Goal: Information Seeking & Learning: Learn about a topic

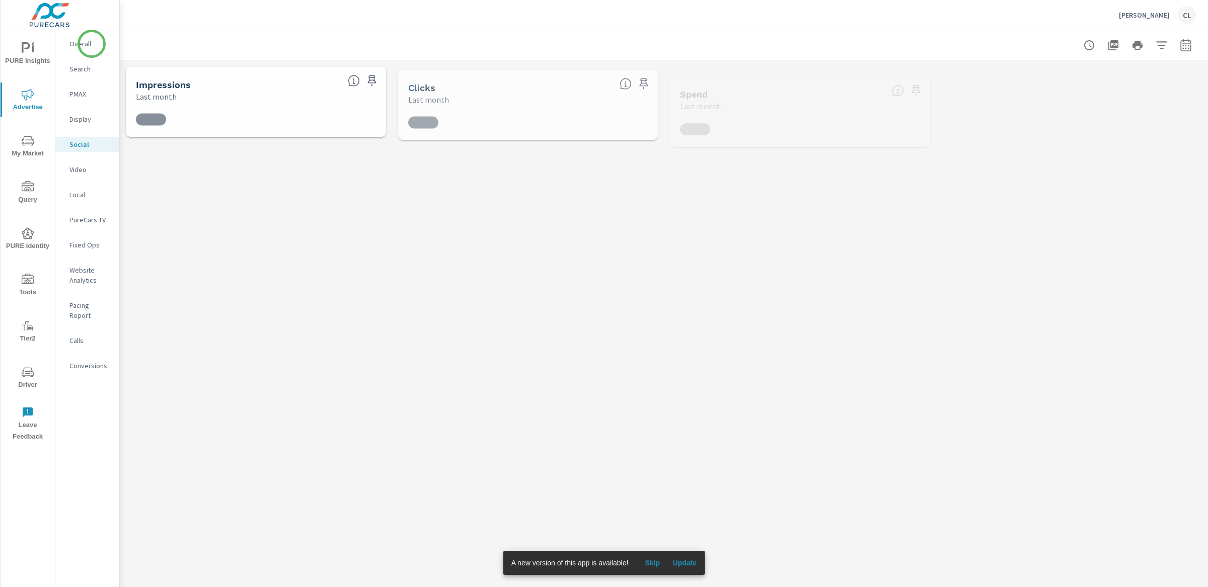
click at [87, 44] on p "Overall" at bounding box center [90, 44] width 42 height 10
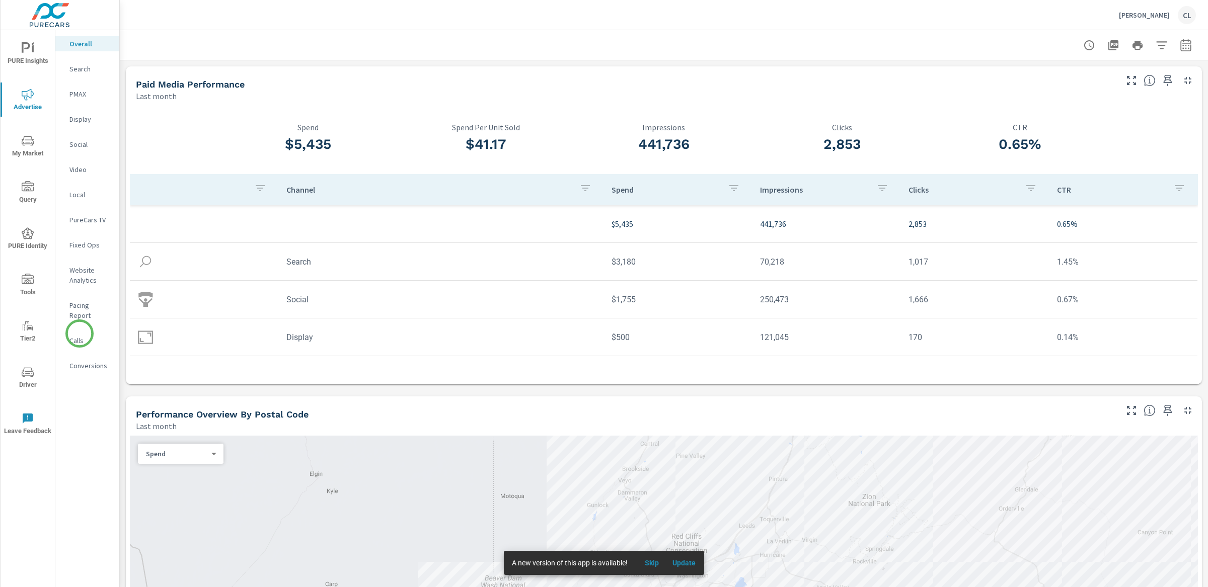
click at [79, 336] on p "Calls" at bounding box center [90, 341] width 42 height 10
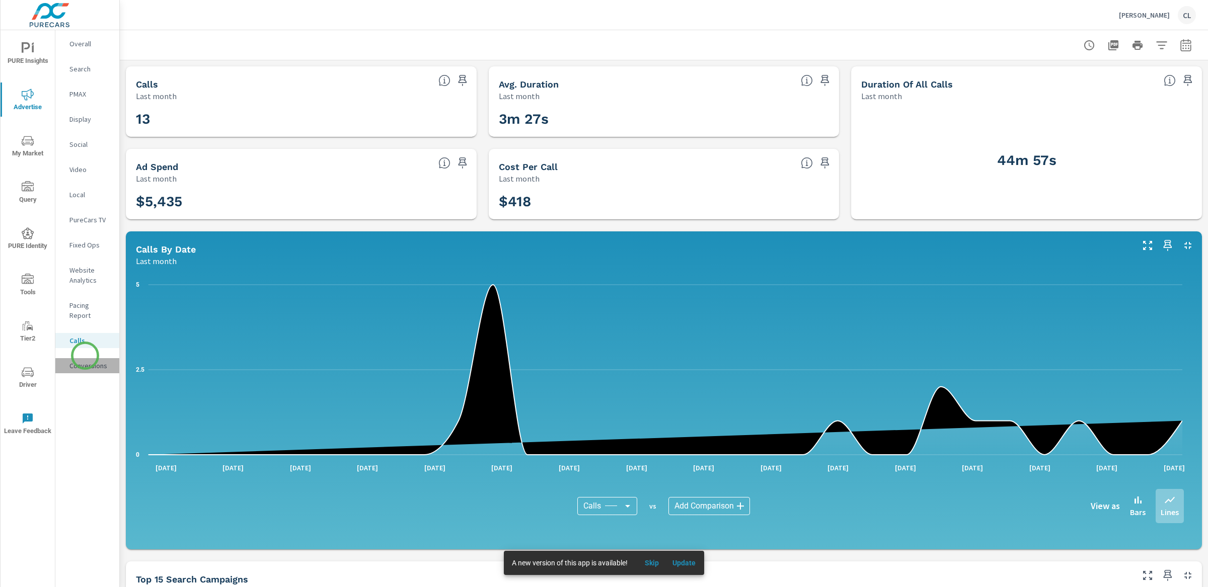
click at [85, 361] on p "Conversions" at bounding box center [90, 366] width 42 height 10
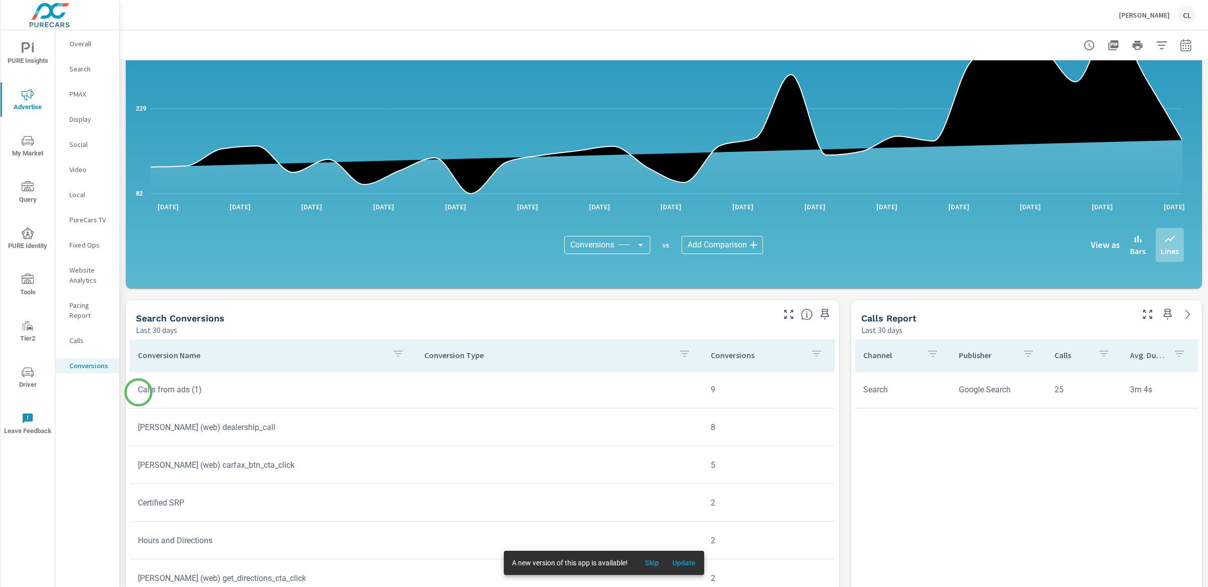
scroll to position [364, 0]
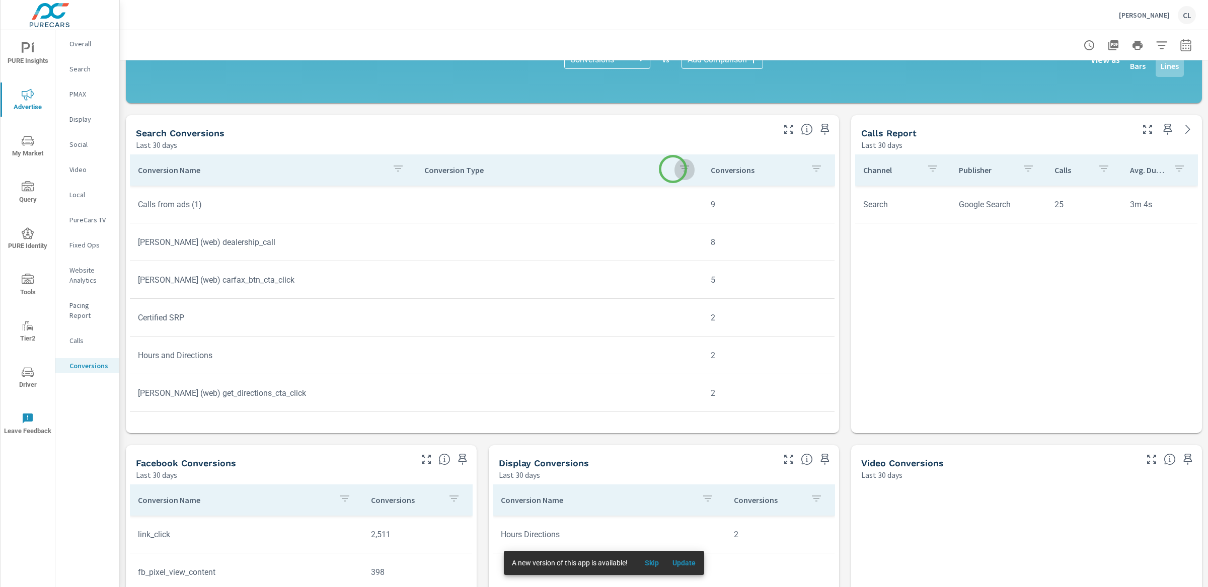
click at [678, 169] on icon "button" at bounding box center [684, 169] width 12 height 12
click at [645, 244] on input "Search" at bounding box center [671, 238] width 115 height 20
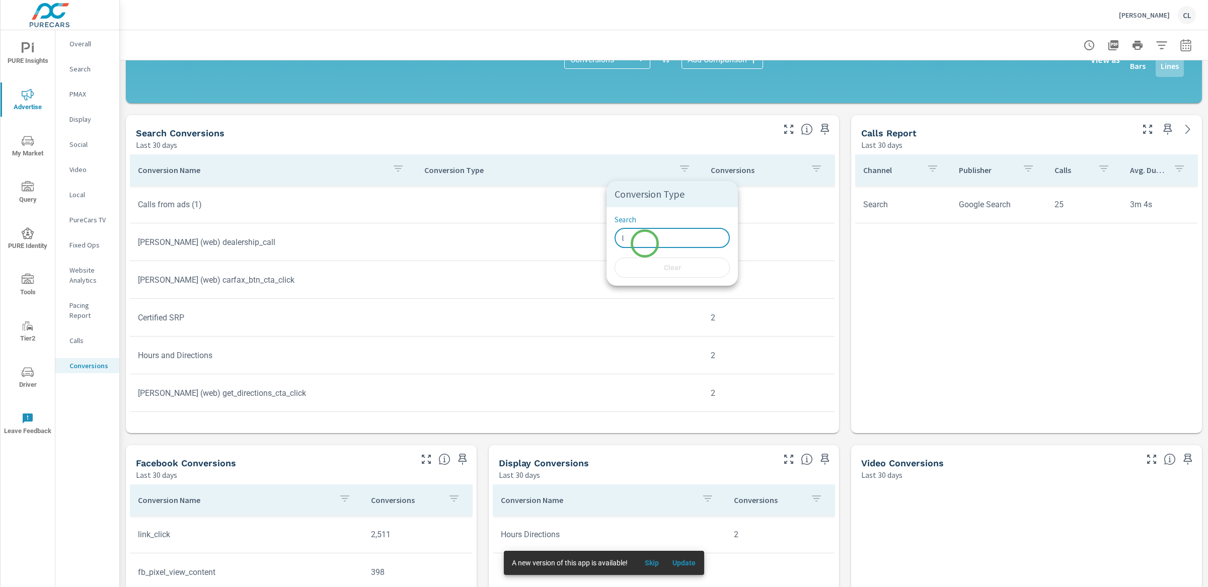
type input "le"
type input "l"
click at [569, 171] on div at bounding box center [604, 293] width 1208 height 587
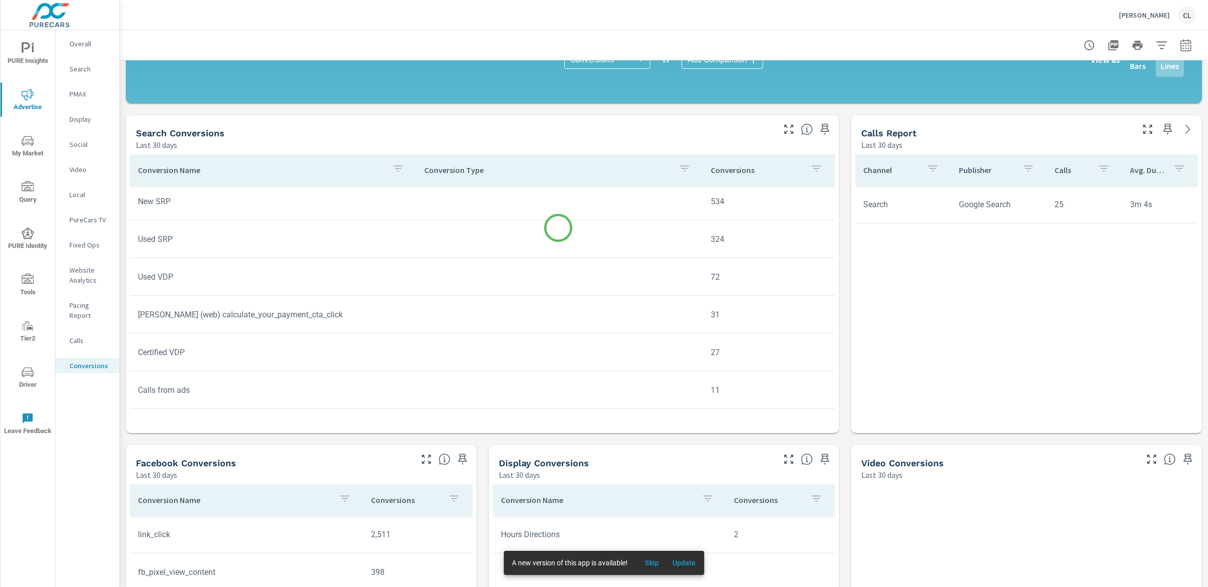
scroll to position [43, 0]
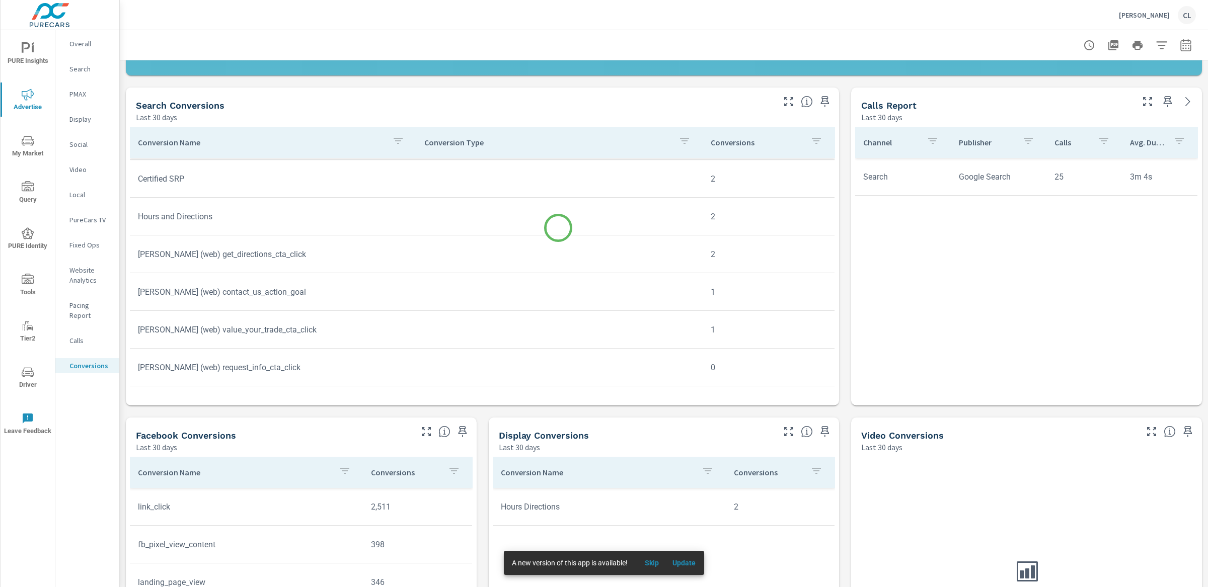
scroll to position [419, 0]
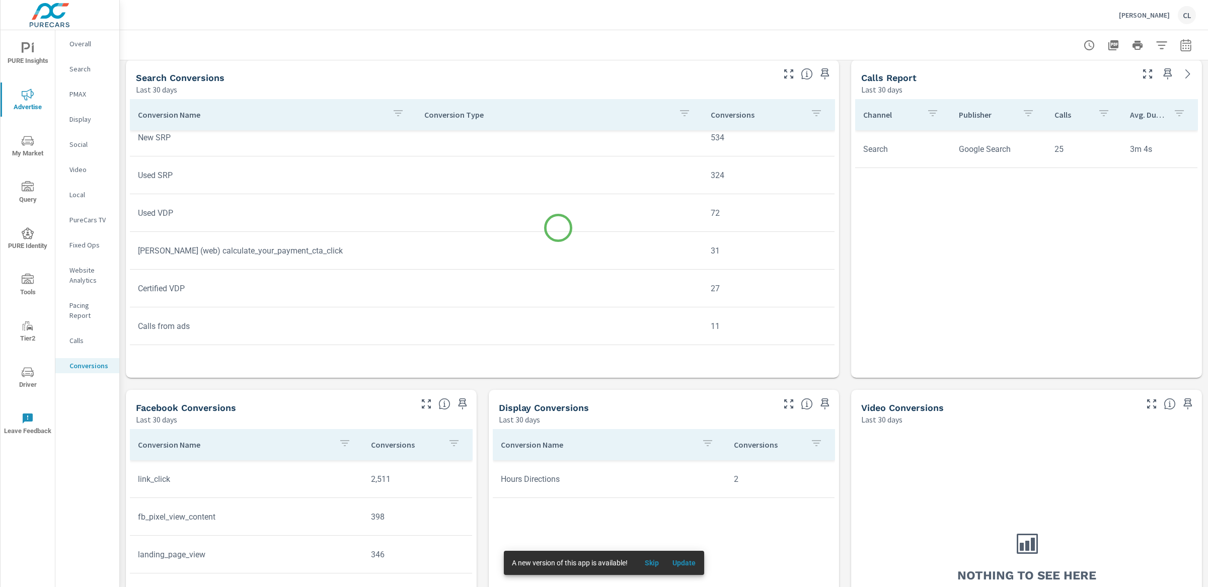
scroll to position [15, 0]
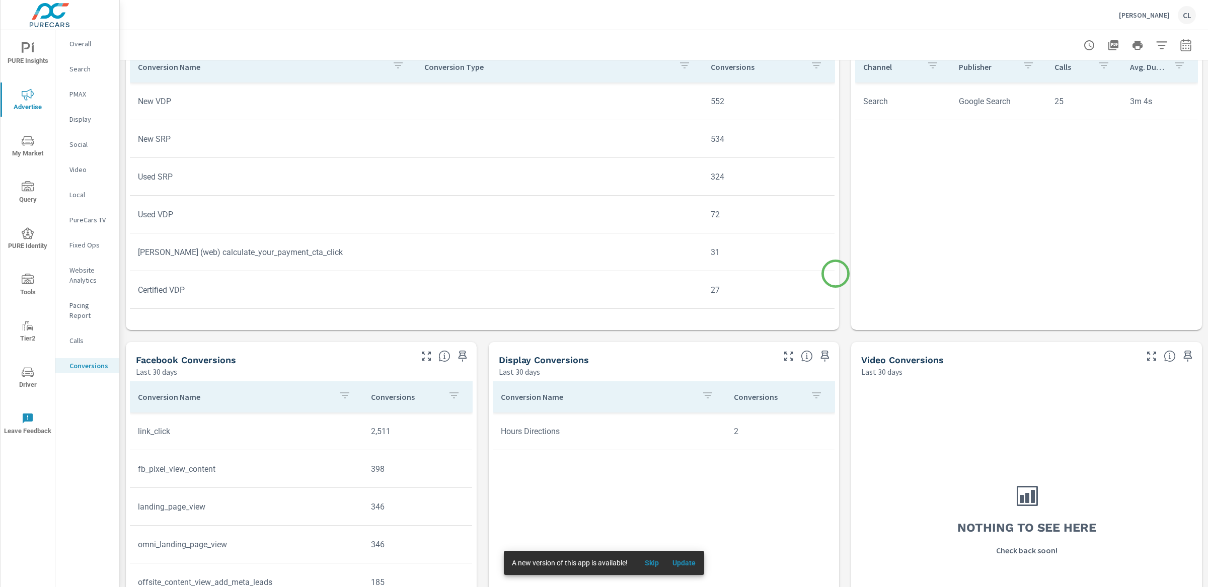
scroll to position [469, 0]
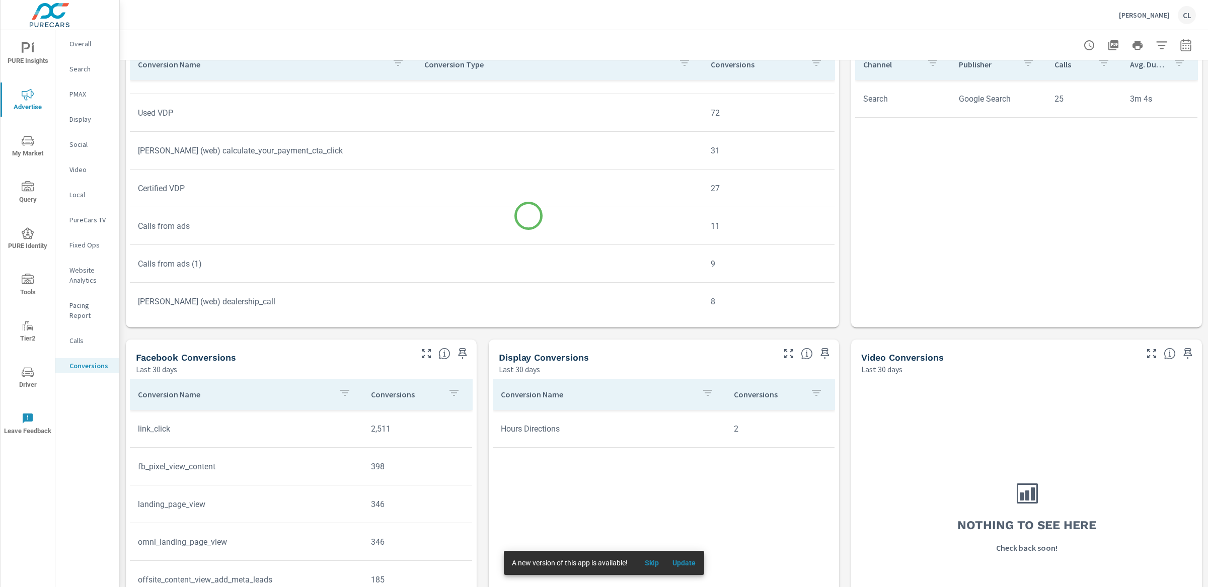
scroll to position [101, 0]
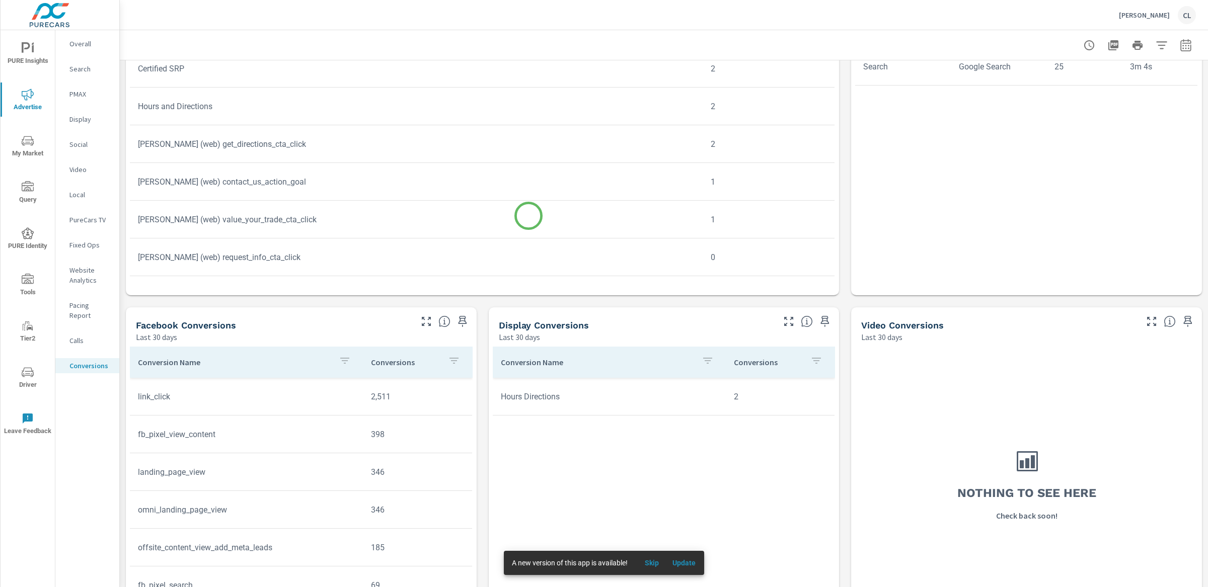
scroll to position [542, 0]
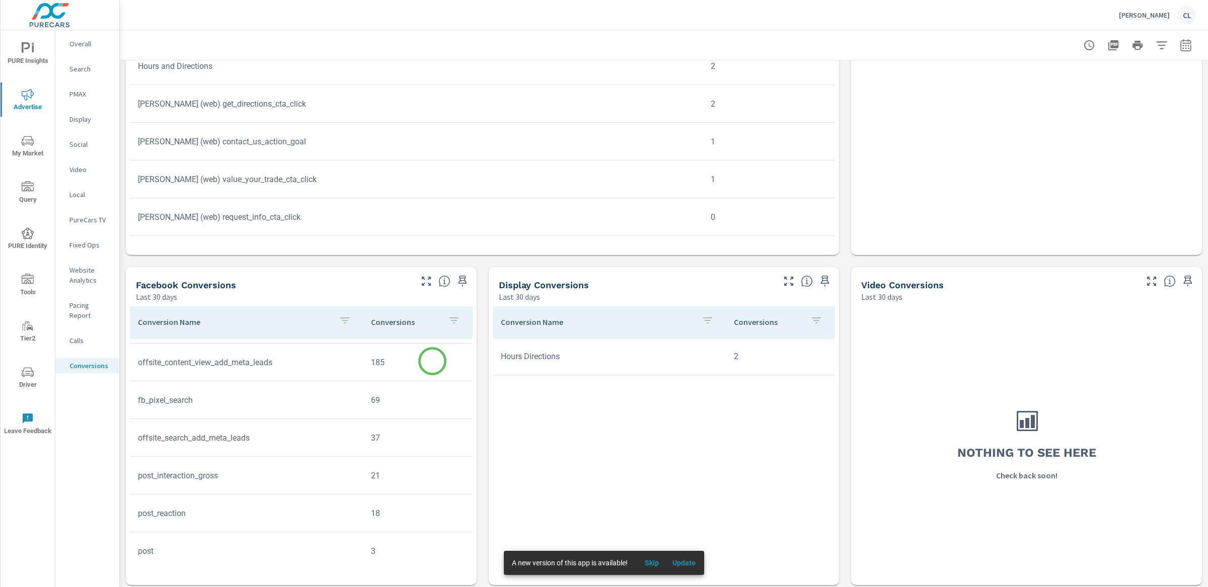
scroll to position [149, 0]
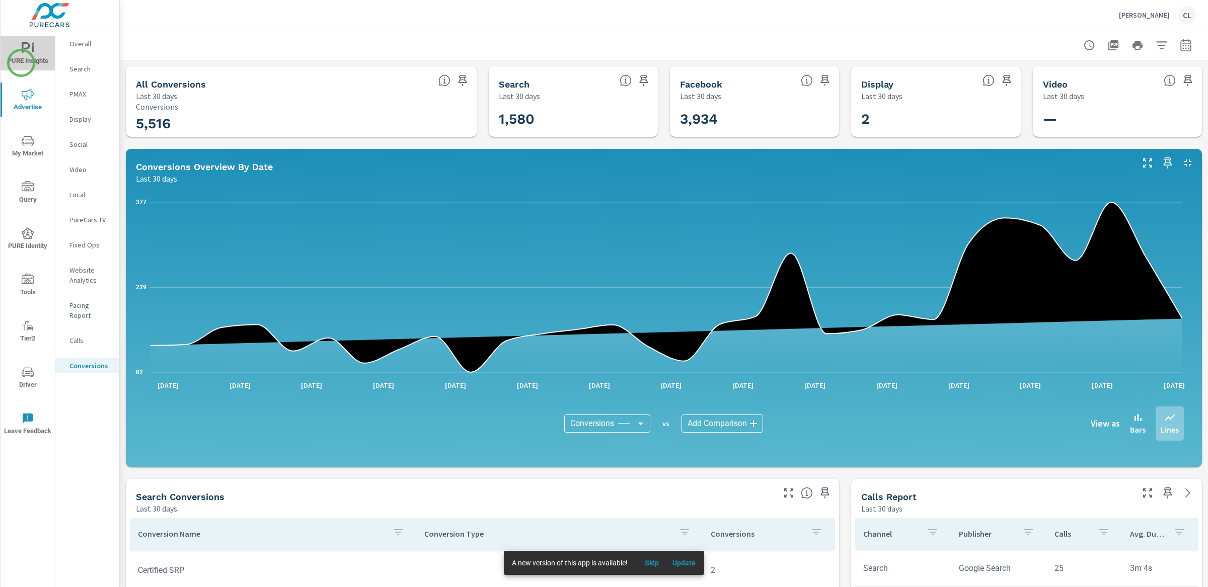
click at [21, 63] on span "PURE Insights" at bounding box center [28, 54] width 48 height 25
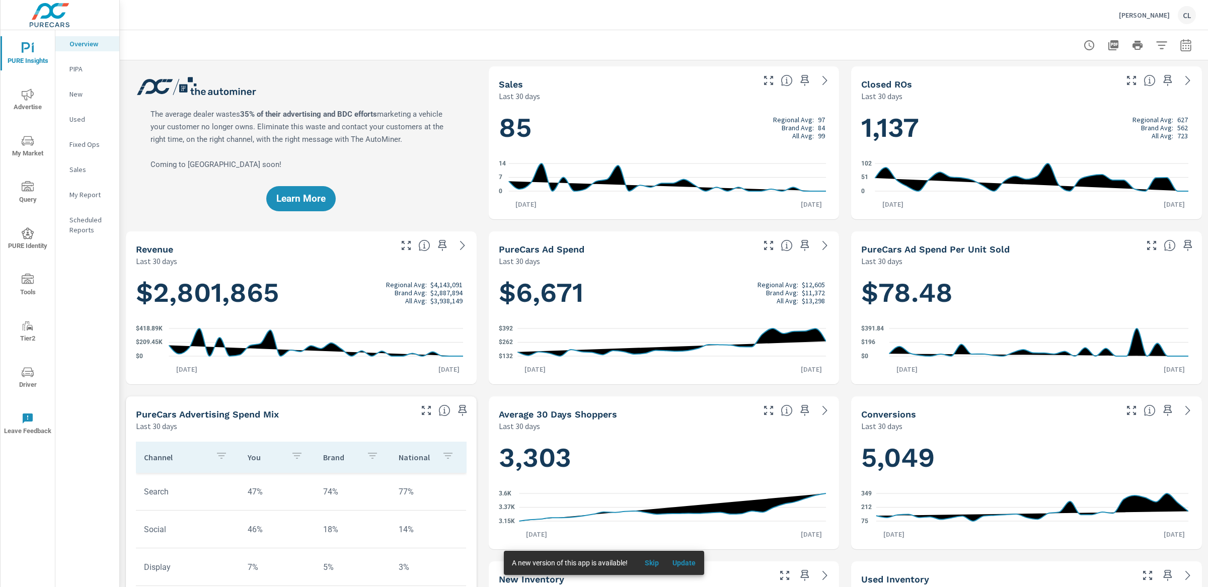
scroll to position [1, 0]
click at [28, 100] on icon "nav menu" at bounding box center [28, 95] width 12 height 12
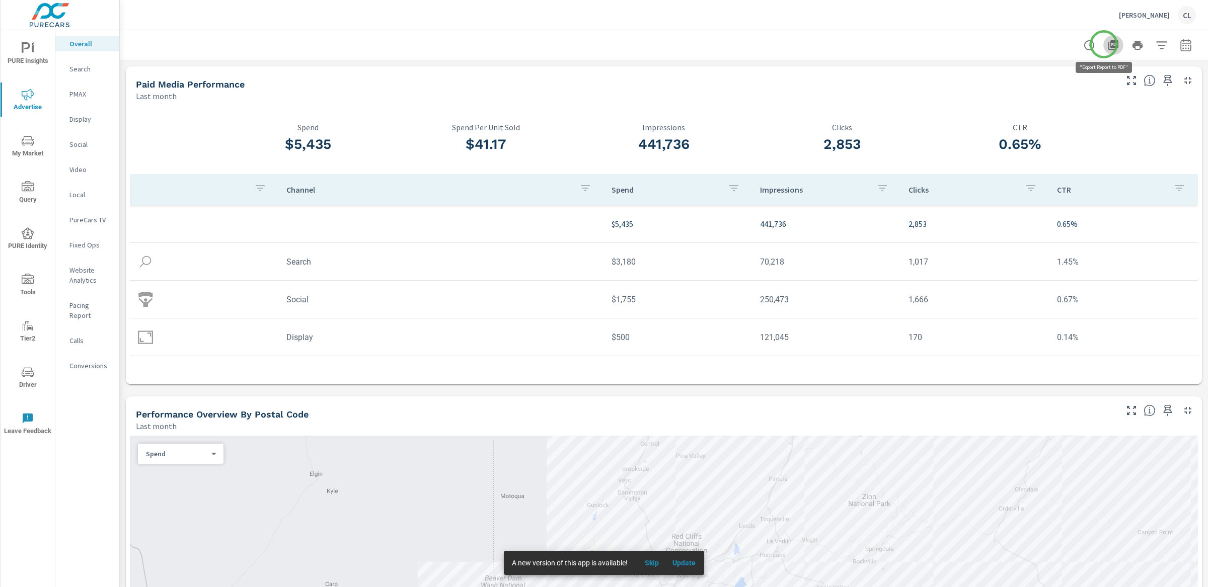
click at [1108, 44] on icon "button" at bounding box center [1113, 45] width 10 height 10
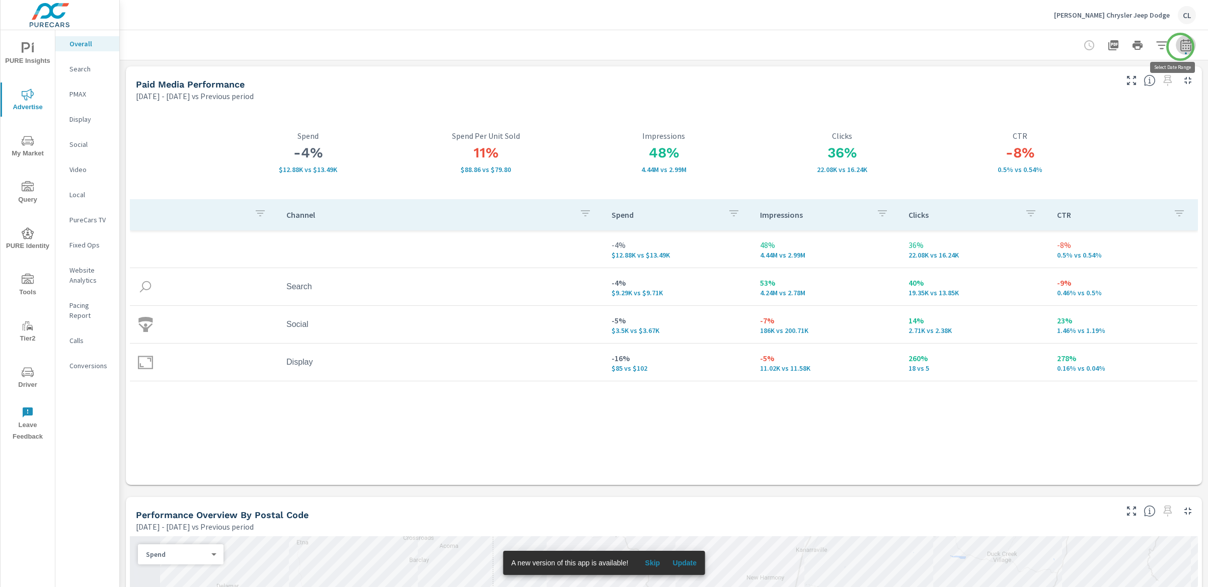
click at [1180, 47] on icon "button" at bounding box center [1185, 45] width 12 height 12
select select "Previous period"
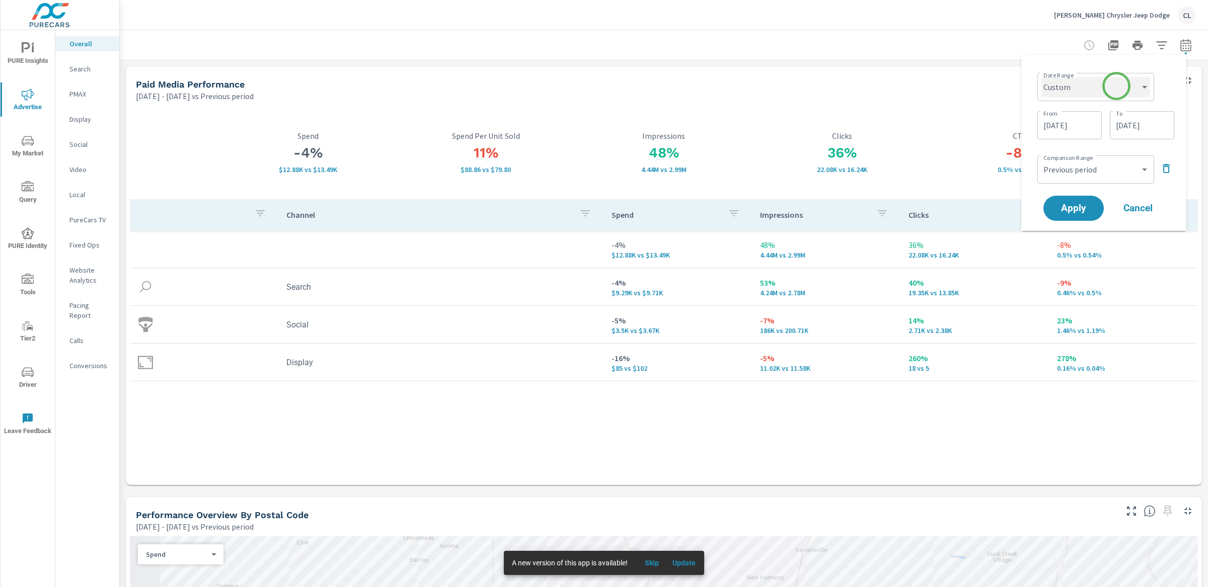
click at [1116, 86] on select "Custom [DATE] Last week Last 7 days Last 14 days Last 30 days Last 45 days Last…" at bounding box center [1095, 87] width 109 height 20
click at [1041, 77] on select "Custom [DATE] Last week Last 7 days Last 14 days Last 30 days Last 45 days Last…" at bounding box center [1095, 87] width 109 height 20
select select "Last month"
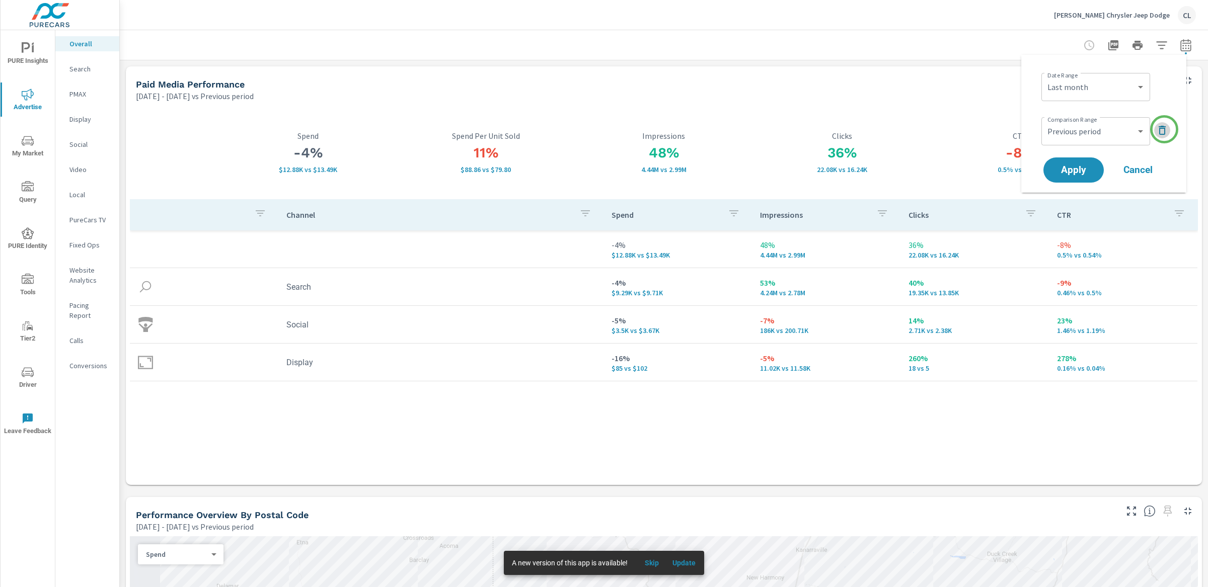
click at [1164, 129] on icon "button" at bounding box center [1161, 130] width 7 height 9
click at [1080, 141] on span "Apply" at bounding box center [1073, 142] width 41 height 10
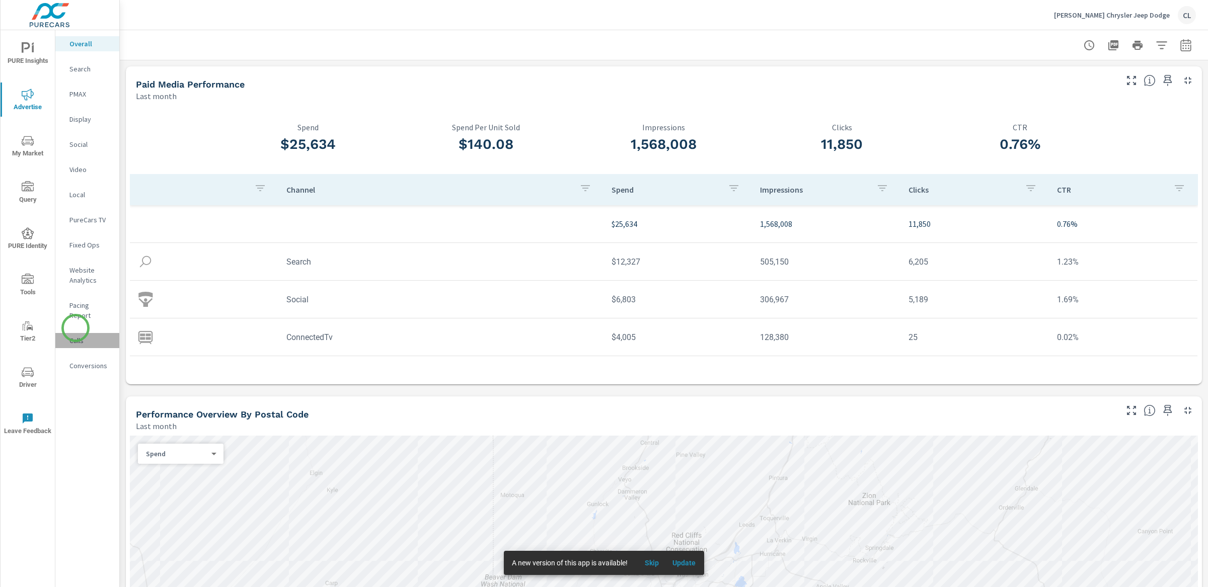
click at [75, 336] on p "Calls" at bounding box center [90, 341] width 42 height 10
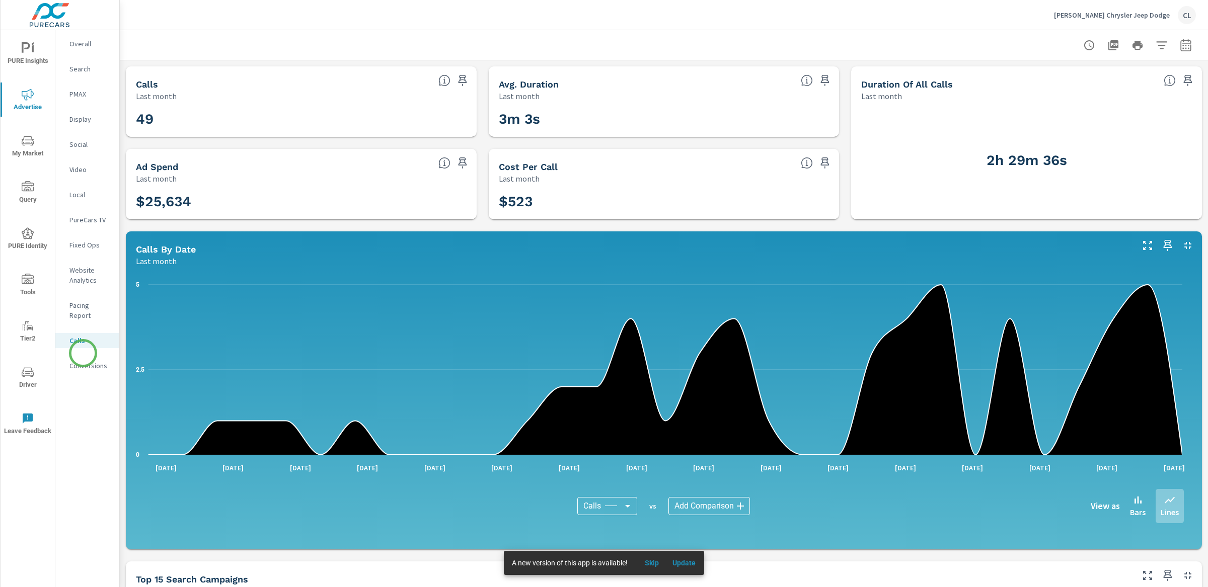
click at [83, 360] on div "Conversions" at bounding box center [87, 365] width 64 height 15
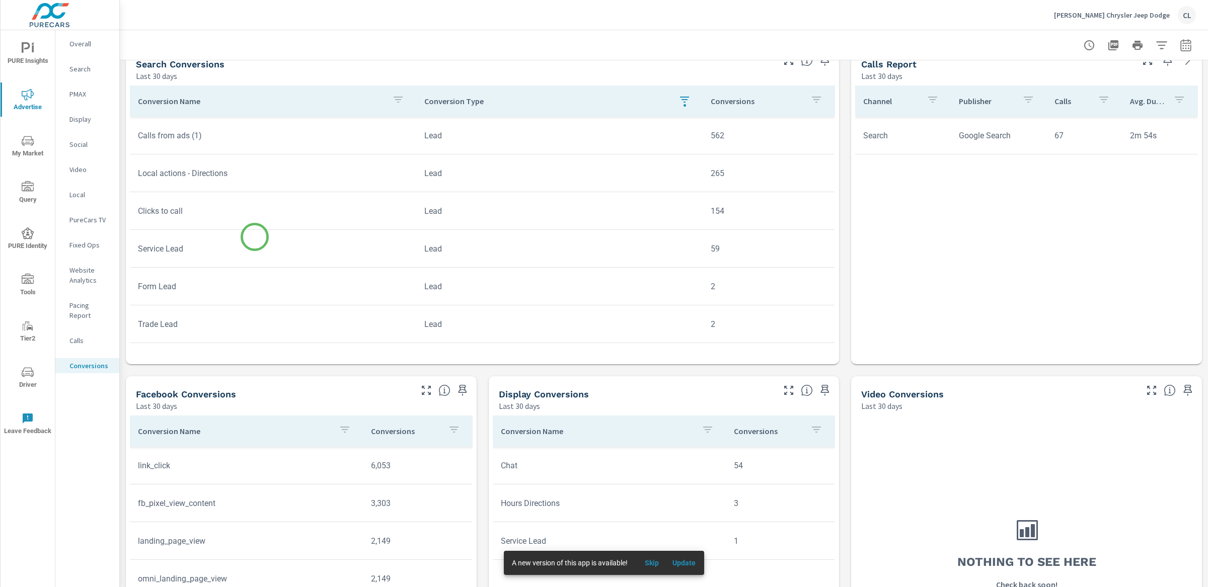
scroll to position [417, 0]
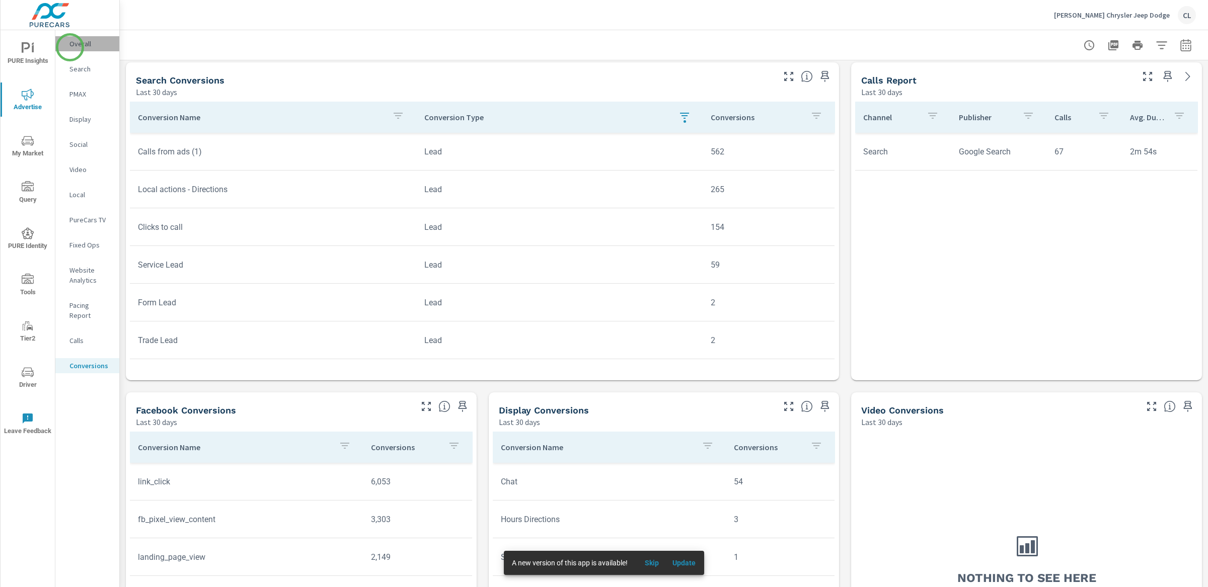
click at [70, 47] on p "Overall" at bounding box center [90, 44] width 42 height 10
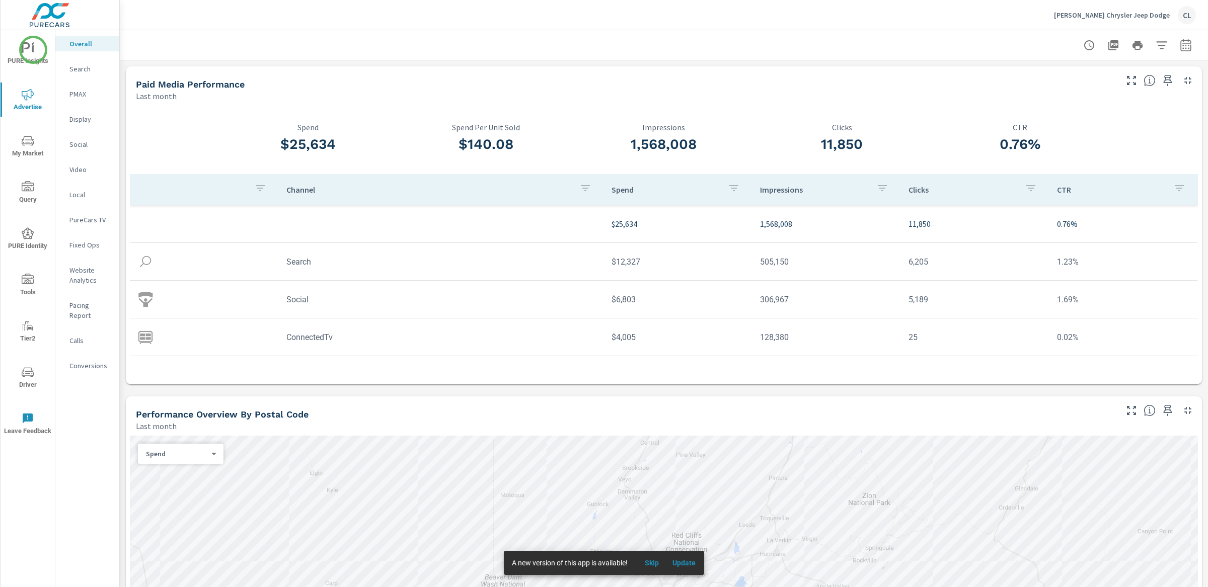
click at [33, 51] on icon "nav menu" at bounding box center [33, 49] width 2 height 8
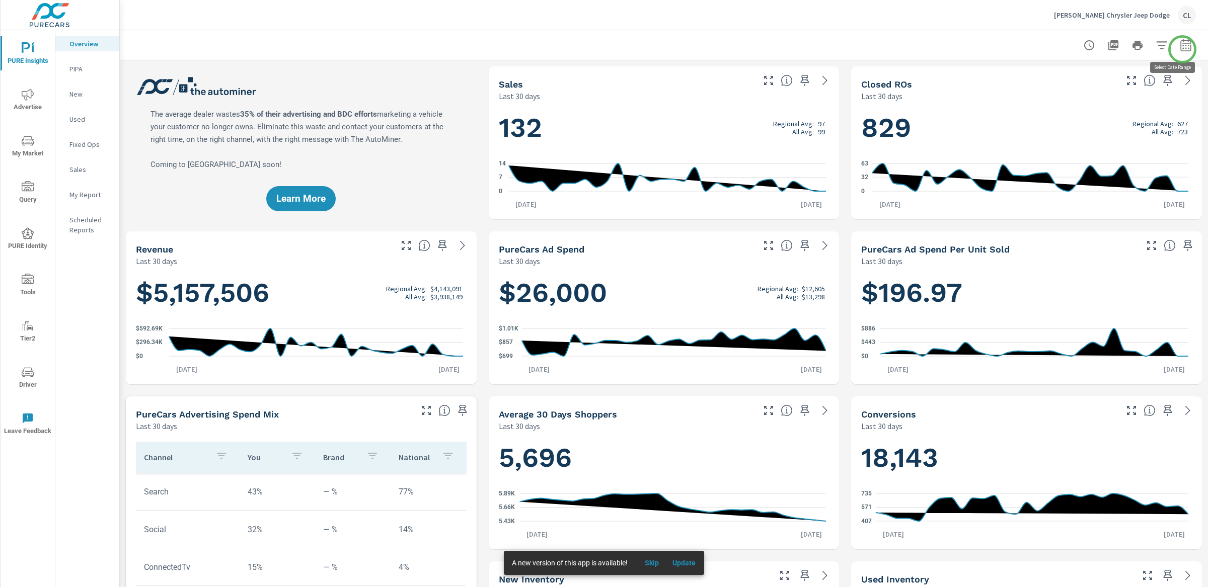
scroll to position [1, 0]
click at [1179, 42] on icon "button" at bounding box center [1185, 45] width 12 height 12
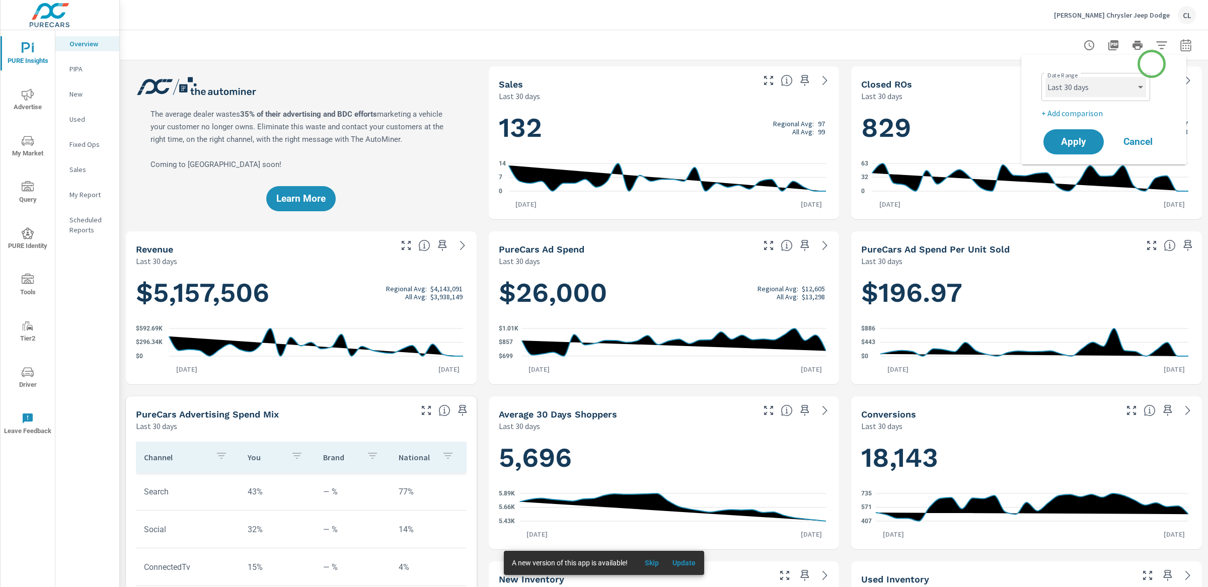
click at [1108, 84] on select "Custom [DATE] Last week Last 7 days Last 14 days Last 30 days Last 45 days Last…" at bounding box center [1095, 87] width 101 height 20
click at [1045, 77] on select "Custom [DATE] Last week Last 7 days Last 14 days Last 30 days Last 45 days Last…" at bounding box center [1095, 87] width 101 height 20
select select "Last month"
click at [1072, 148] on button "Apply" at bounding box center [1073, 142] width 62 height 26
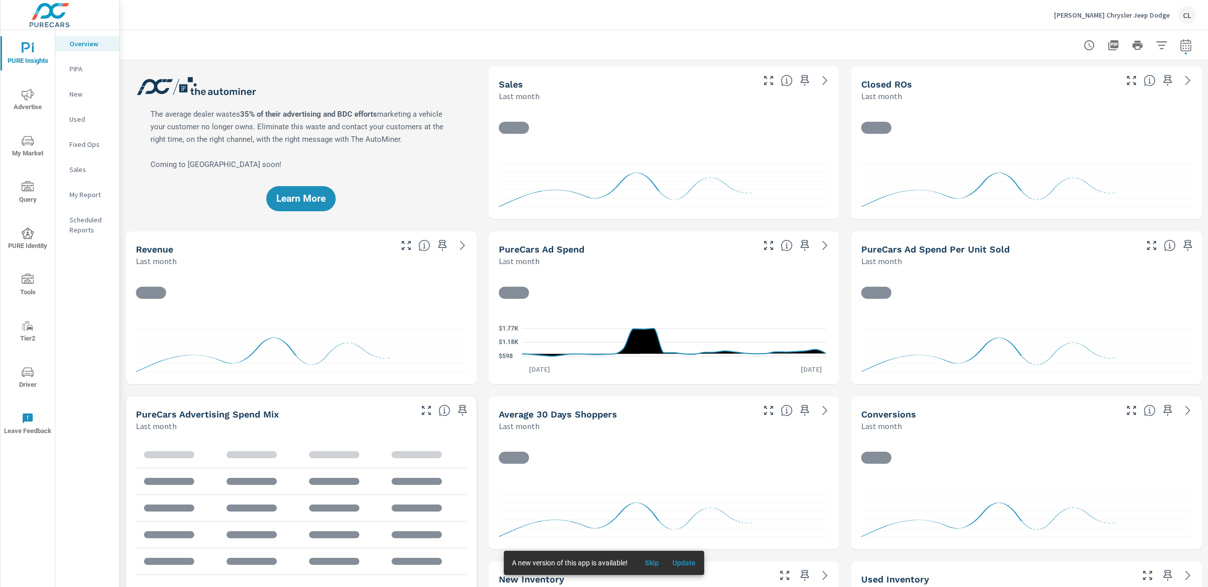
scroll to position [1, 0]
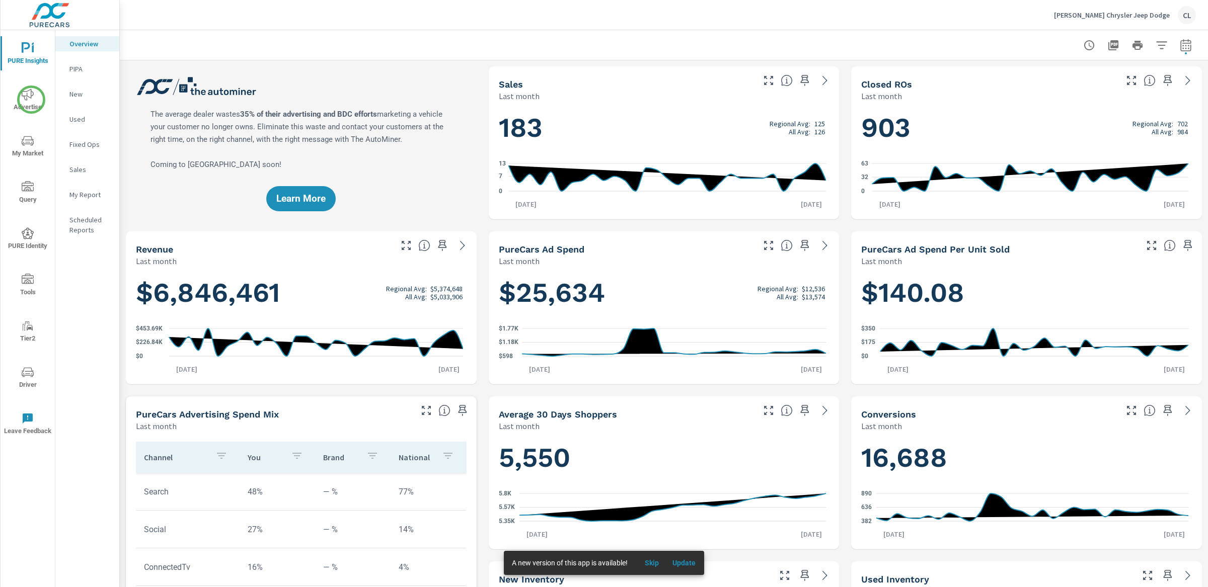
click at [31, 100] on icon "nav menu" at bounding box center [28, 95] width 12 height 12
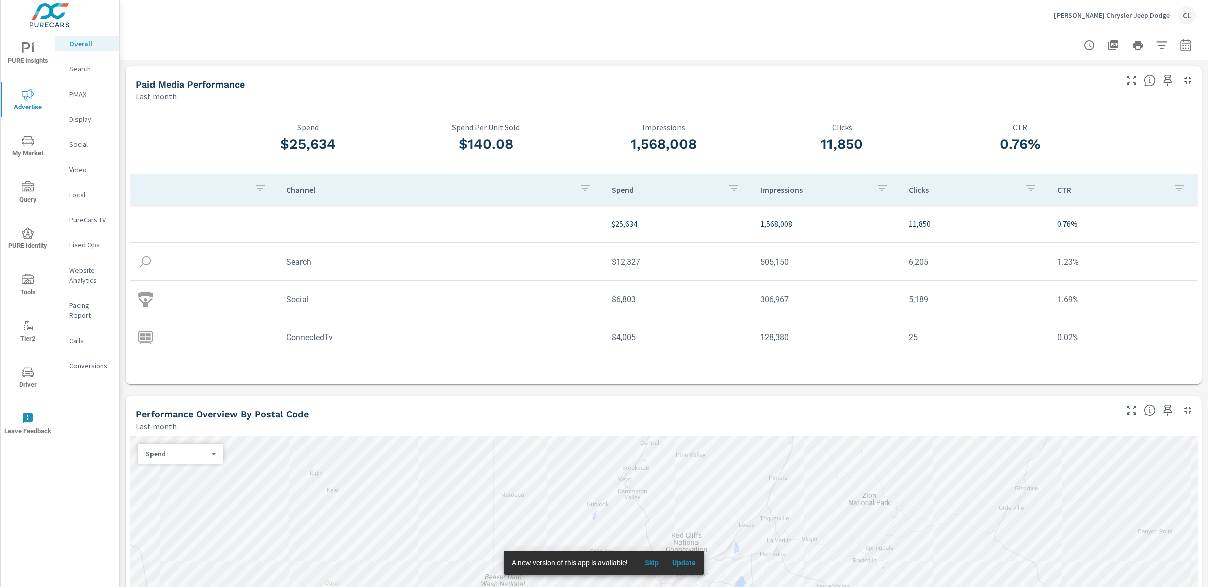
click at [28, 47] on icon "nav menu" at bounding box center [26, 47] width 9 height 11
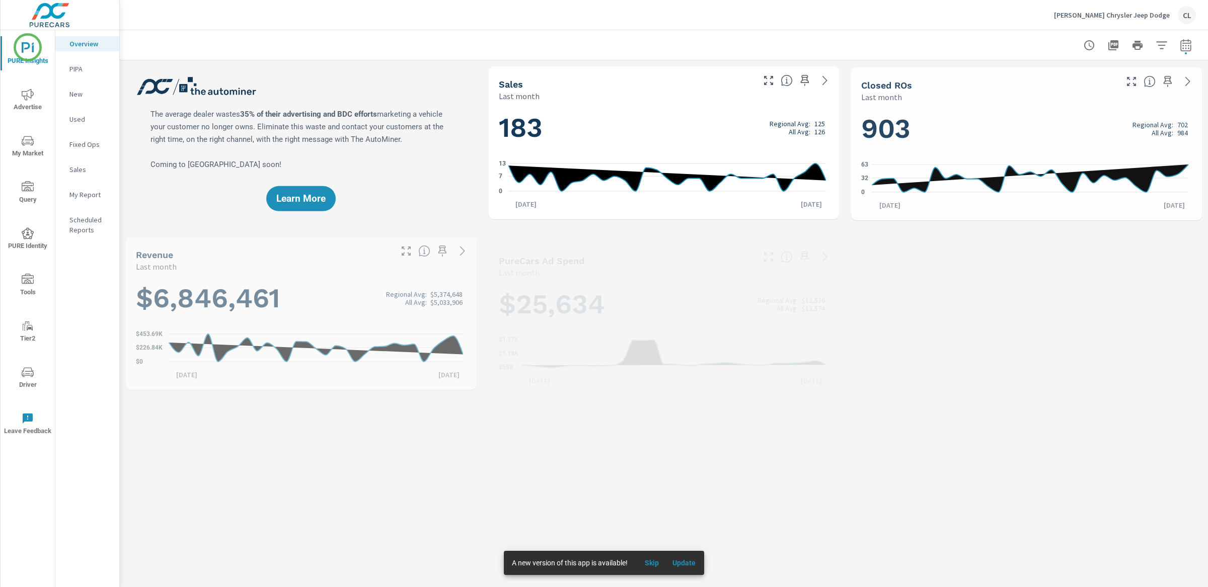
scroll to position [1, 0]
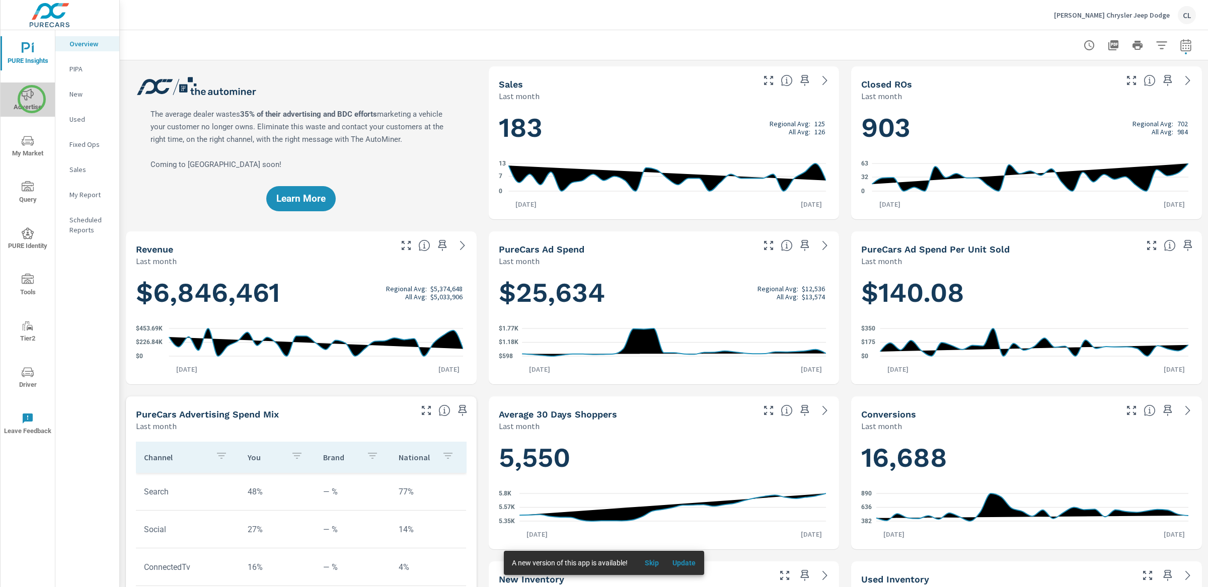
click at [32, 99] on icon "nav menu" at bounding box center [28, 95] width 12 height 12
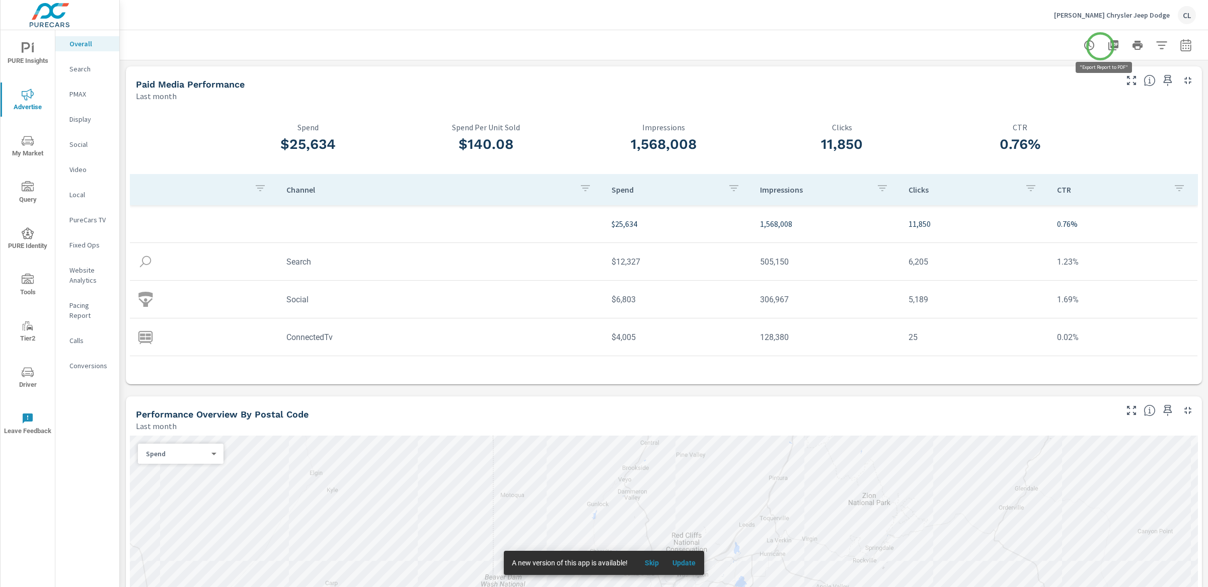
click at [1108, 45] on icon "button" at bounding box center [1113, 45] width 10 height 10
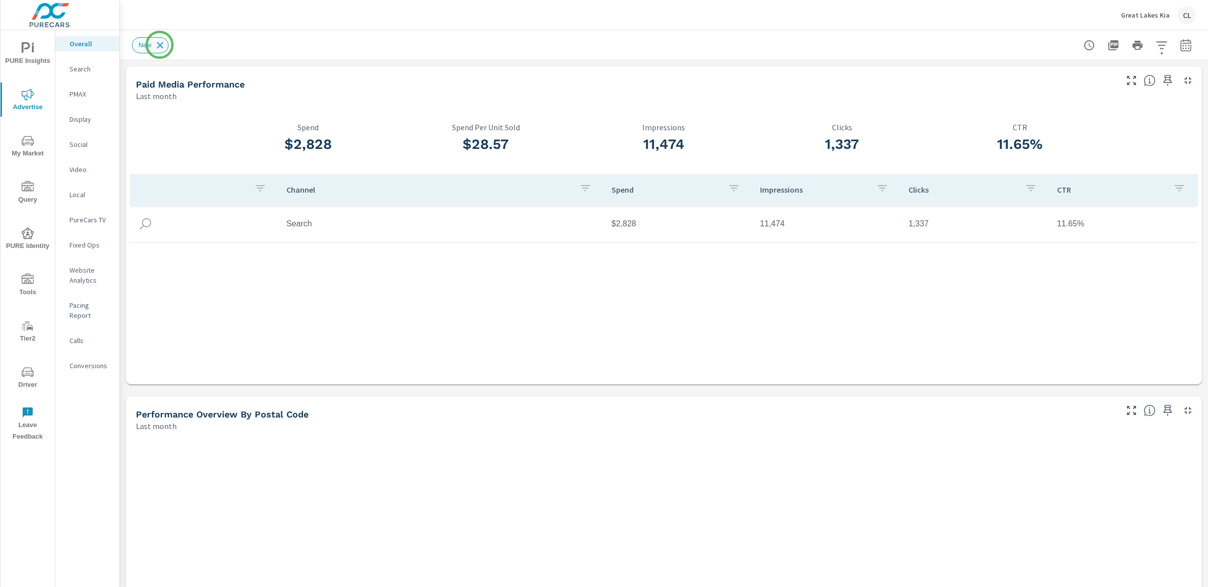
click at [159, 45] on icon at bounding box center [159, 45] width 11 height 11
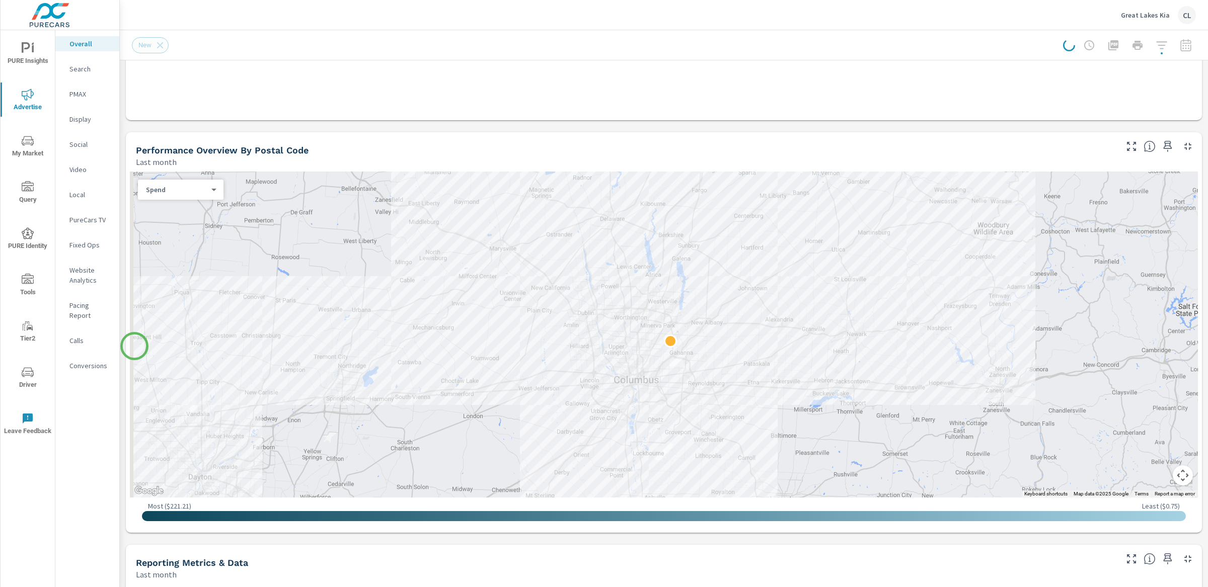
scroll to position [266, 0]
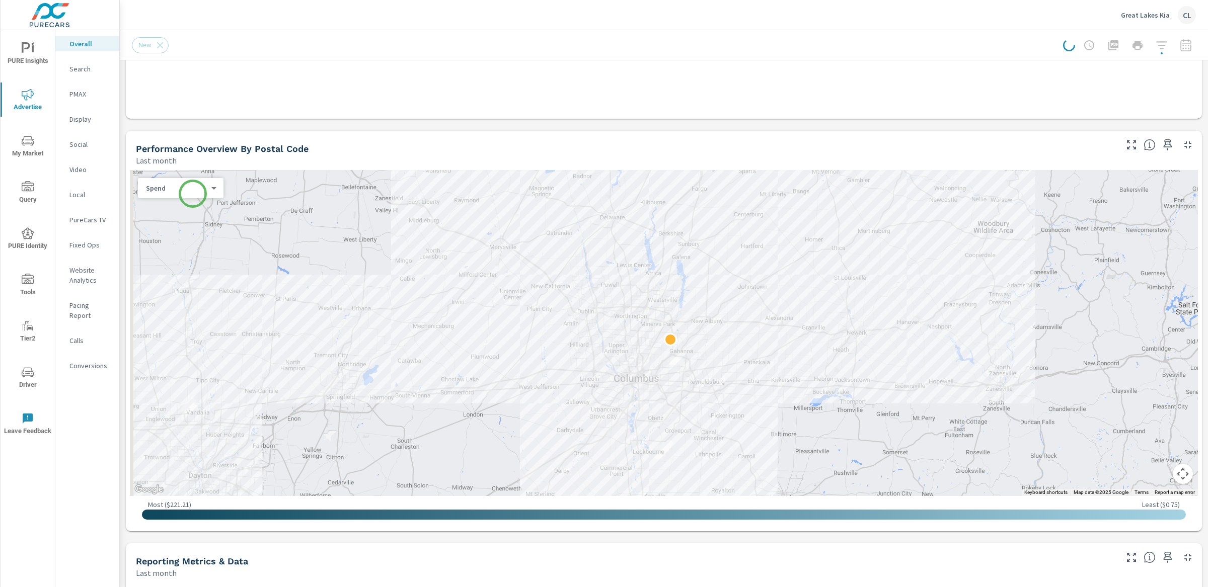
click at [193, 192] on body "PURE Insights Advertise My Market Query PURE Identity Tools Tier2 Driver Leave …" at bounding box center [604, 293] width 1208 height 587
click at [188, 206] on li "Sales" at bounding box center [176, 204] width 77 height 16
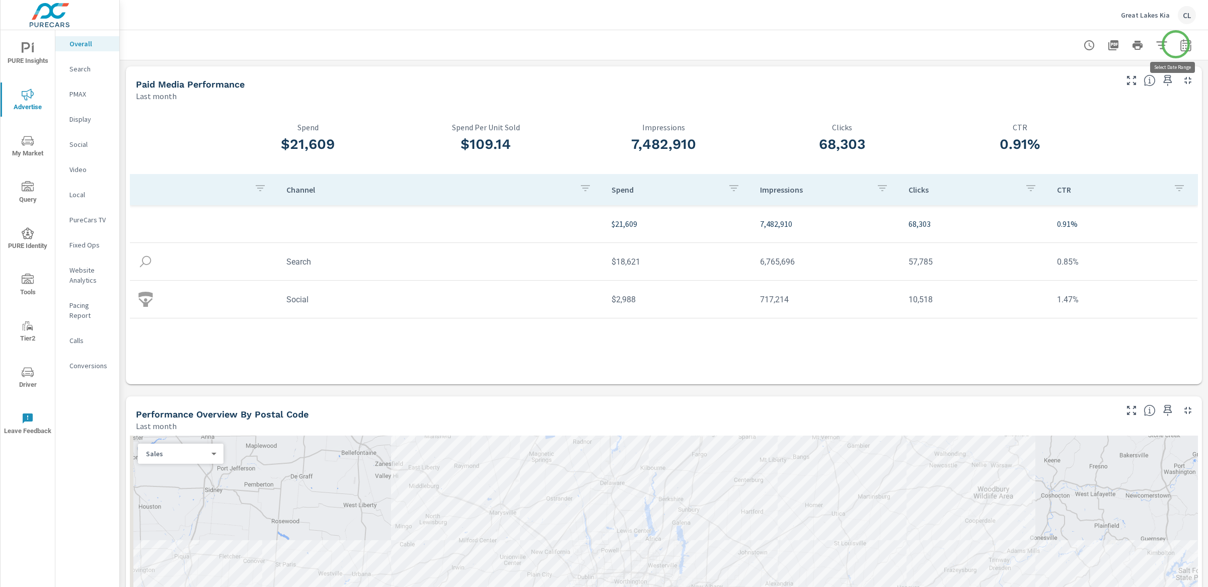
click at [1179, 44] on icon "button" at bounding box center [1185, 45] width 12 height 12
select select "Last month"
click at [1088, 115] on p "+ Add comparison" at bounding box center [1105, 113] width 129 height 12
select select "Previous period"
click at [1078, 166] on span "Apply" at bounding box center [1073, 171] width 41 height 10
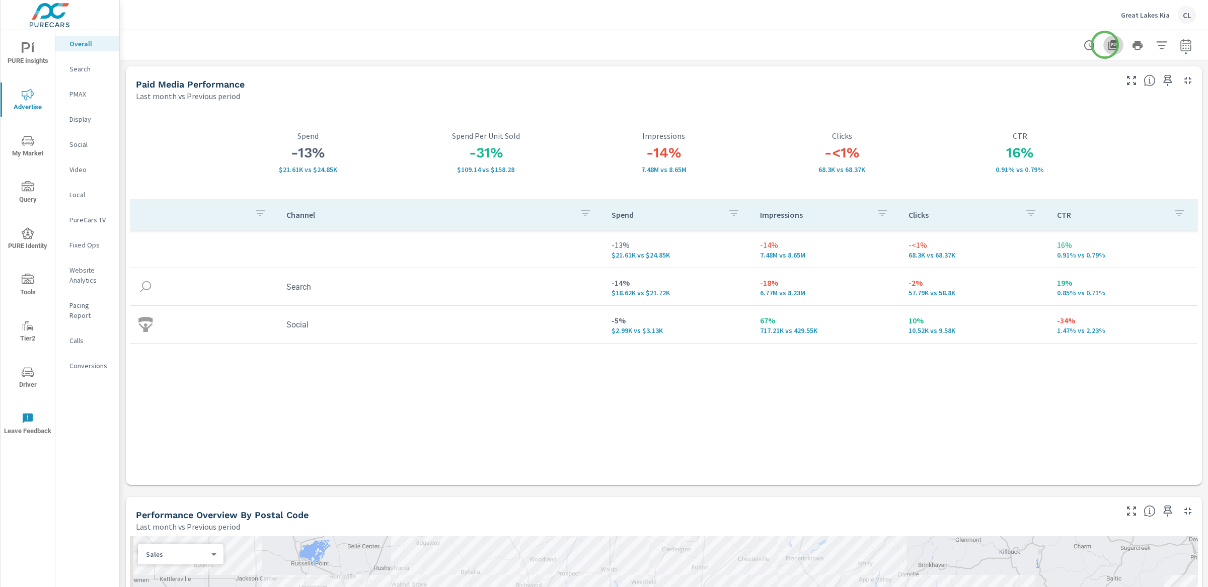
click at [1107, 45] on icon "button" at bounding box center [1113, 45] width 12 height 12
click at [81, 271] on p "Website Analytics" at bounding box center [90, 275] width 42 height 20
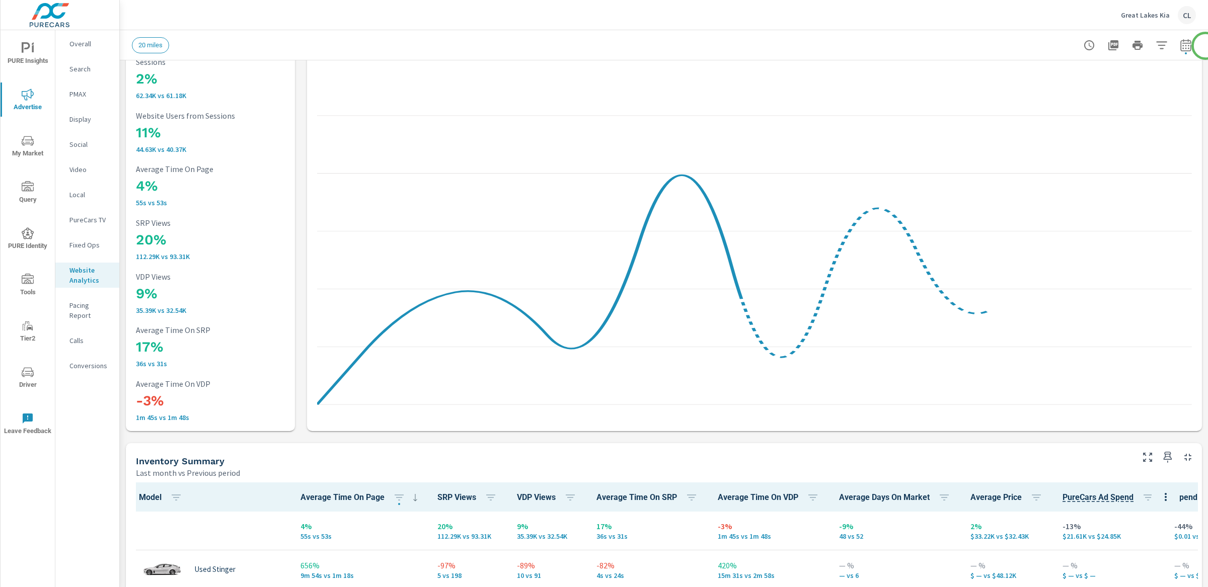
scroll to position [52, 0]
click at [82, 361] on p "Conversions" at bounding box center [90, 366] width 42 height 10
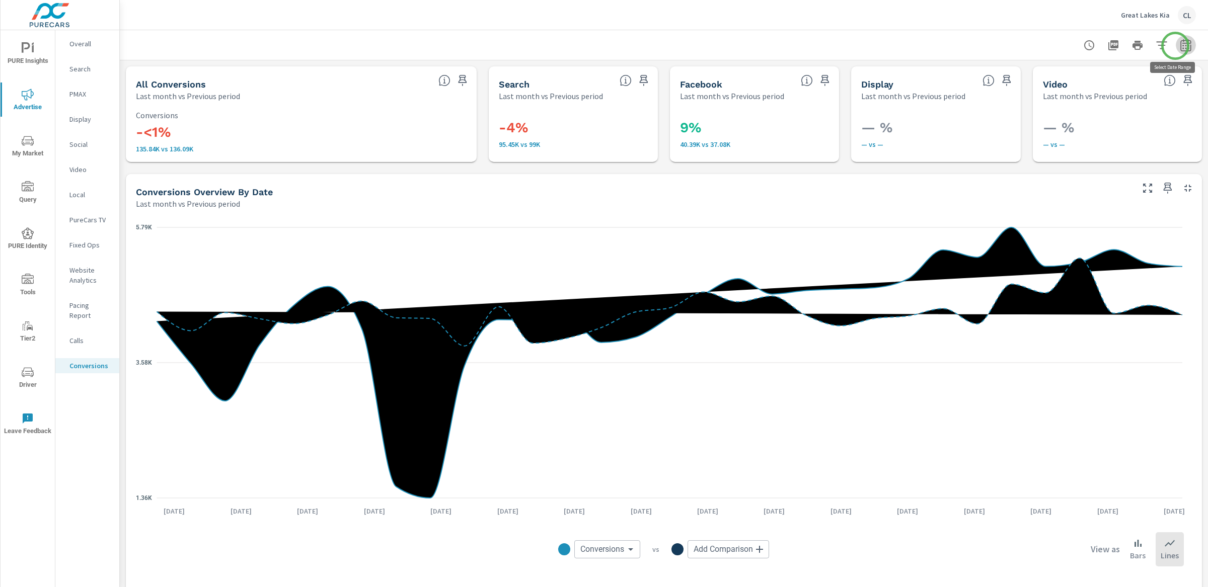
click at [1179, 46] on icon "button" at bounding box center [1185, 45] width 12 height 12
select select "Last month"
select select "Previous period"
click at [1130, 85] on select "Custom [DATE] Last week Last 7 days Last 14 days Last 30 days Last 45 days Last…" at bounding box center [1095, 87] width 101 height 20
click at [1045, 77] on select "Custom [DATE] Last week Last 7 days Last 14 days Last 30 days Last 45 days Last…" at bounding box center [1095, 87] width 101 height 20
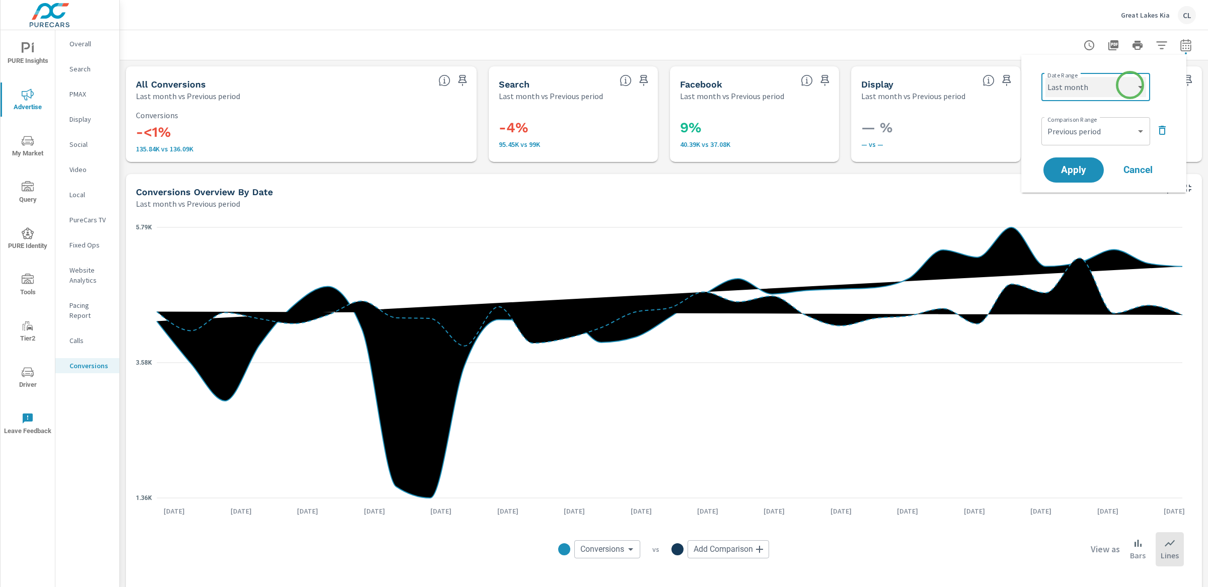
select select "Month to date"
click at [1074, 171] on span "Apply" at bounding box center [1073, 171] width 41 height 10
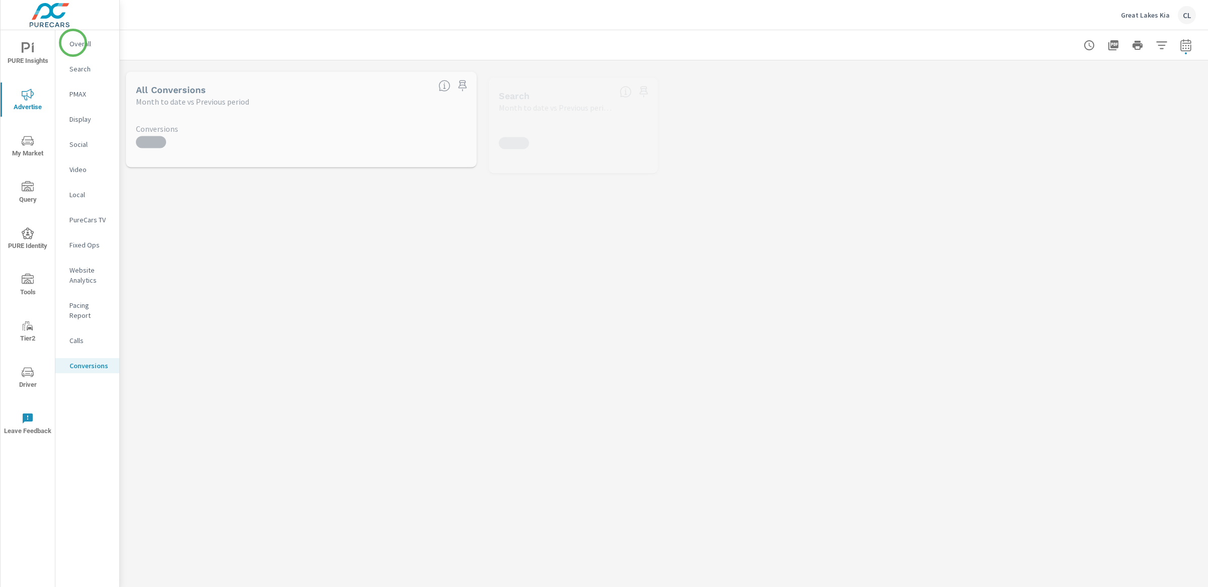
click at [73, 43] on p "Overall" at bounding box center [90, 44] width 42 height 10
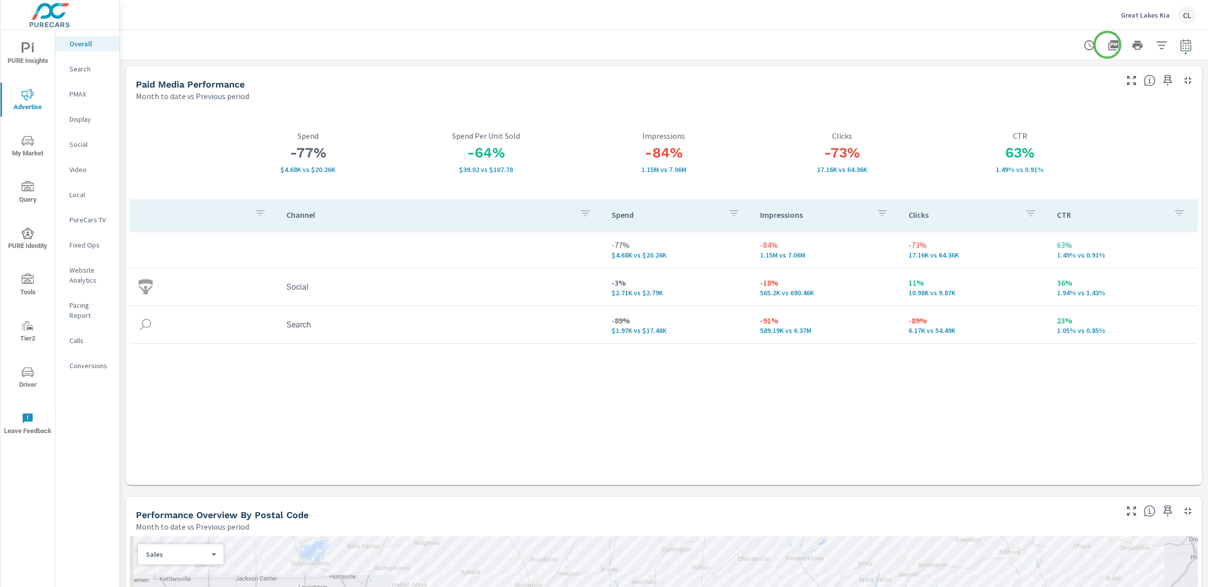
click at [1107, 44] on icon "button" at bounding box center [1113, 45] width 12 height 12
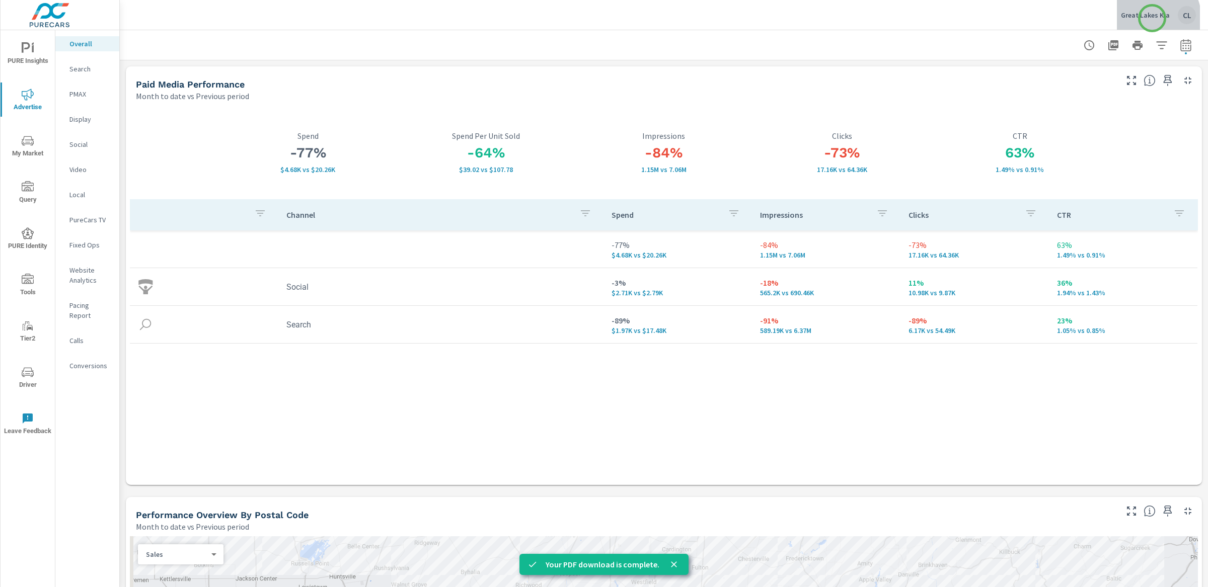
click at [1152, 18] on p "Great Lakes Kia" at bounding box center [1144, 15] width 49 height 9
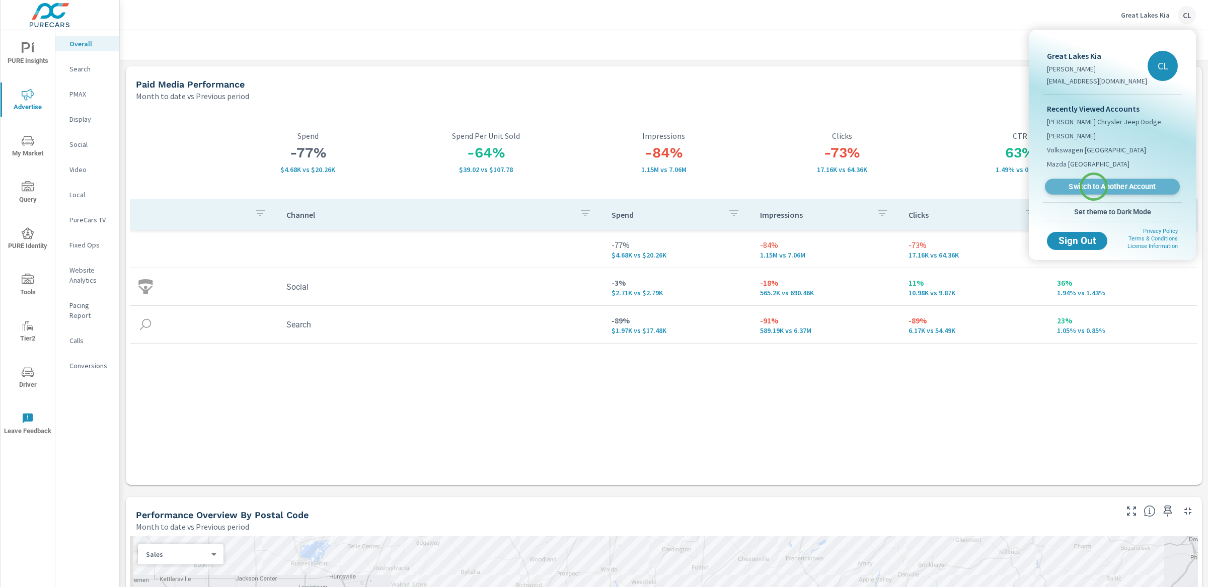
click at [1093, 187] on span "Switch to Another Account" at bounding box center [1111, 187] width 123 height 10
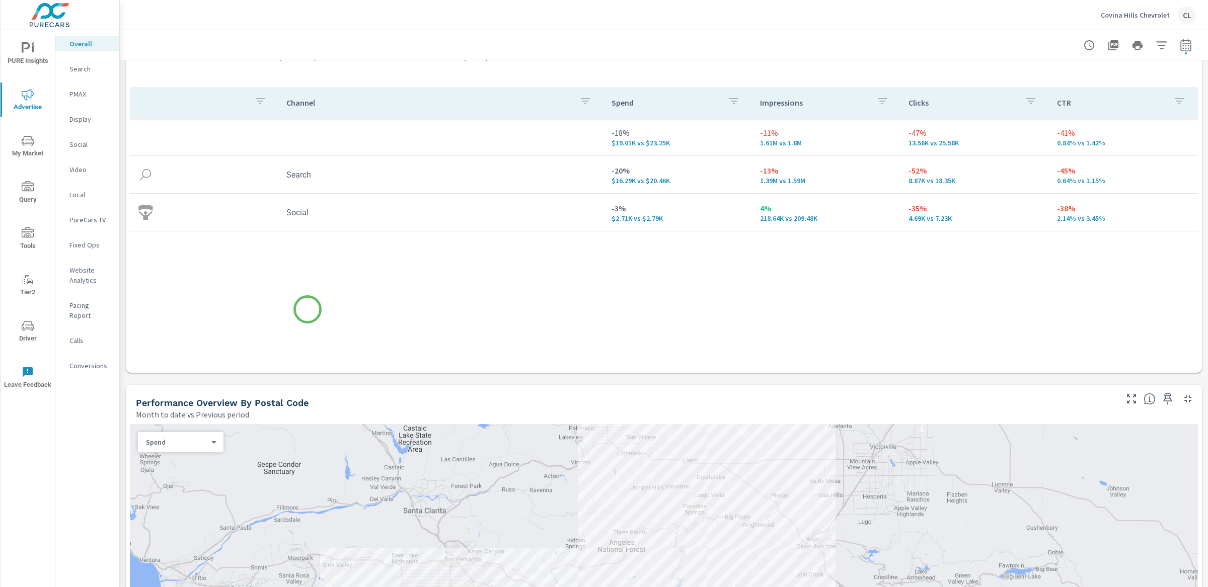
scroll to position [118, 0]
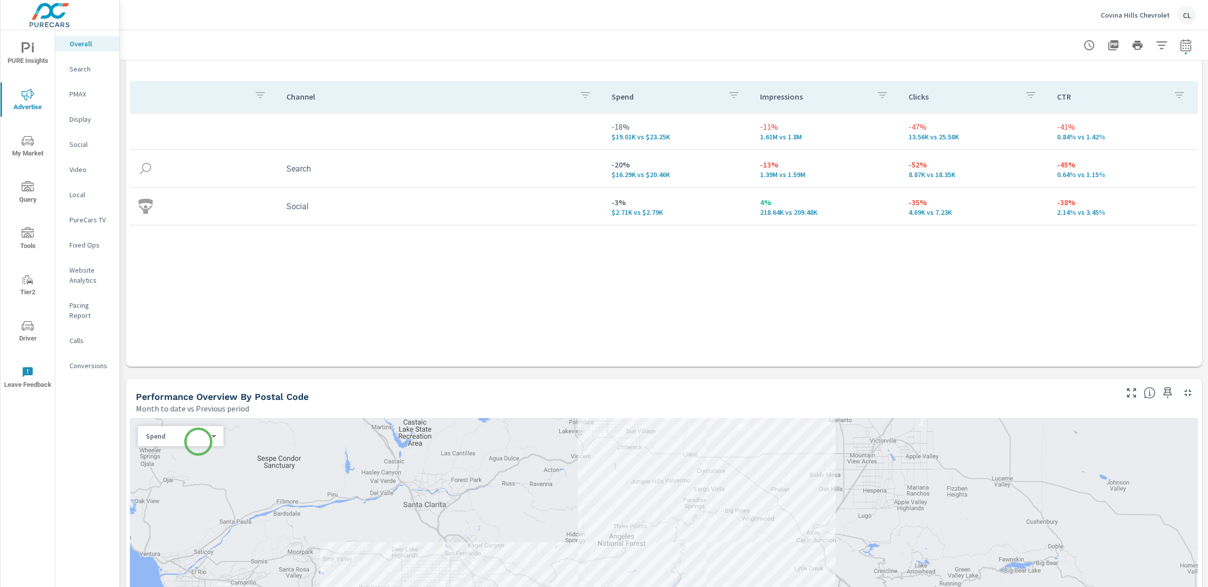
click at [198, 442] on div "Spend 0 ​" at bounding box center [181, 436] width 86 height 20
click at [215, 431] on div "Spend 0 ​" at bounding box center [181, 436] width 86 height 20
click at [202, 436] on body "PURE Insights Advertise My Market Query Tools Tier2 Driver Leave Feedback Overa…" at bounding box center [604, 293] width 1208 height 587
click at [186, 456] on li "Sales" at bounding box center [176, 452] width 77 height 16
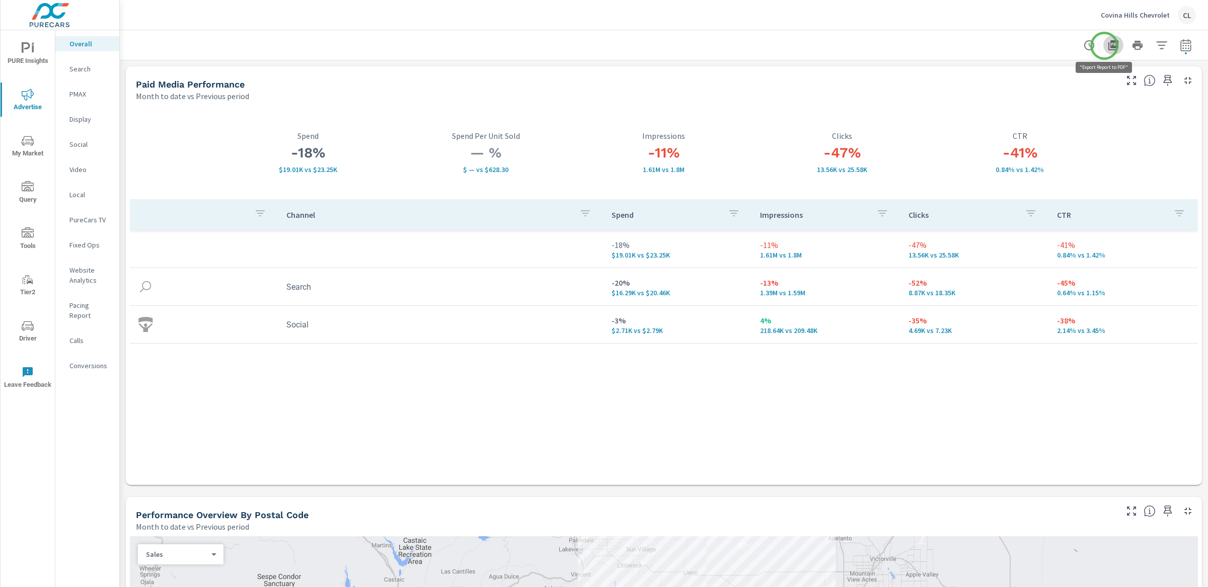
click at [1108, 46] on icon "button" at bounding box center [1113, 45] width 10 height 10
click at [1179, 44] on icon "button" at bounding box center [1185, 45] width 12 height 12
select select "Month to date"
select select "Previous period"
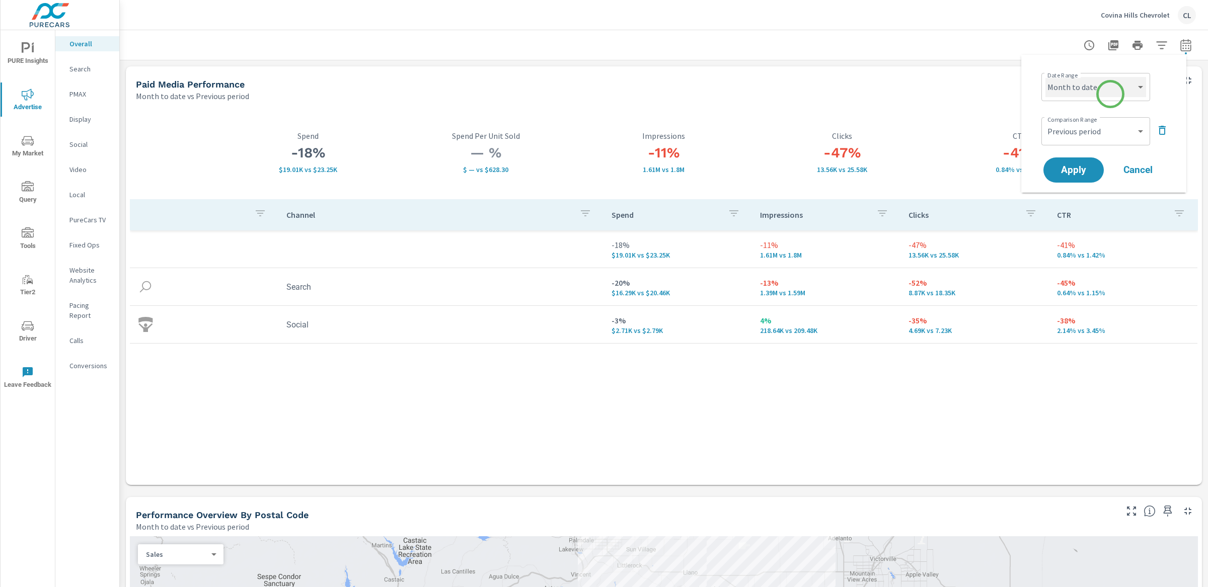
click at [1110, 94] on select "Custom [DATE] Last week Last 7 days Last 14 days Last 30 days Last 45 days Last…" at bounding box center [1095, 87] width 101 height 20
click at [1045, 77] on select "Custom [DATE] Last week Last 7 days Last 14 days Last 30 days Last 45 days Last…" at bounding box center [1095, 87] width 101 height 20
select select "Last month"
click at [1080, 171] on span "Apply" at bounding box center [1073, 171] width 41 height 10
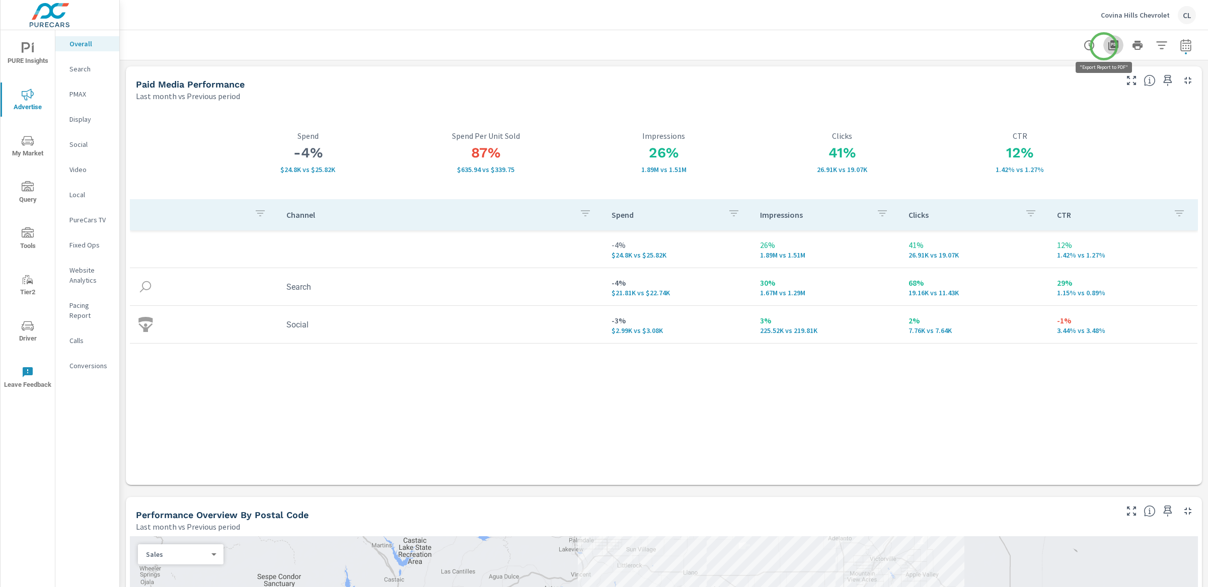
click at [1108, 46] on icon "button" at bounding box center [1113, 45] width 10 height 10
click at [1179, 47] on icon "button" at bounding box center [1185, 45] width 12 height 12
select select "Last month"
select select "Previous period"
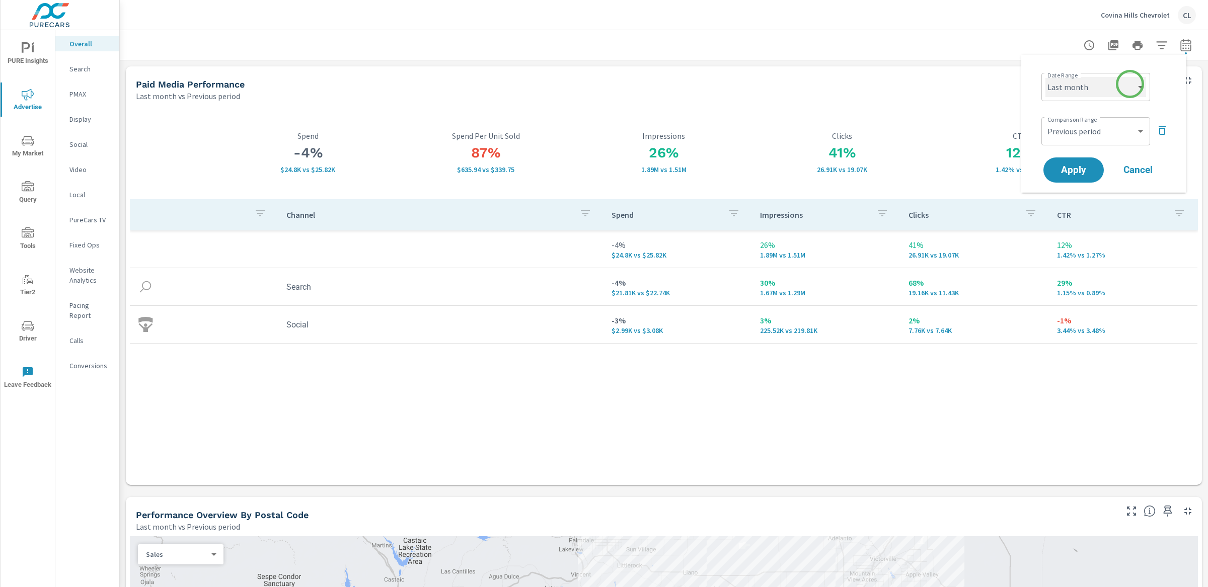
click at [1130, 84] on select "Custom [DATE] Last week Last 7 days Last 14 days Last 30 days Last 45 days Last…" at bounding box center [1095, 87] width 101 height 20
click at [1045, 77] on select "Custom [DATE] Last week Last 7 days Last 14 days Last 30 days Last 45 days Last…" at bounding box center [1095, 87] width 101 height 20
select select "Month to date"
click at [1082, 170] on span "Apply" at bounding box center [1073, 171] width 41 height 10
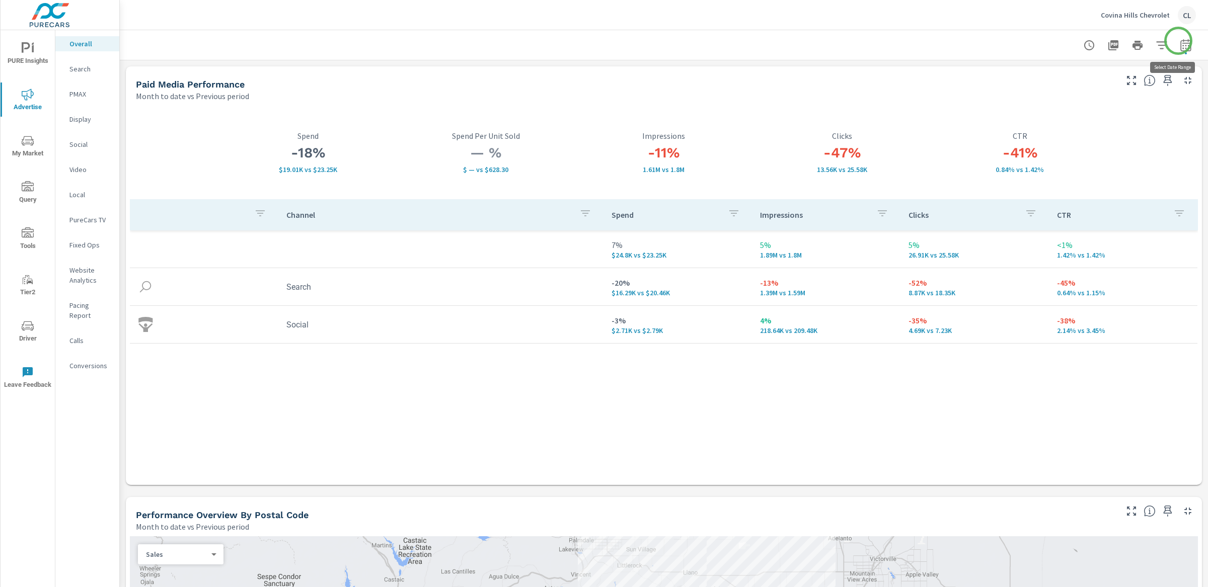
click at [1179, 42] on icon "button" at bounding box center [1185, 45] width 12 height 12
select select "Month to date"
select select "Previous period"
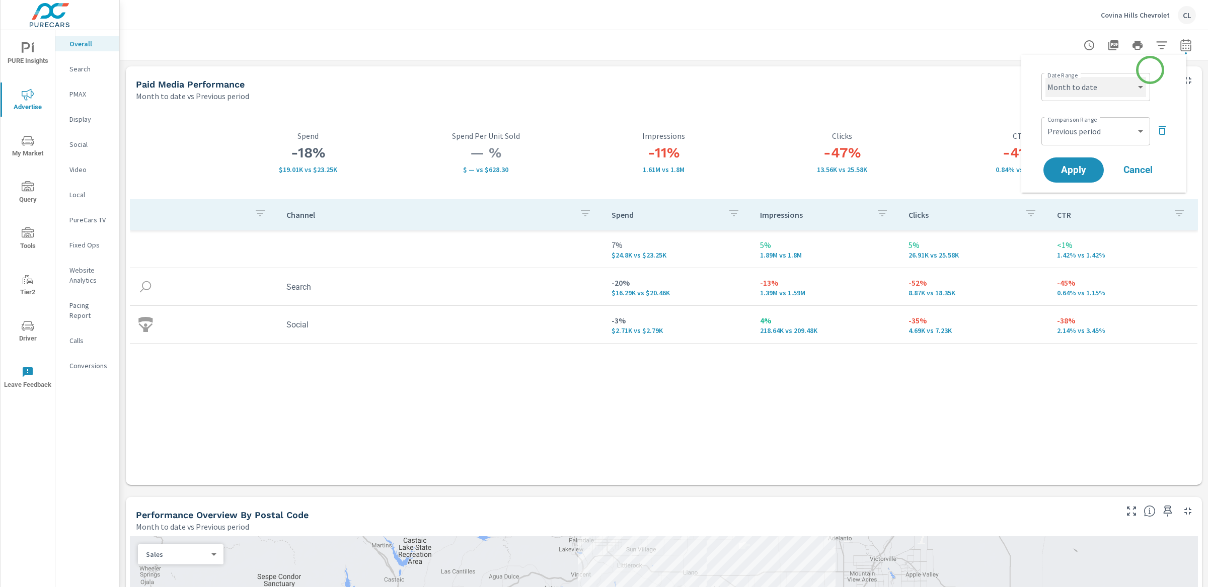
click at [1136, 81] on select "Custom [DATE] Last week Last 7 days Last 14 days Last 30 days Last 45 days Last…" at bounding box center [1095, 87] width 101 height 20
click at [1045, 77] on select "Custom [DATE] Last week Last 7 days Last 14 days Last 30 days Last 45 days Last…" at bounding box center [1095, 87] width 101 height 20
select select "Last 90 days"
click at [1068, 173] on span "Apply" at bounding box center [1073, 171] width 41 height 10
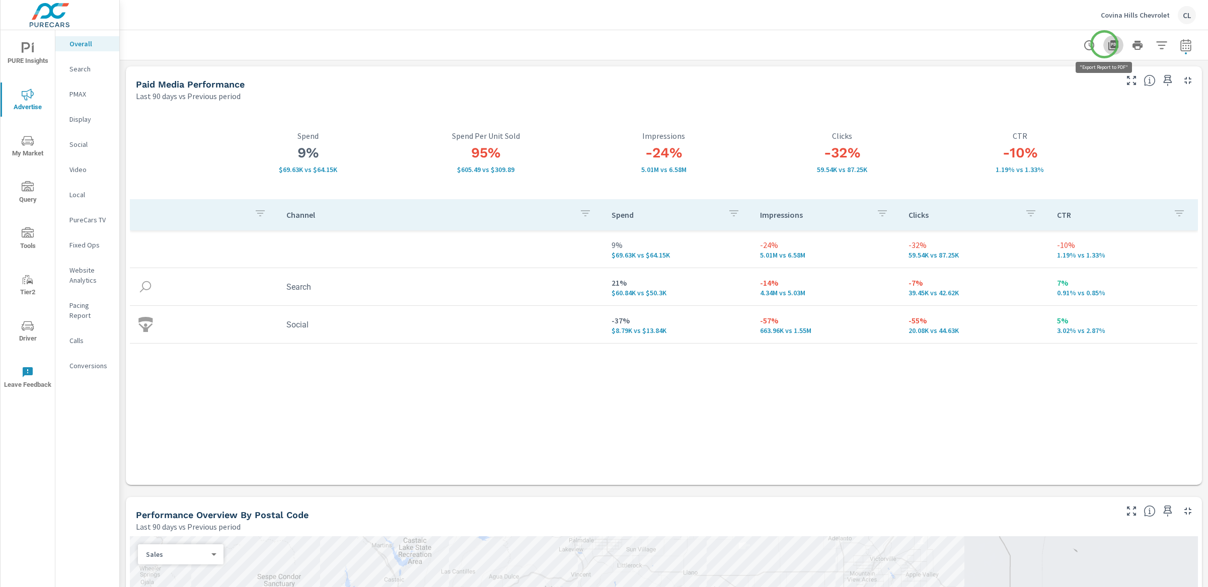
click at [1107, 44] on icon "button" at bounding box center [1113, 45] width 12 height 12
click at [1142, 15] on p "Covina Hills Chevrolet" at bounding box center [1134, 15] width 69 height 9
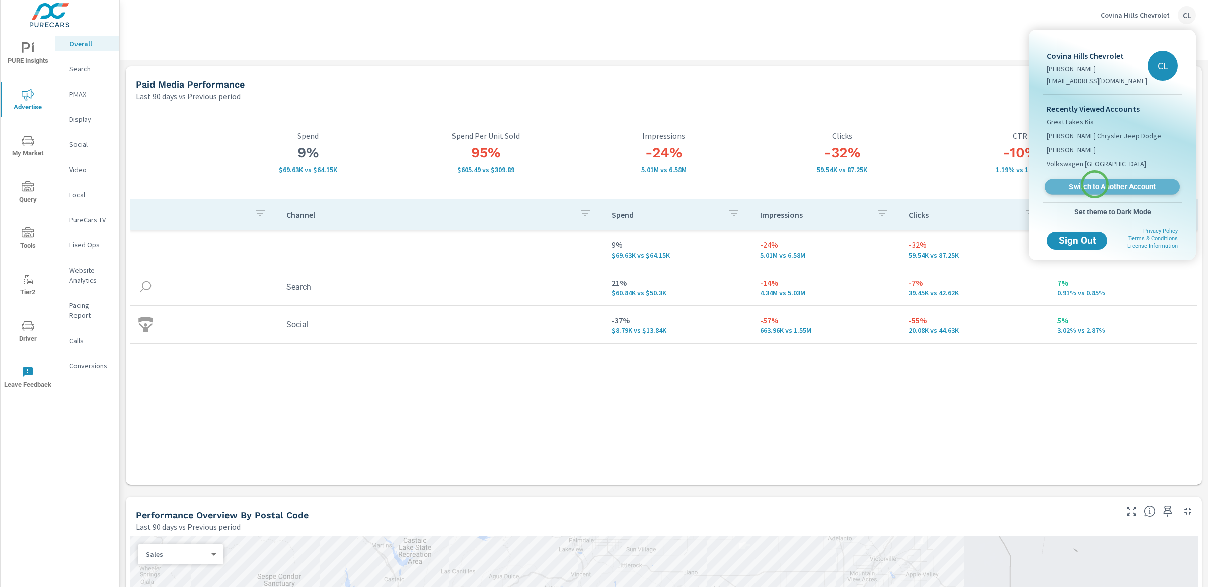
click at [1094, 184] on span "Switch to Another Account" at bounding box center [1111, 187] width 123 height 10
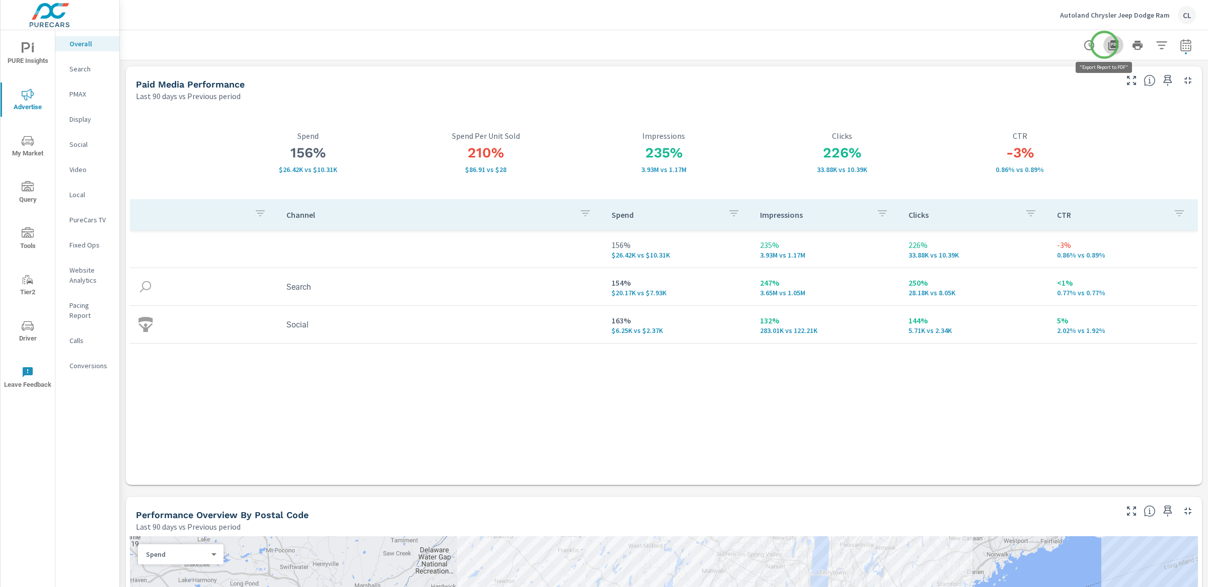
click at [1107, 45] on icon "button" at bounding box center [1113, 45] width 12 height 12
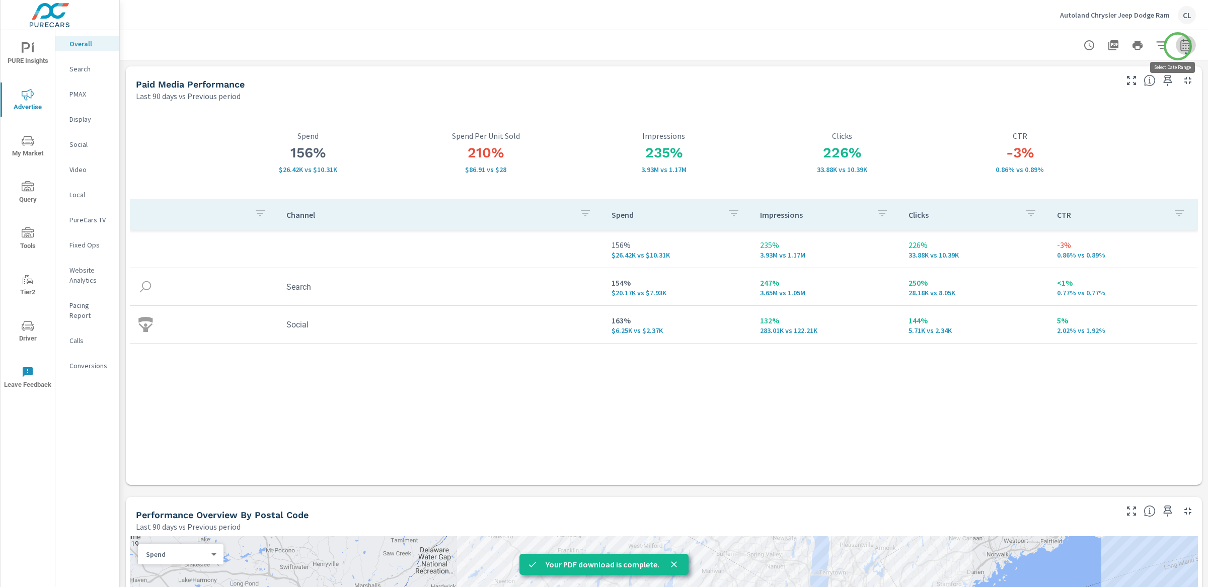
click at [1179, 46] on icon "button" at bounding box center [1185, 45] width 12 height 12
select select "Last 90 days"
select select "Previous period"
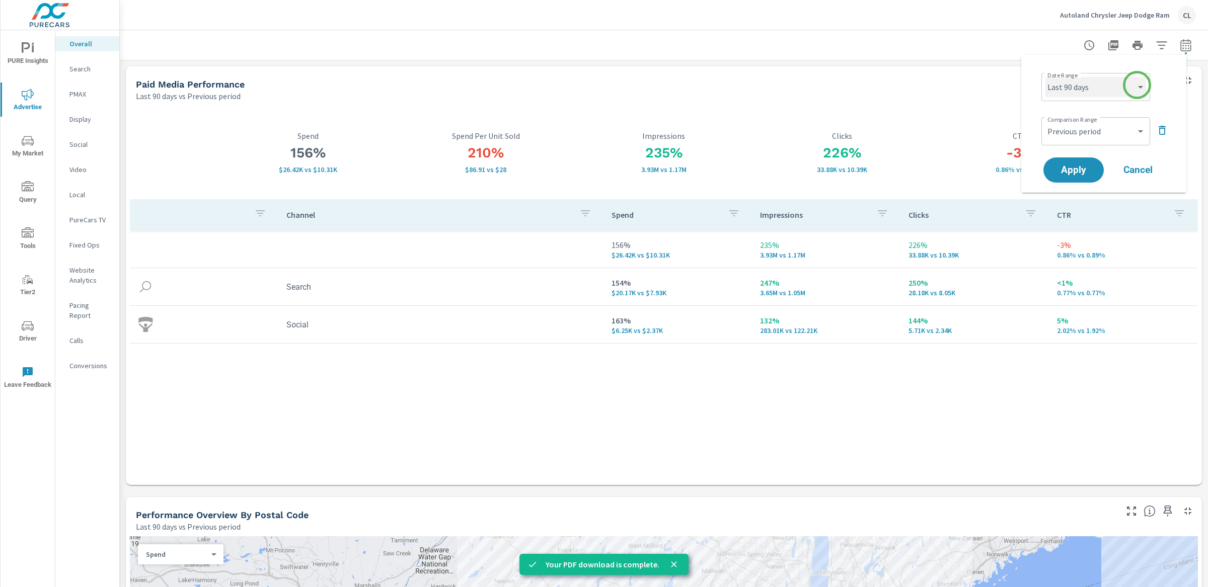
click at [1133, 91] on select "Custom [DATE] Last week Last 7 days Last 14 days Last 30 days Last 45 days Last…" at bounding box center [1095, 87] width 101 height 20
click at [1045, 77] on select "Custom [DATE] Last week Last 7 days Last 14 days Last 30 days Last 45 days Last…" at bounding box center [1095, 87] width 101 height 20
select select "Last month"
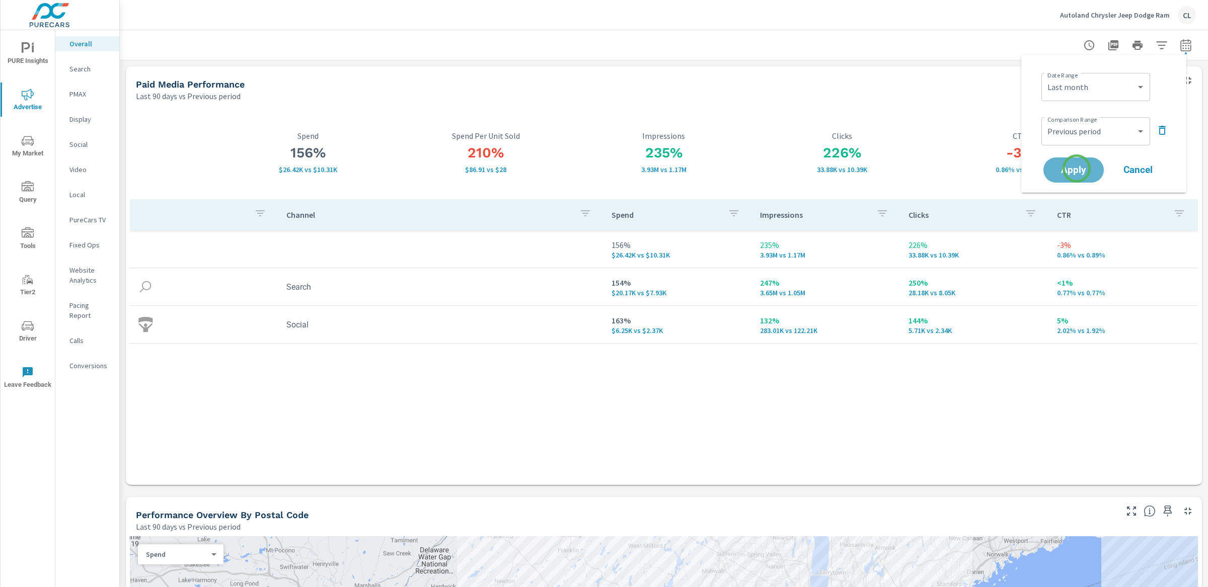
drag, startPoint x: 1076, startPoint y: 169, endPoint x: 1070, endPoint y: 154, distance: 15.5
click at [1076, 169] on span "Apply" at bounding box center [1073, 170] width 40 height 9
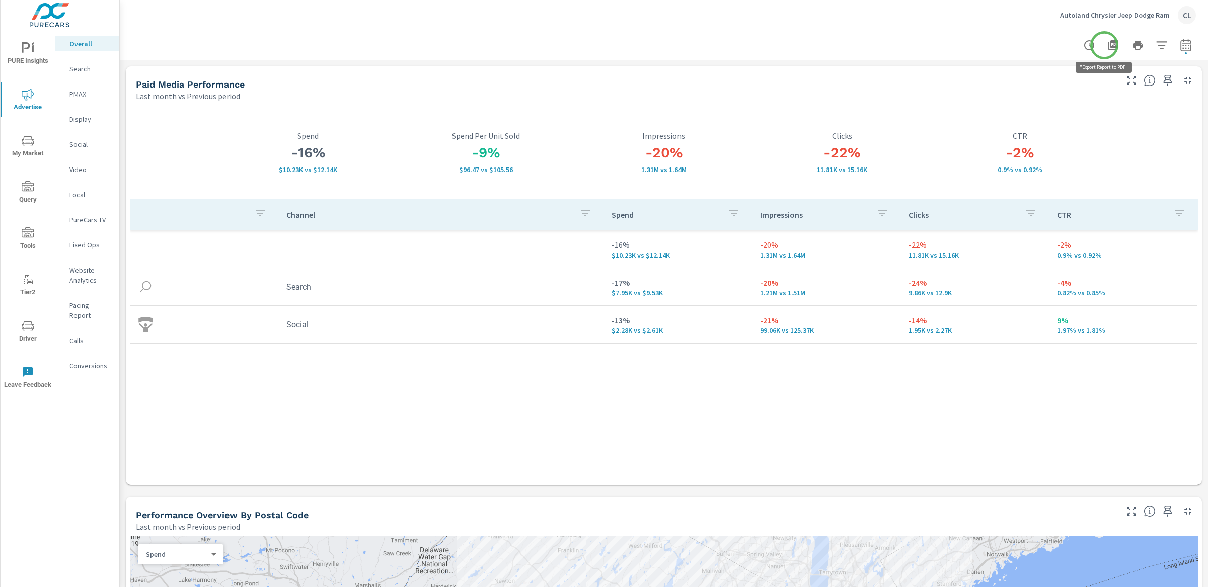
click at [1108, 45] on icon "button" at bounding box center [1113, 45] width 10 height 10
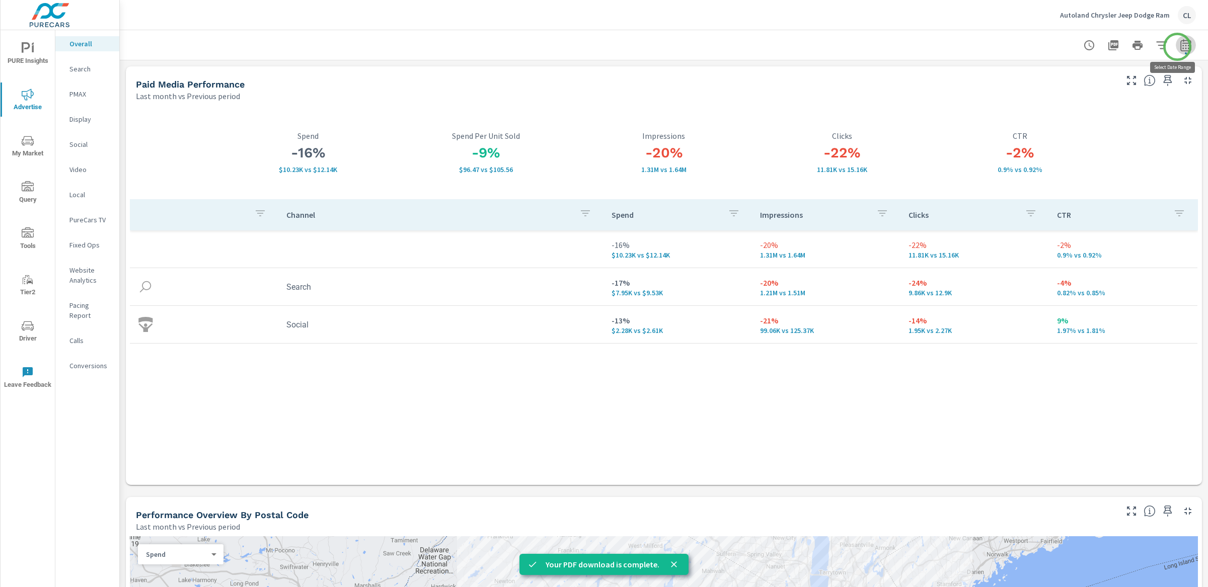
click at [1179, 47] on icon "button" at bounding box center [1185, 45] width 12 height 12
select select "Last month"
select select "Previous period"
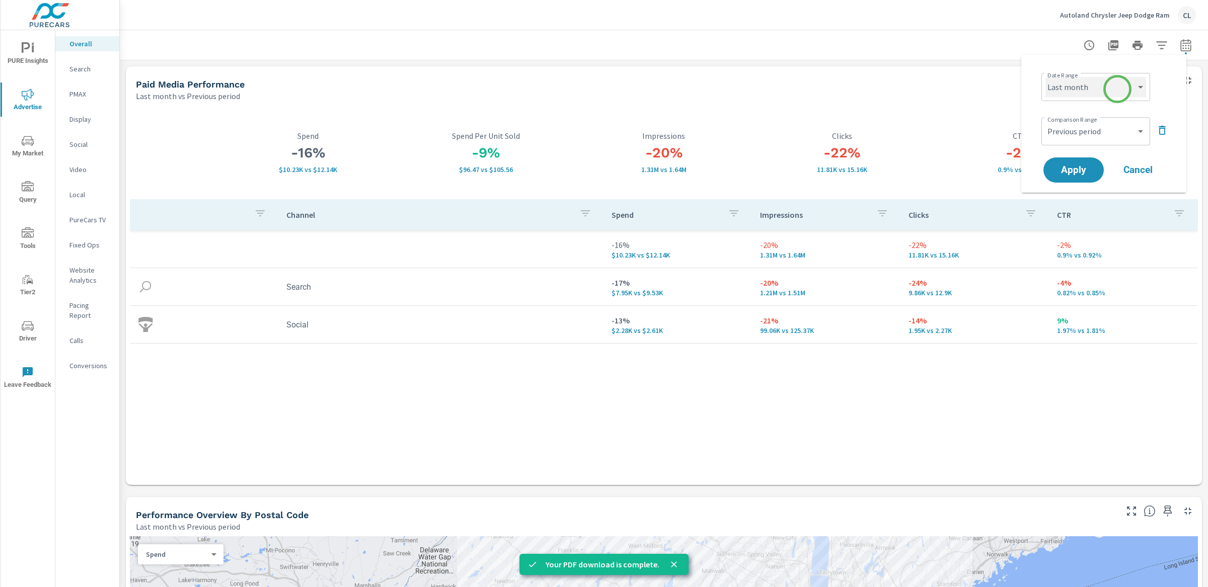
click at [1117, 89] on select "Custom Yesterday Last week Last 7 days Last 14 days Last 30 days Last 45 days L…" at bounding box center [1095, 87] width 101 height 20
click at [1045, 77] on select "Custom Yesterday Last week Last 7 days Last 14 days Last 30 days Last 45 days L…" at bounding box center [1095, 87] width 101 height 20
select select "Month to date"
click at [1070, 167] on span "Apply" at bounding box center [1073, 171] width 41 height 10
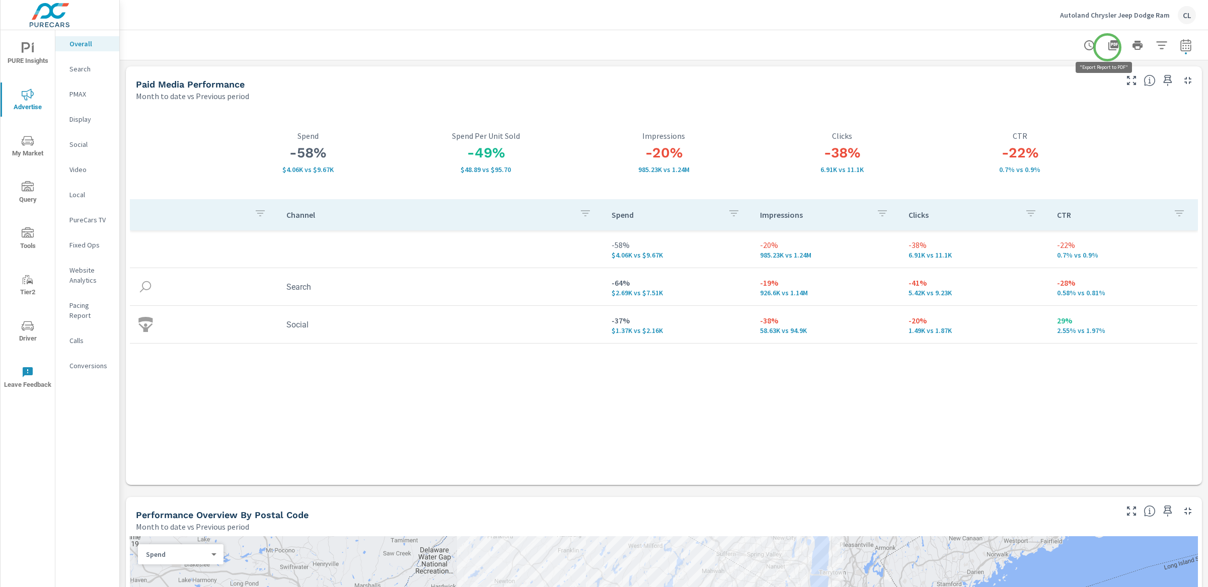
click at [1108, 47] on icon "button" at bounding box center [1113, 45] width 10 height 10
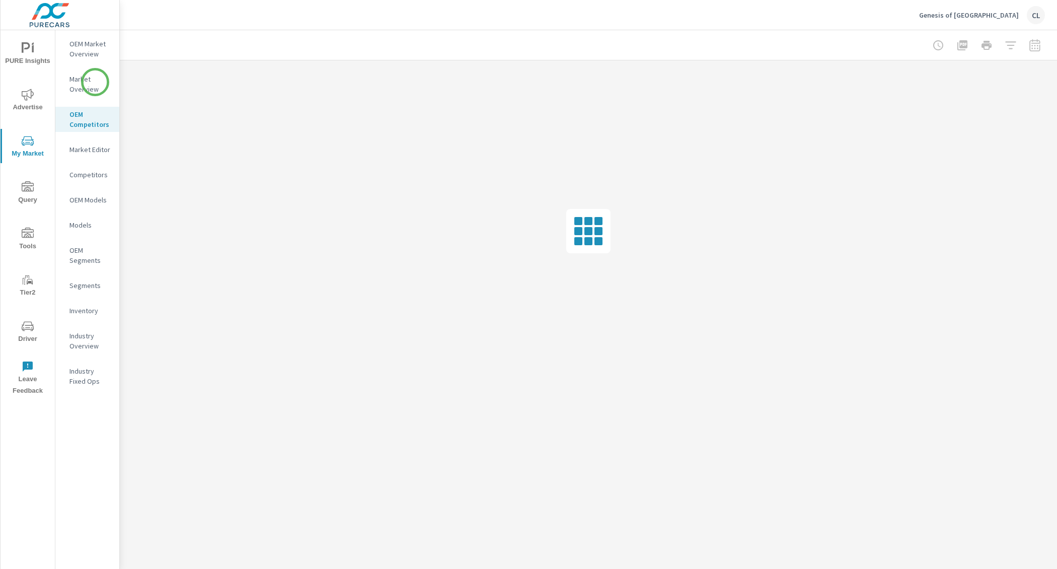
click at [95, 82] on p "Market Overview" at bounding box center [90, 84] width 42 height 20
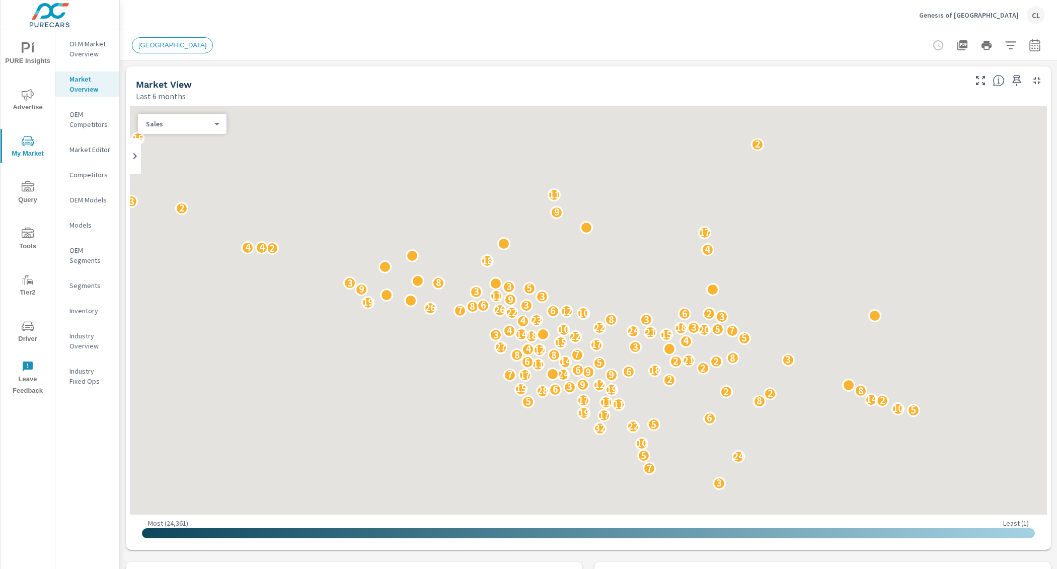
scroll to position [1, 0]
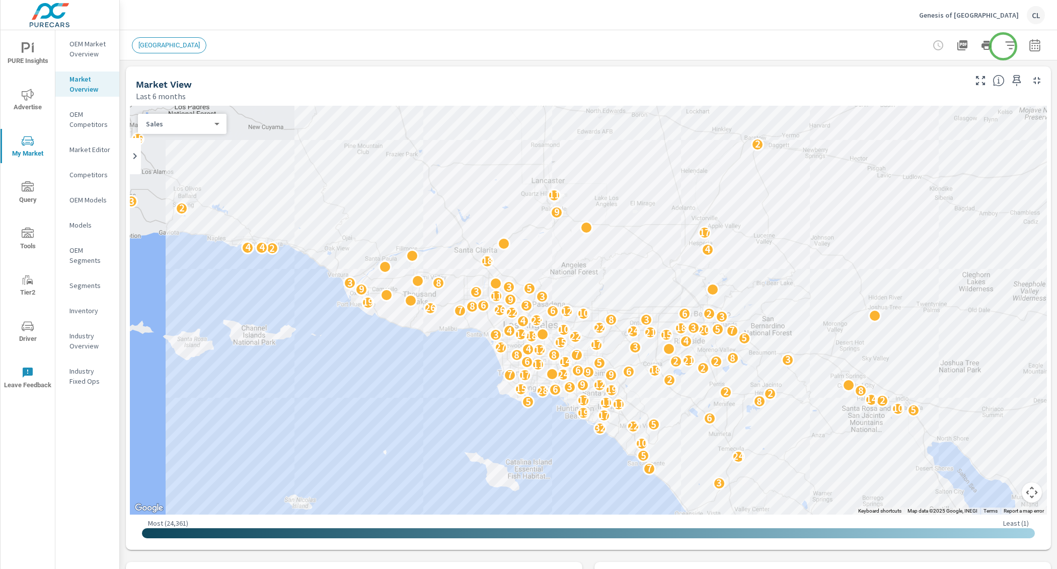
click at [1004, 46] on icon "button" at bounding box center [1010, 45] width 12 height 12
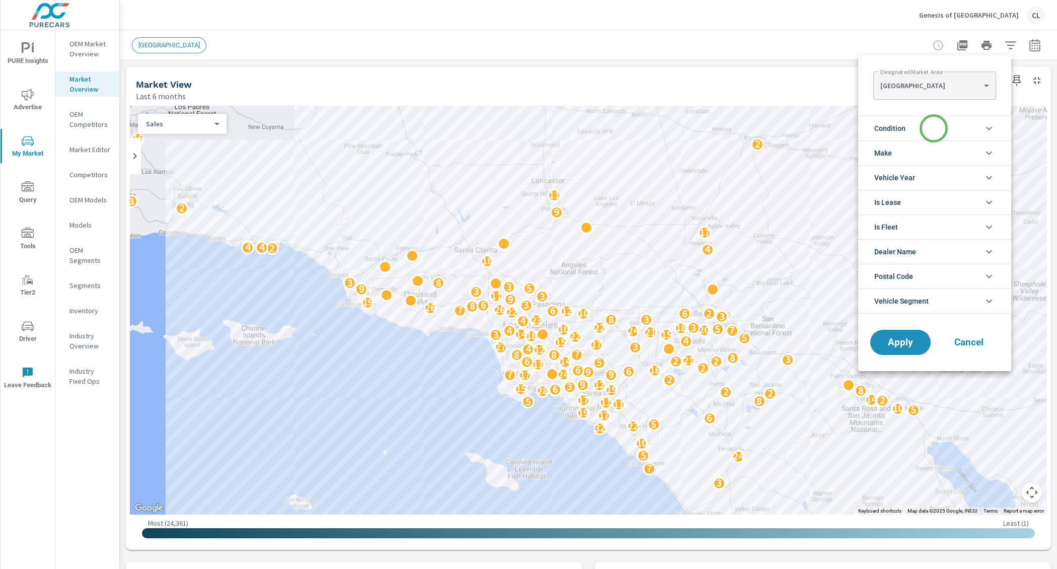
click at [933, 128] on li "Condition" at bounding box center [934, 128] width 153 height 25
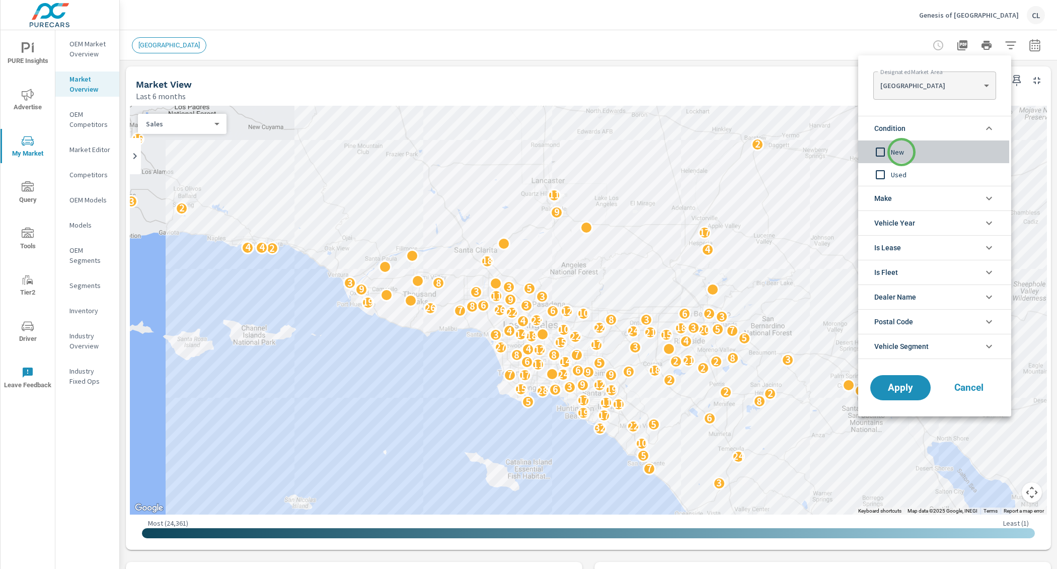
click at [901, 152] on span "New" at bounding box center [946, 152] width 110 height 12
click at [984, 87] on body "PURE Insights Advertise My Market Query Tools Tier2 Driver Leave Feedback OEM M…" at bounding box center [528, 284] width 1057 height 569
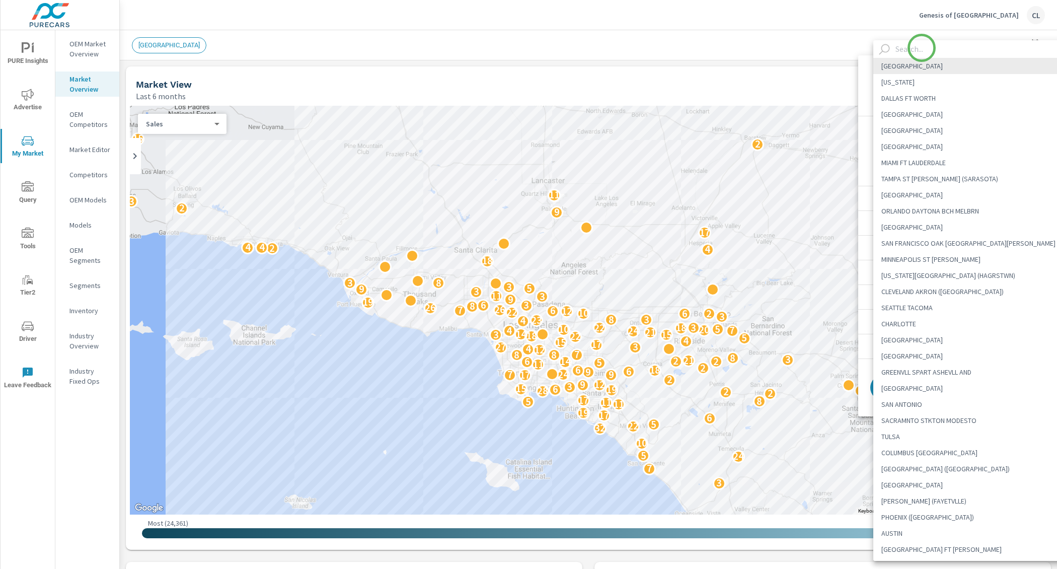
click at [921, 48] on input "text" at bounding box center [982, 49] width 182 height 18
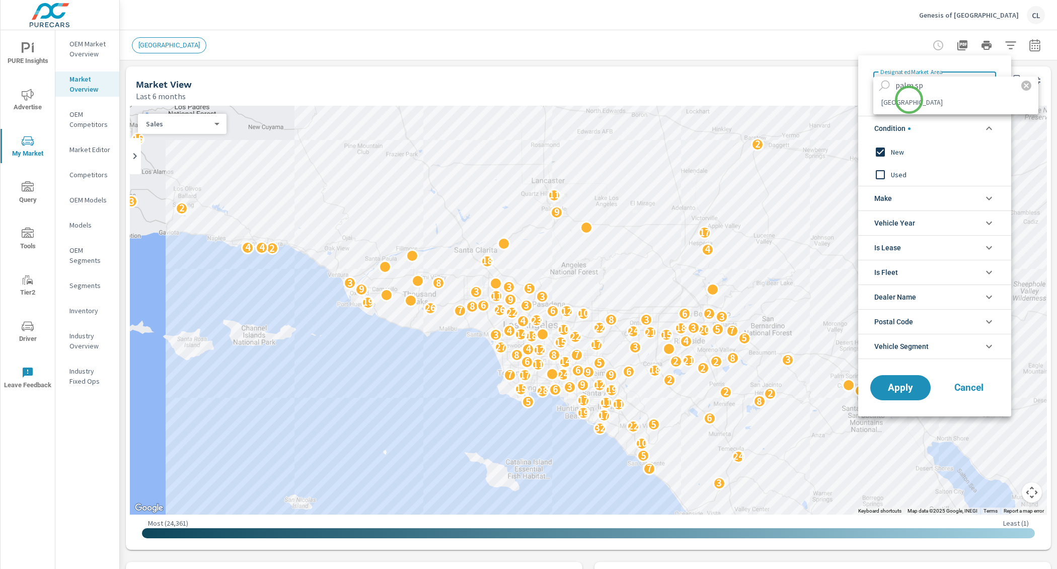
type input "palm sp"
click at [908, 100] on li "[GEOGRAPHIC_DATA]" at bounding box center [955, 102] width 165 height 16
type Area "[GEOGRAPHIC_DATA]"
click at [908, 198] on li "Make" at bounding box center [934, 198] width 153 height 25
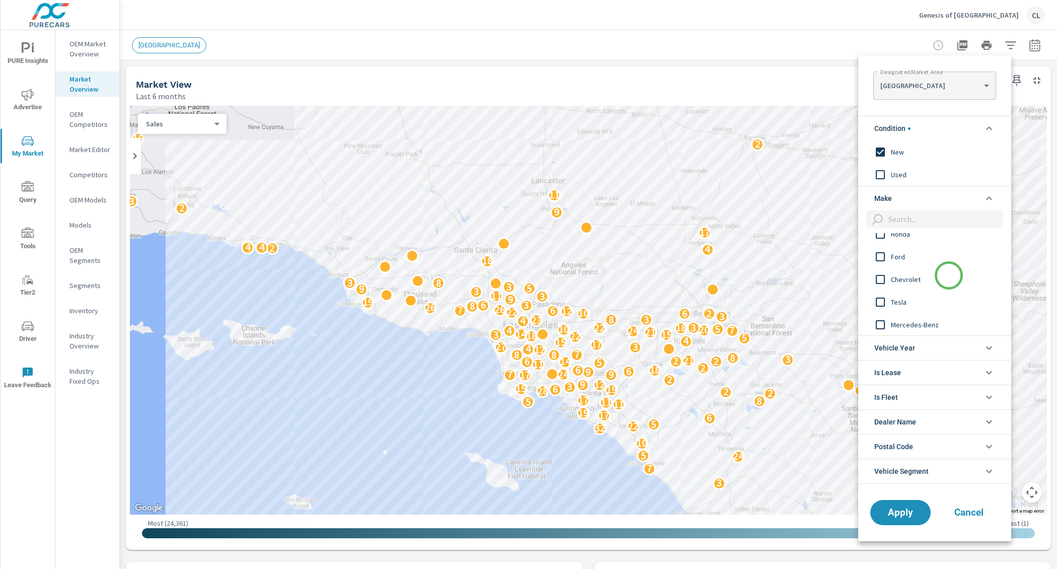
scroll to position [34, 0]
click at [893, 303] on span "Tesla" at bounding box center [946, 301] width 110 height 12
click at [923, 259] on span "Mercedes-Benz" at bounding box center [946, 259] width 110 height 12
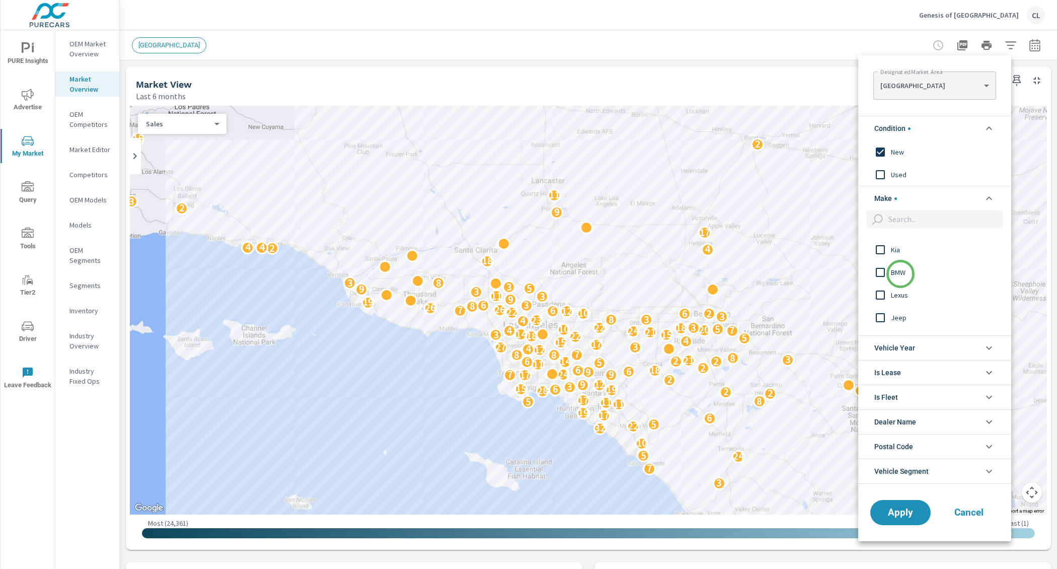
click at [899, 273] on span "BMW" at bounding box center [946, 272] width 110 height 12
click at [901, 296] on span "Lexus" at bounding box center [946, 295] width 110 height 12
click at [897, 293] on span "Audi" at bounding box center [946, 294] width 110 height 12
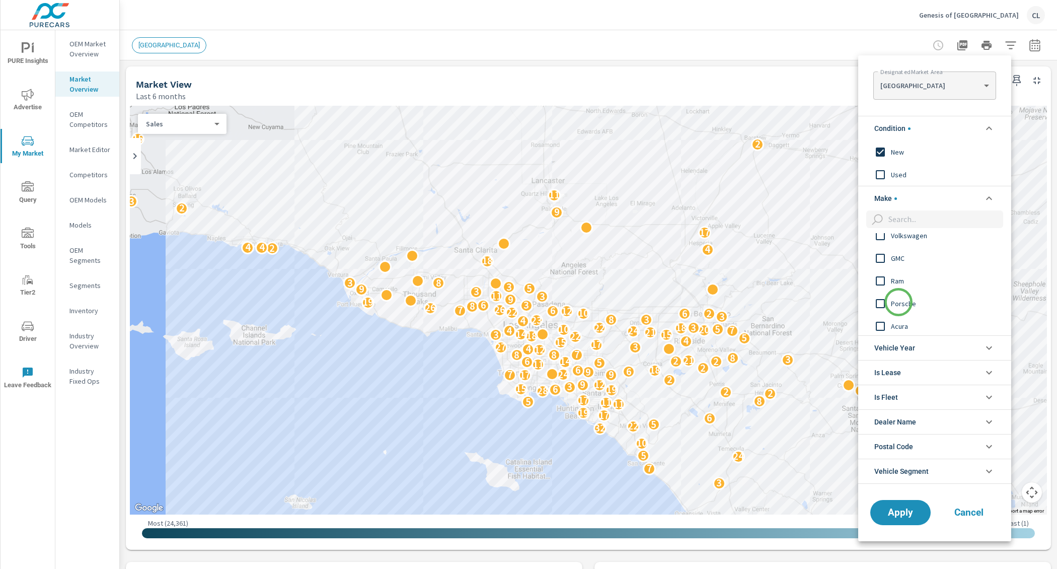
click at [898, 302] on span "Porsche" at bounding box center [946, 303] width 110 height 12
click at [903, 309] on span "Acura" at bounding box center [946, 309] width 110 height 12
click at [887, 303] on input "filter options" at bounding box center [879, 299] width 21 height 21
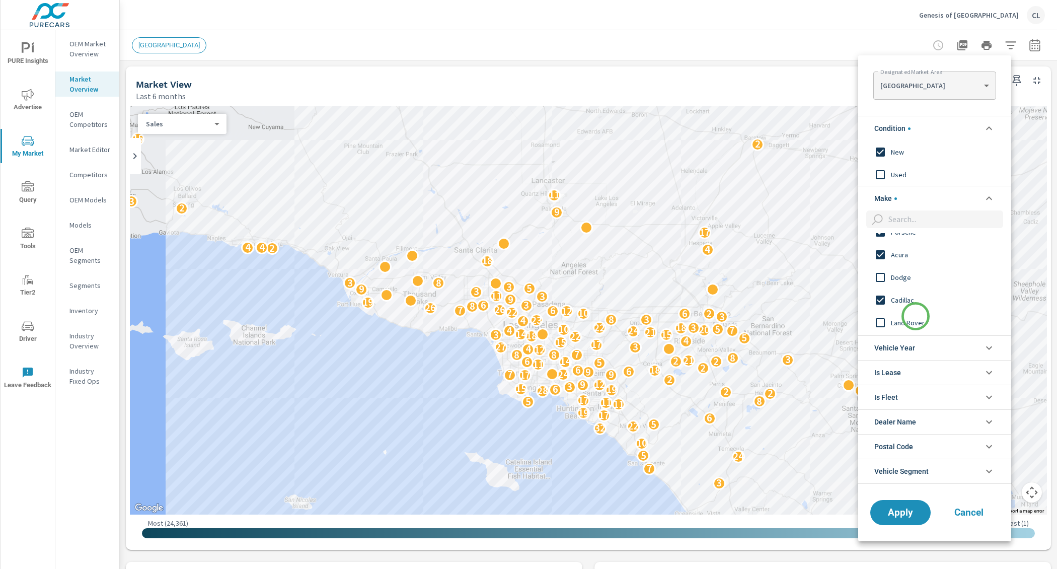
click at [915, 317] on span "Land Rover" at bounding box center [946, 322] width 110 height 12
click at [902, 271] on span "INFINITI" at bounding box center [946, 269] width 110 height 12
click at [895, 270] on span "Rivian" at bounding box center [946, 272] width 110 height 12
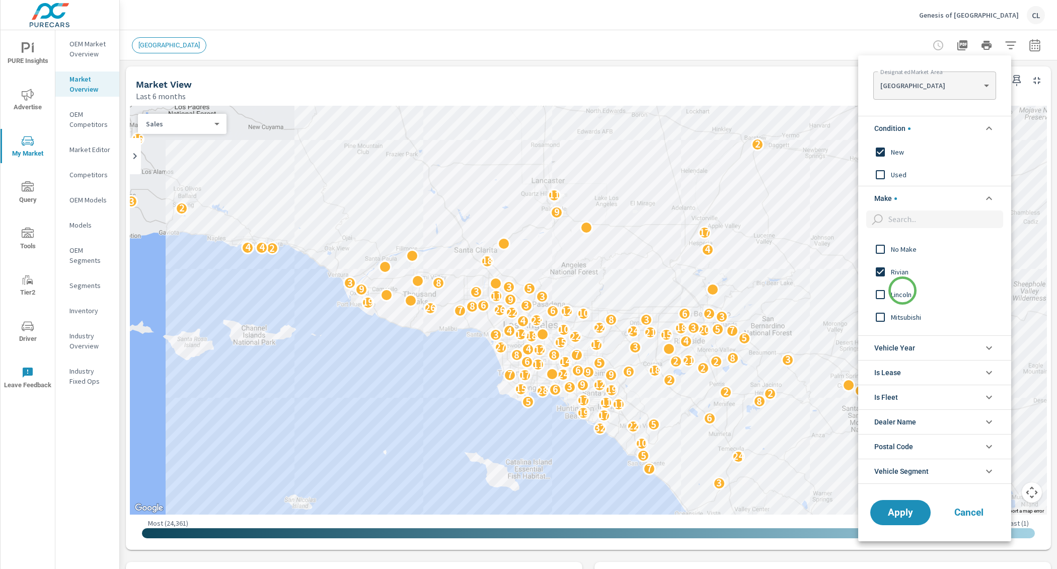
click at [902, 290] on span "Lincoln" at bounding box center [946, 294] width 110 height 12
click at [898, 255] on span "Jaguar" at bounding box center [946, 256] width 110 height 12
click at [914, 301] on span "Maserati" at bounding box center [946, 301] width 110 height 12
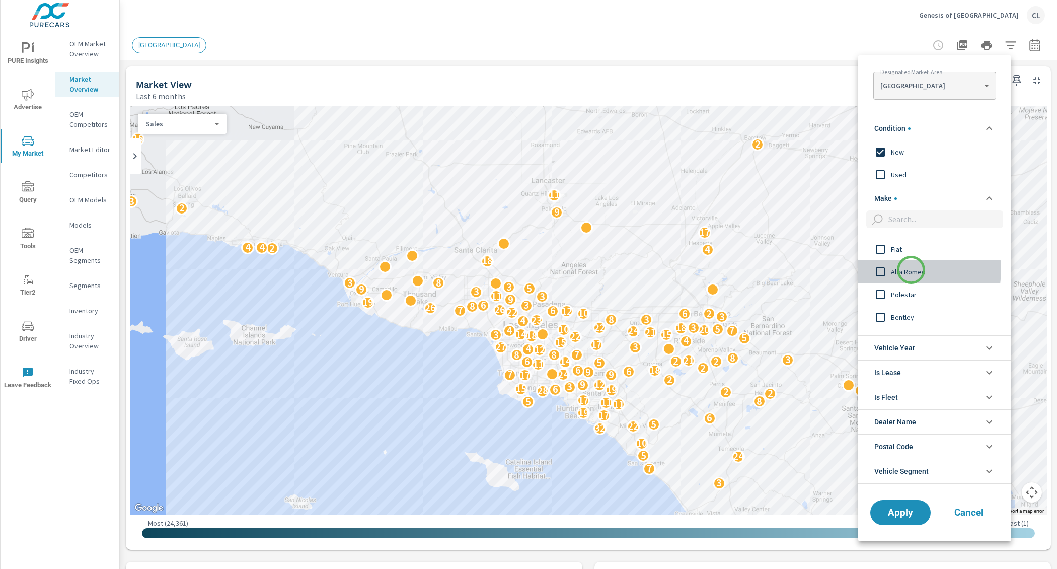
click at [911, 270] on span "Alfa Romeo" at bounding box center [946, 272] width 110 height 12
click at [907, 293] on span "Polestar" at bounding box center [946, 294] width 110 height 12
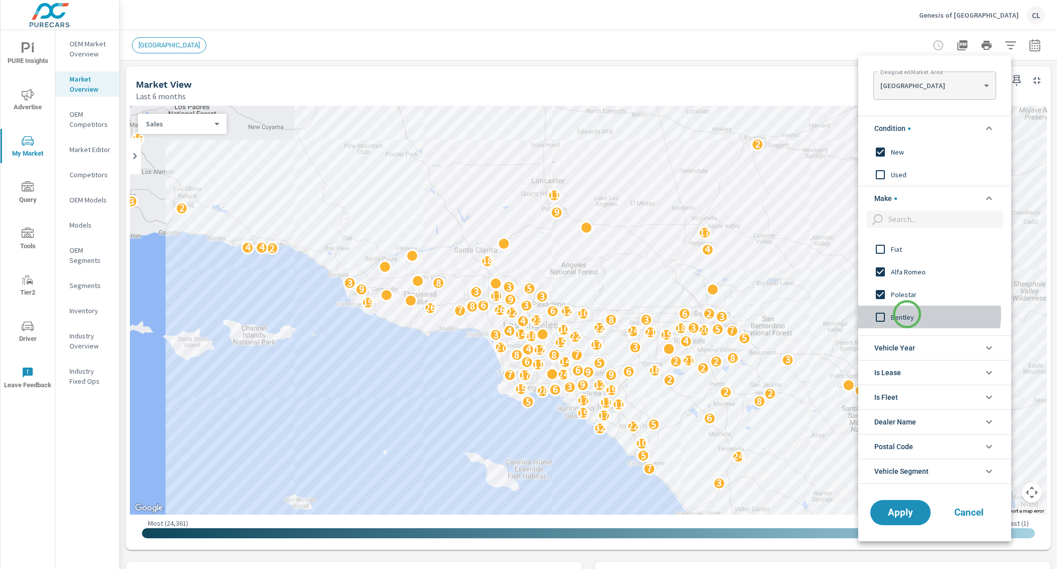
click at [907, 314] on span "Bentley" at bounding box center [946, 317] width 110 height 12
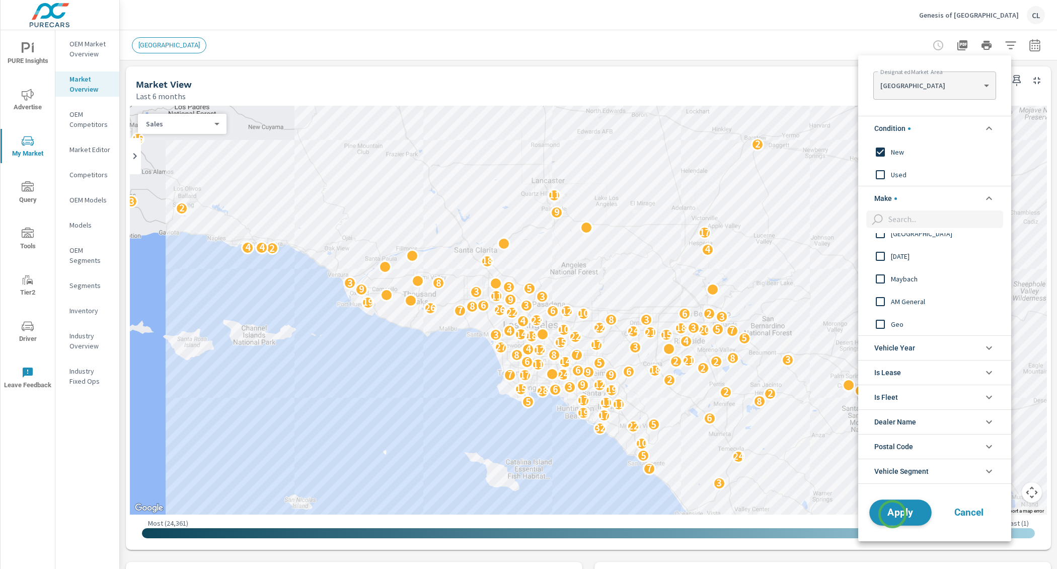
click at [892, 514] on span "Apply" at bounding box center [899, 512] width 41 height 10
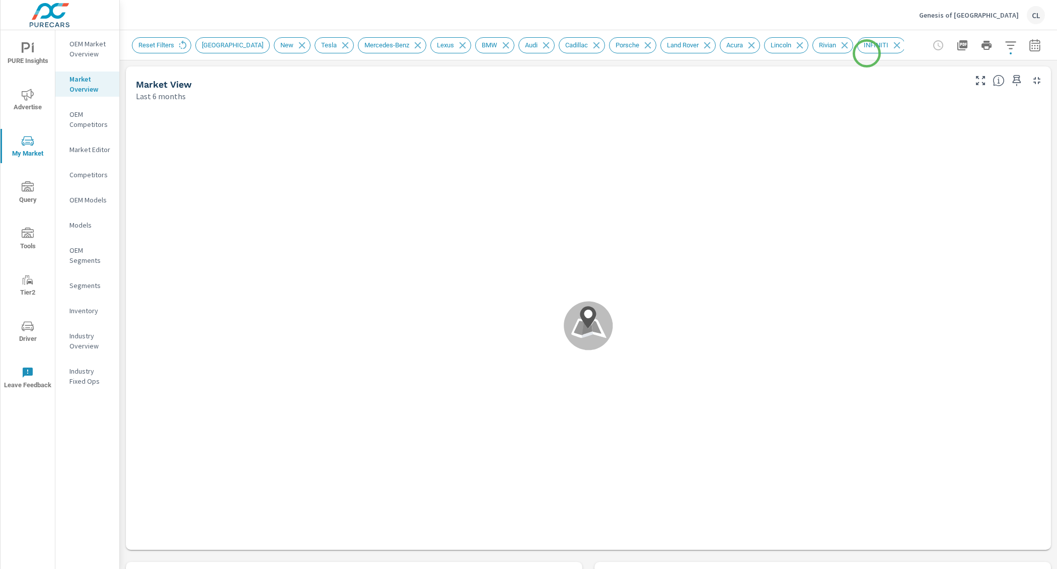
scroll to position [1, 0]
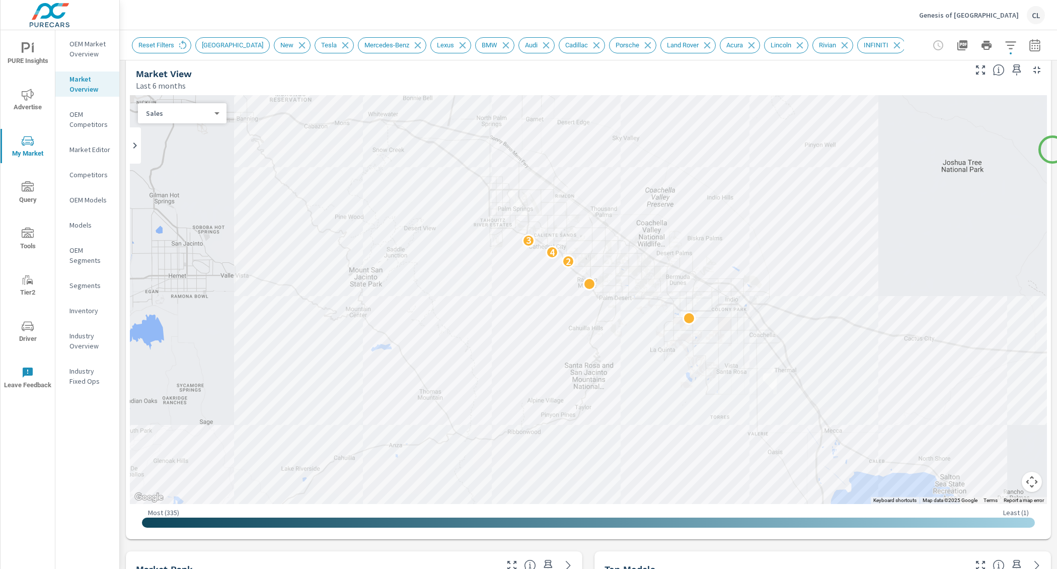
scroll to position [9, 0]
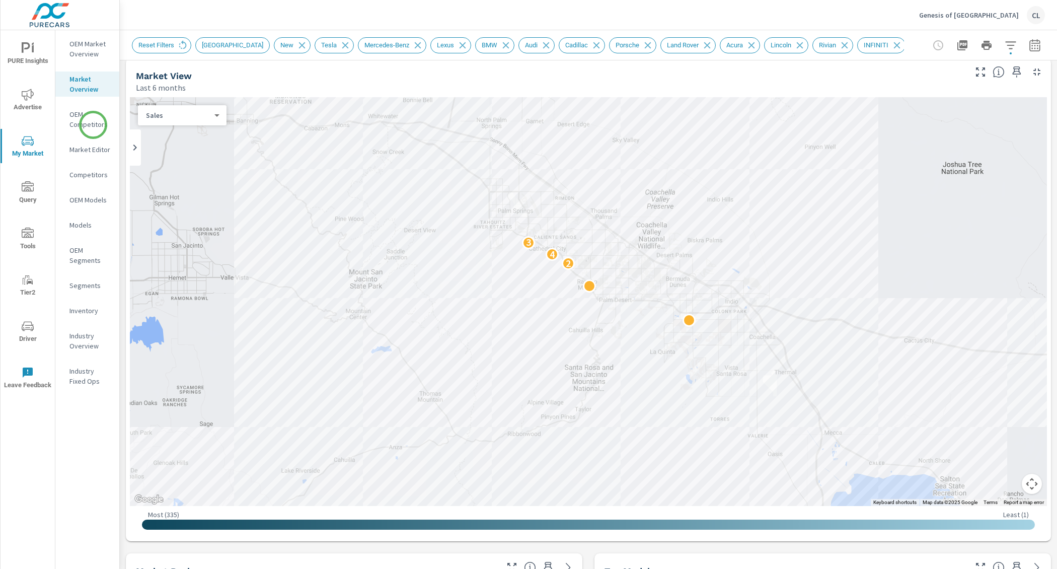
click at [93, 124] on p "OEM Competitors" at bounding box center [90, 119] width 42 height 20
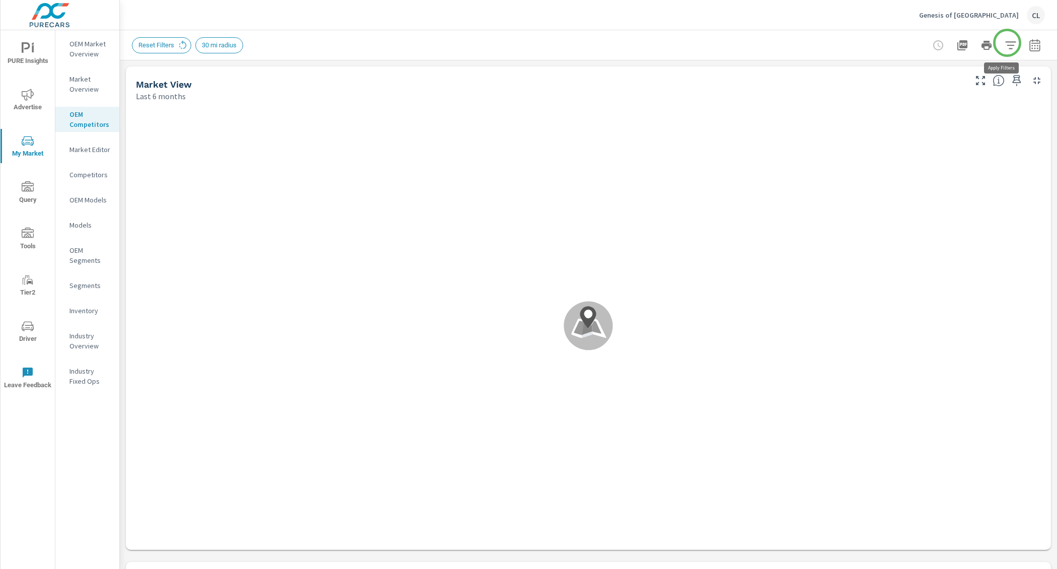
click at [1007, 43] on button "button" at bounding box center [1010, 45] width 20 height 20
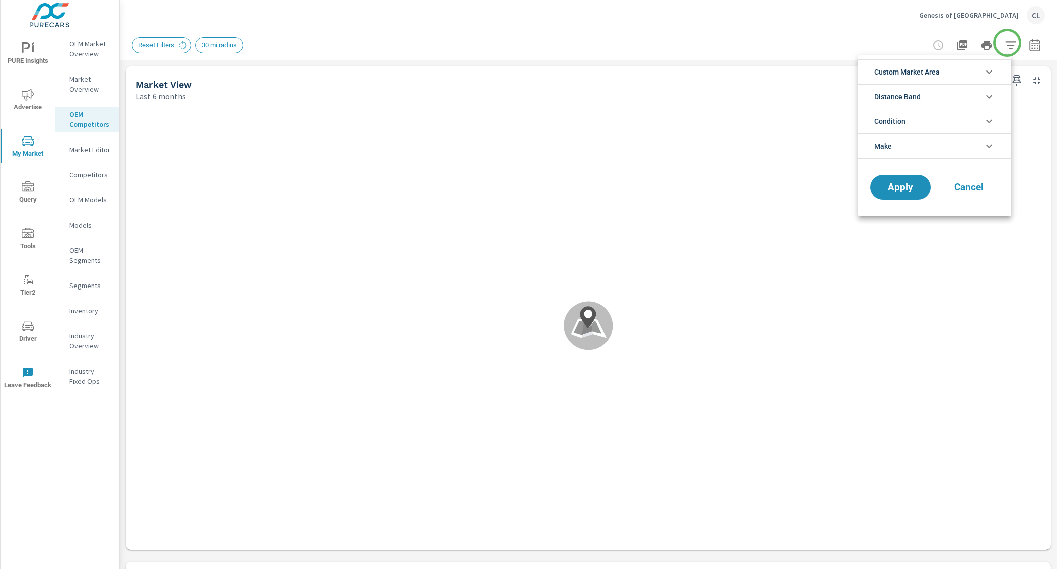
scroll to position [45, 0]
click at [925, 117] on li "Condition" at bounding box center [934, 121] width 153 height 25
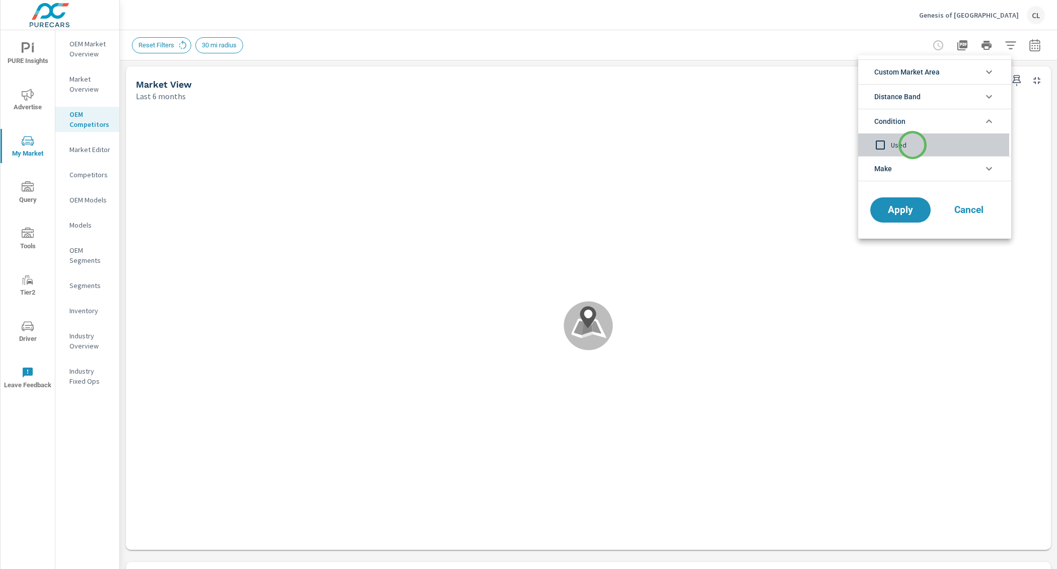
click at [912, 145] on span "Used" at bounding box center [946, 145] width 110 height 12
click at [912, 146] on span "Used" at bounding box center [946, 145] width 110 height 12
click at [924, 121] on li "Condition" at bounding box center [934, 121] width 153 height 25
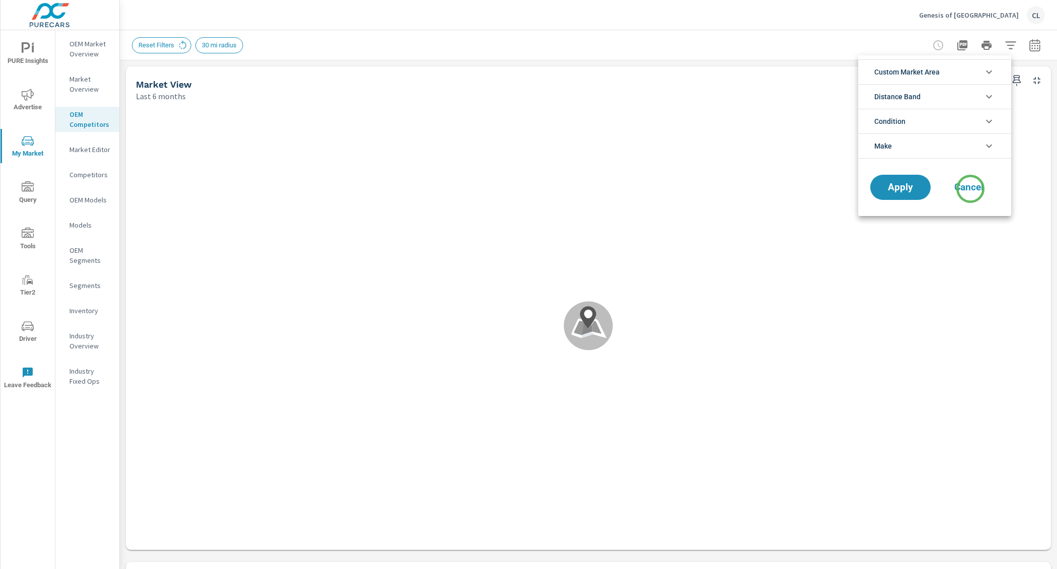
click at [974, 192] on button "Cancel" at bounding box center [968, 187] width 60 height 25
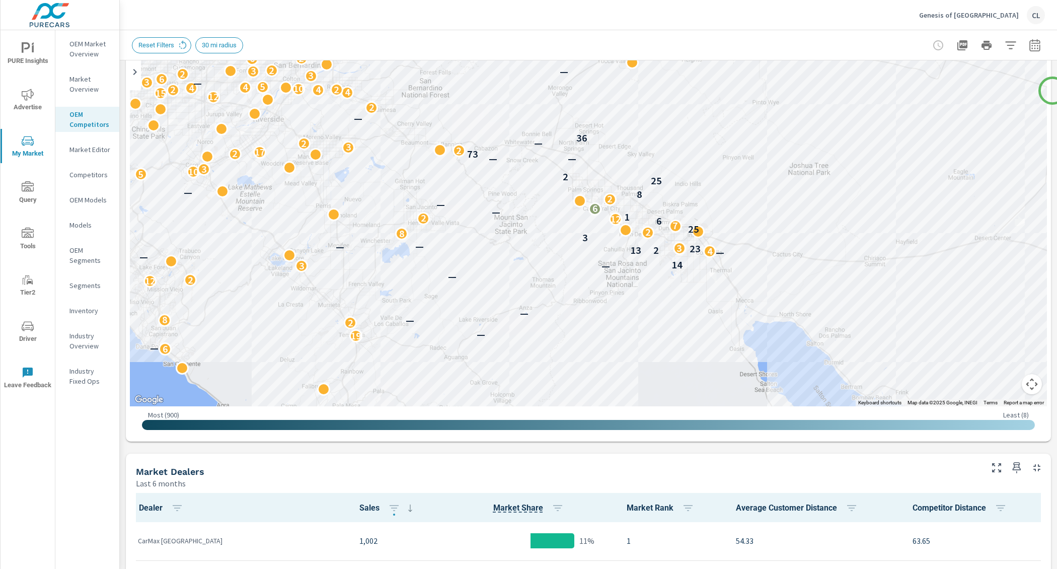
scroll to position [106, 0]
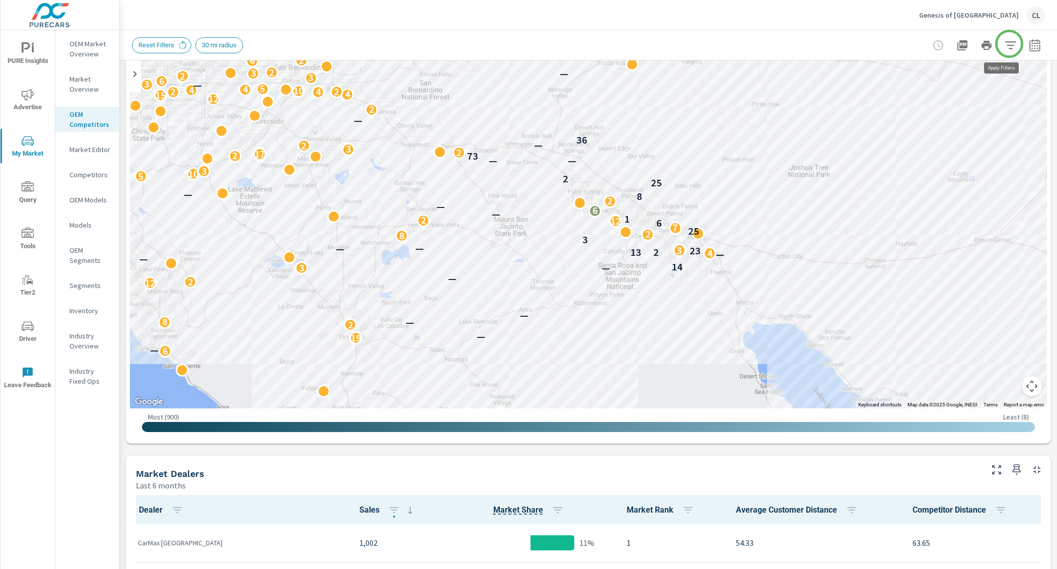
click at [1008, 42] on button "button" at bounding box center [1010, 45] width 20 height 20
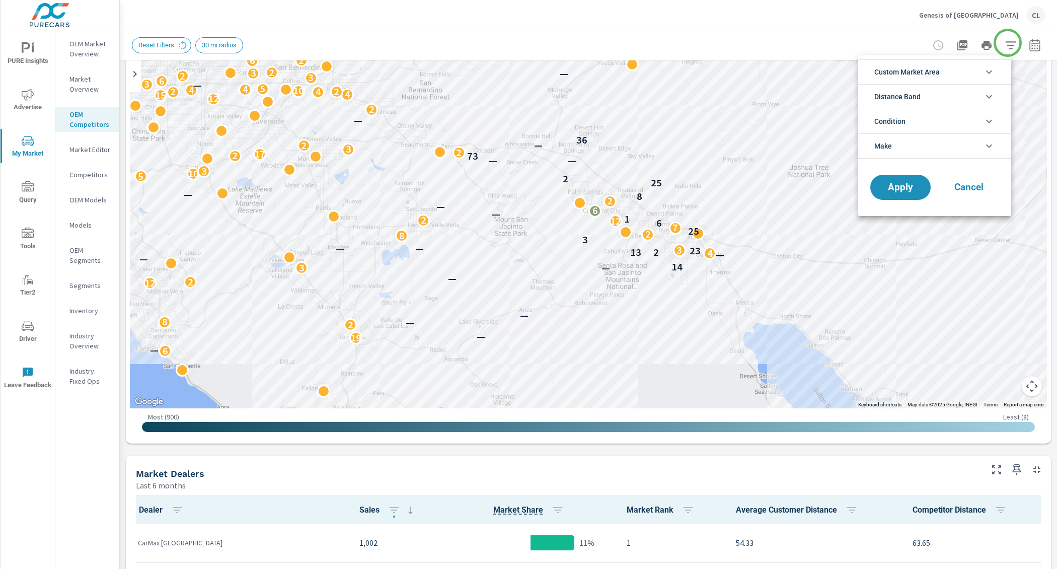
scroll to position [45, 0]
click at [940, 119] on li "Condition" at bounding box center [934, 121] width 153 height 25
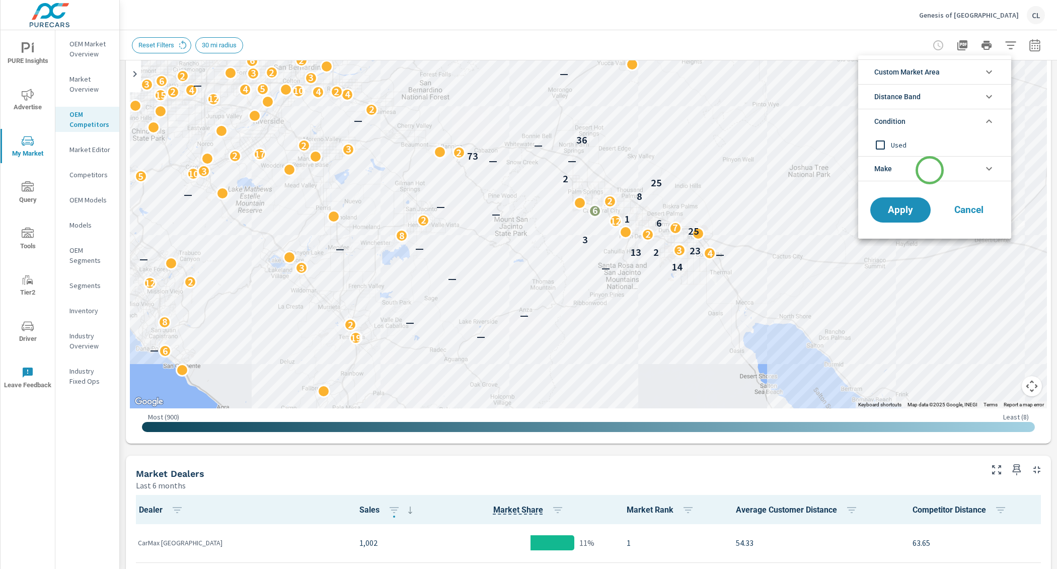
click at [929, 170] on li "Make" at bounding box center [934, 168] width 153 height 25
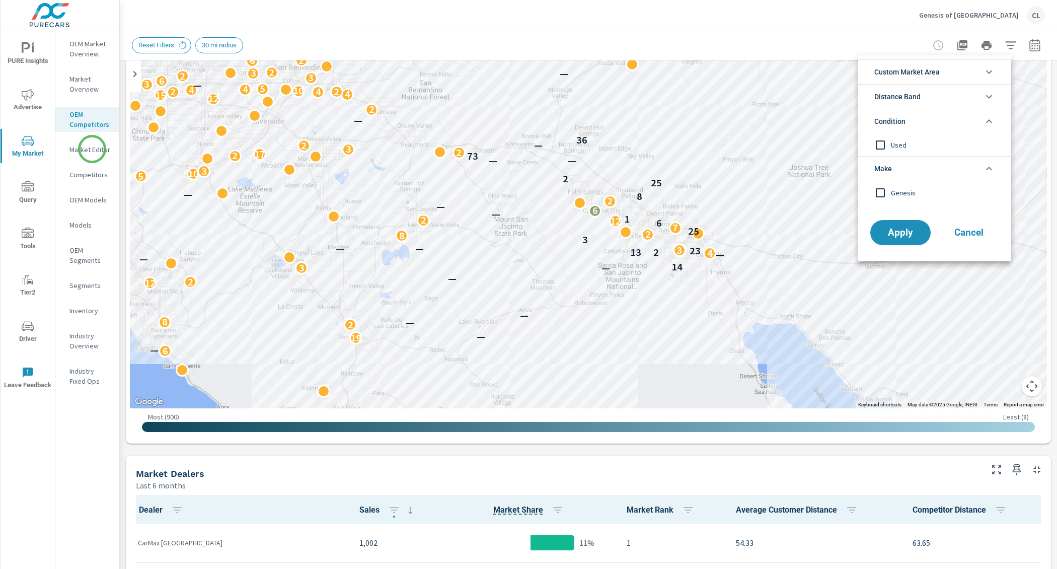
click at [92, 149] on div at bounding box center [528, 284] width 1057 height 569
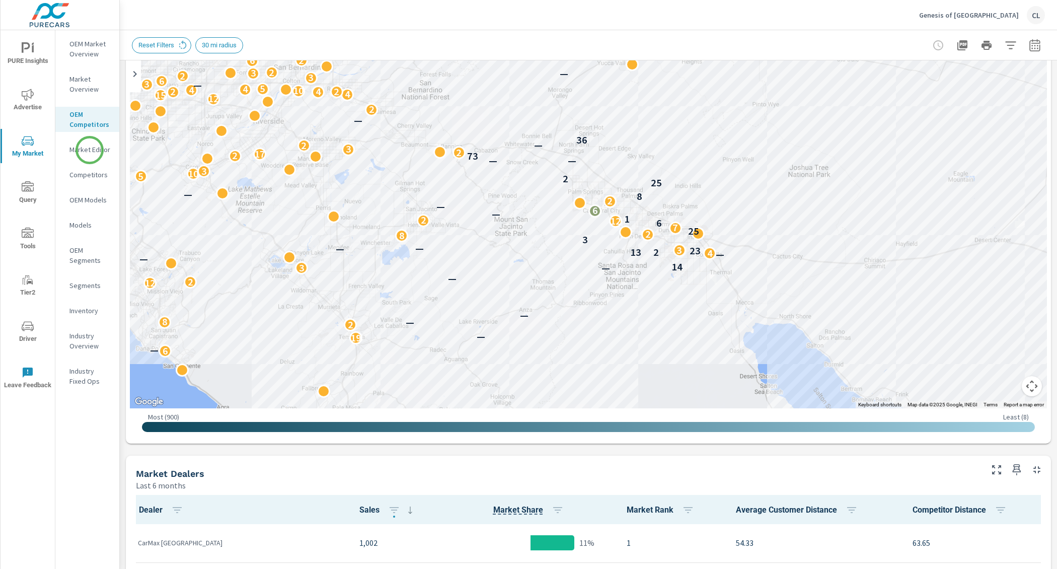
click at [90, 150] on p "Market Editor" at bounding box center [90, 149] width 42 height 10
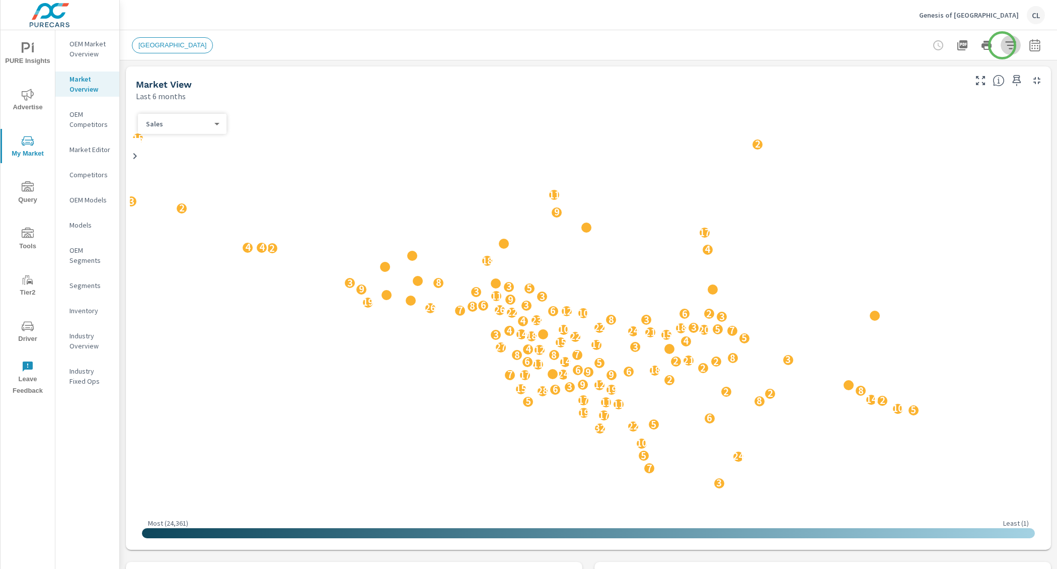
click at [1005, 45] on icon "button" at bounding box center [1010, 45] width 11 height 8
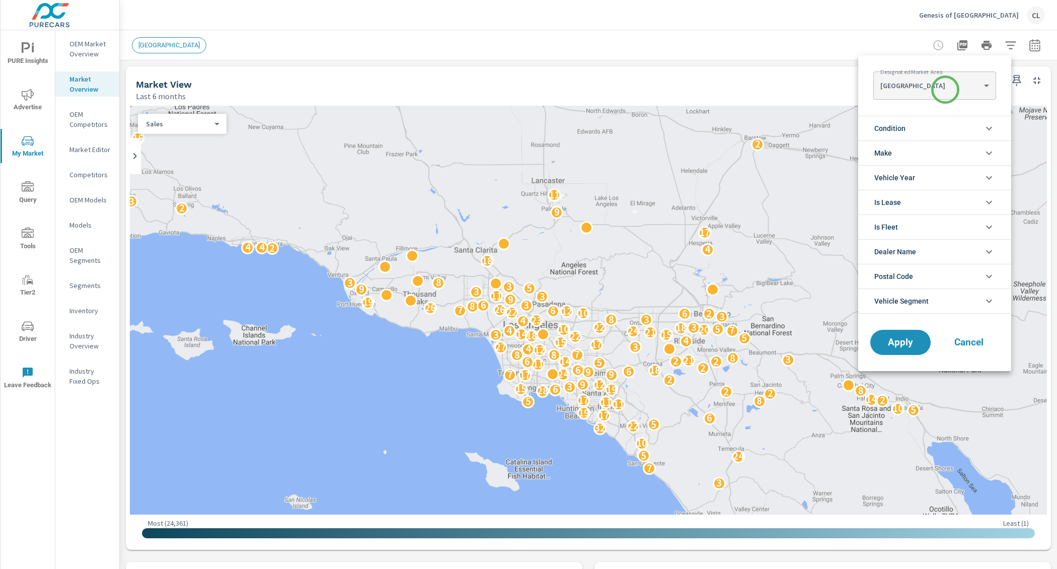
click at [945, 90] on body "PURE Insights Advertise My Market Query Tools Tier2 Driver Leave Feedback OEM M…" at bounding box center [528, 284] width 1057 height 569
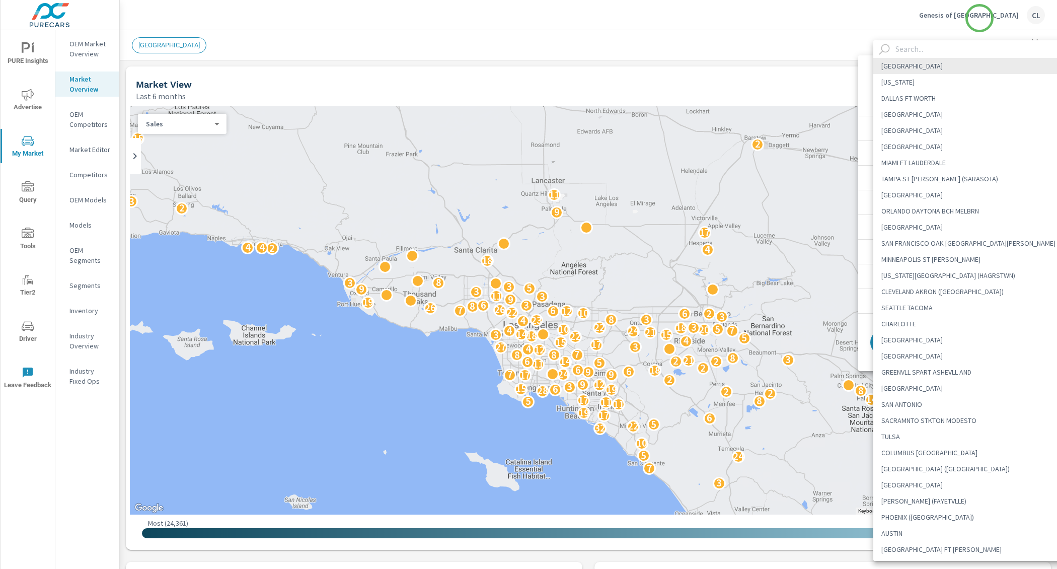
click at [983, 15] on div at bounding box center [528, 284] width 1057 height 569
click at [985, 16] on Area "LOS ANGELES NEW YORK DALLAS FT WORTH ATLANTA HOUSTON CHICAGO MIAMI FT LAUDERDAL…" at bounding box center [528, 284] width 1057 height 569
click at [890, 17] on Area "LOS ANGELES NEW YORK DALLAS FT WORTH ATLANTA HOUSTON CHICAGO MIAMI FT LAUDERDAL…" at bounding box center [528, 284] width 1057 height 569
click at [826, 73] on Area "LOS ANGELES NEW YORK DALLAS FT WORTH ATLANTA HOUSTON CHICAGO MIAMI FT LAUDERDAL…" at bounding box center [528, 284] width 1057 height 569
click at [892, 56] on input "text" at bounding box center [982, 49] width 182 height 18
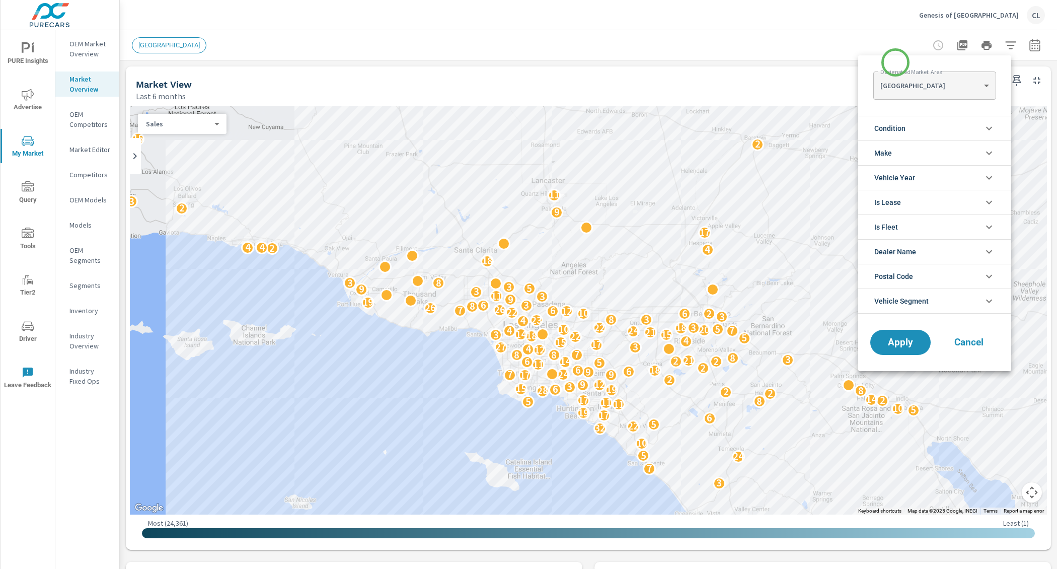
scroll to position [1, 0]
click at [895, 62] on input "text" at bounding box center [955, 65] width 136 height 10
click at [967, 338] on span "Cancel" at bounding box center [968, 342] width 40 height 9
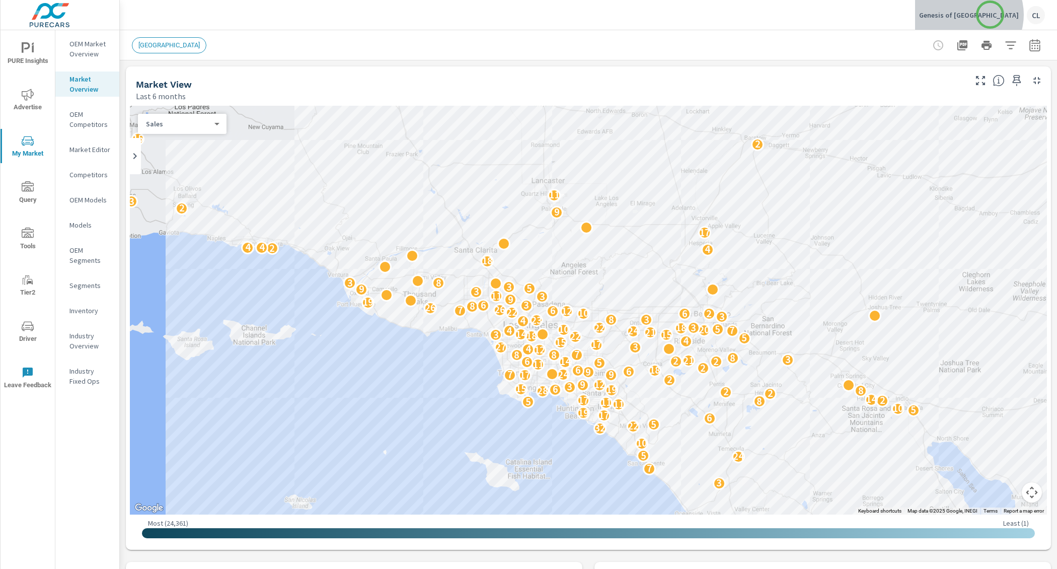
click at [990, 15] on p "Genesis of [GEOGRAPHIC_DATA]" at bounding box center [969, 15] width 100 height 9
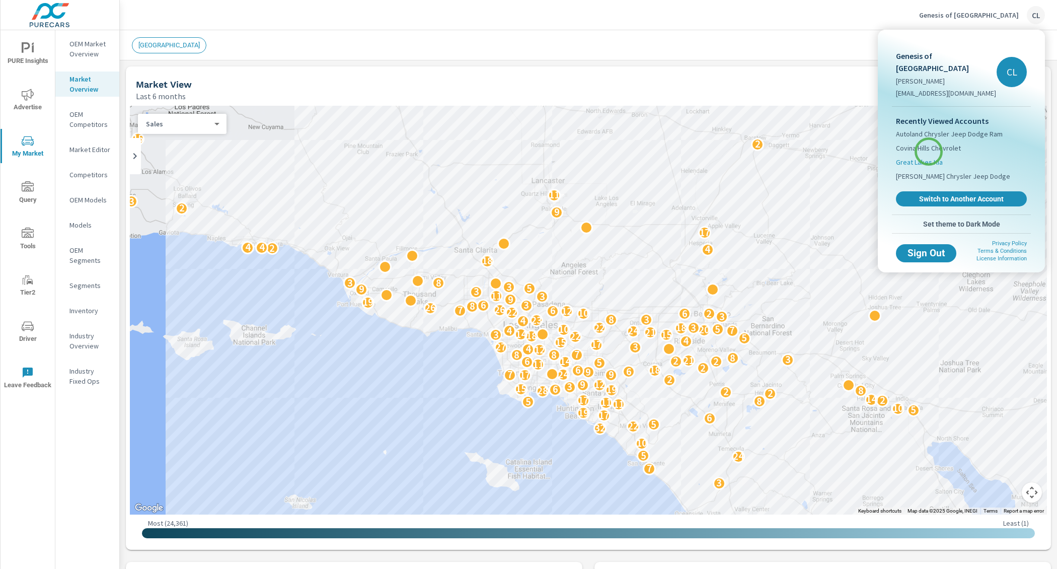
click at [928, 157] on span "Great Lakes Kia" at bounding box center [919, 162] width 47 height 10
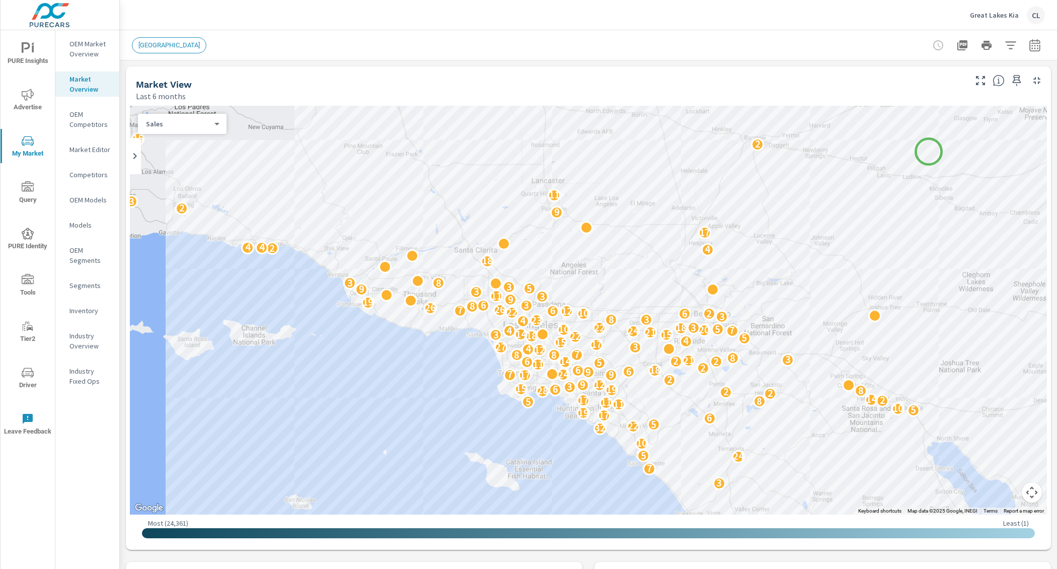
scroll to position [1, 0]
click at [90, 118] on p "OEM Competitors" at bounding box center [90, 119] width 42 height 20
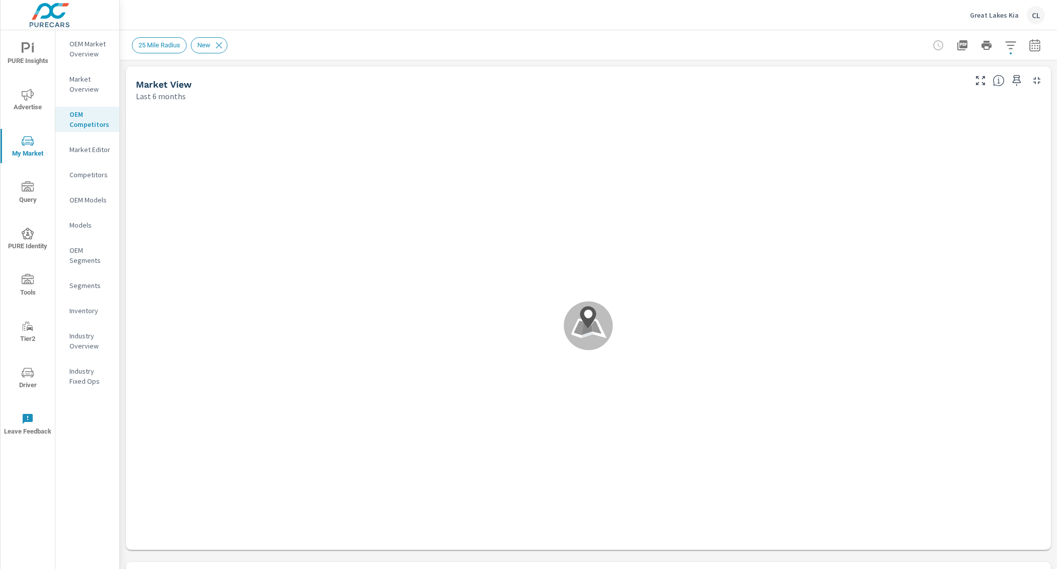
scroll to position [1, 0]
click at [86, 86] on p "Market Overview" at bounding box center [90, 84] width 42 height 20
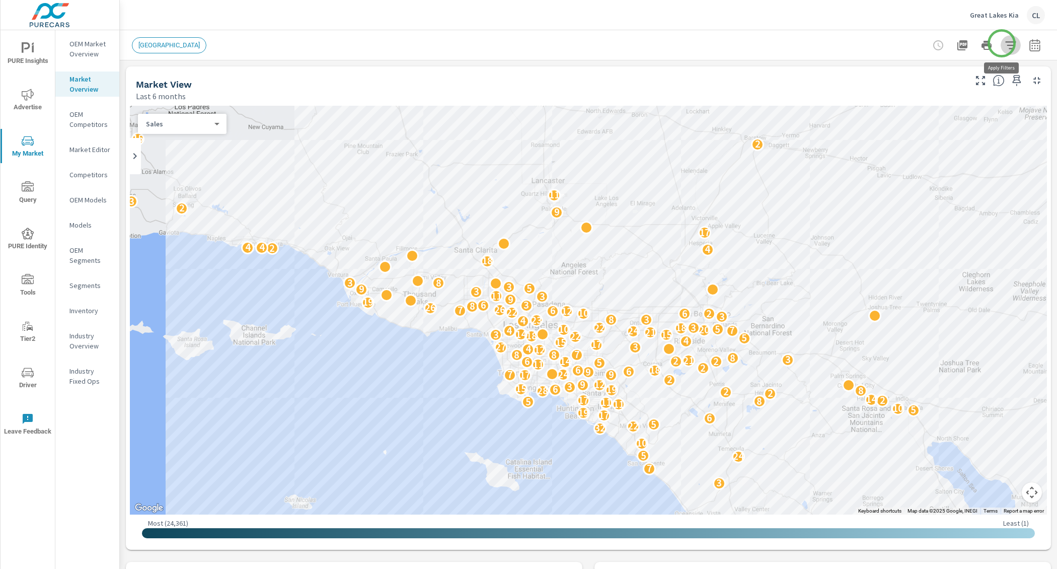
click at [1004, 43] on icon "button" at bounding box center [1010, 45] width 12 height 12
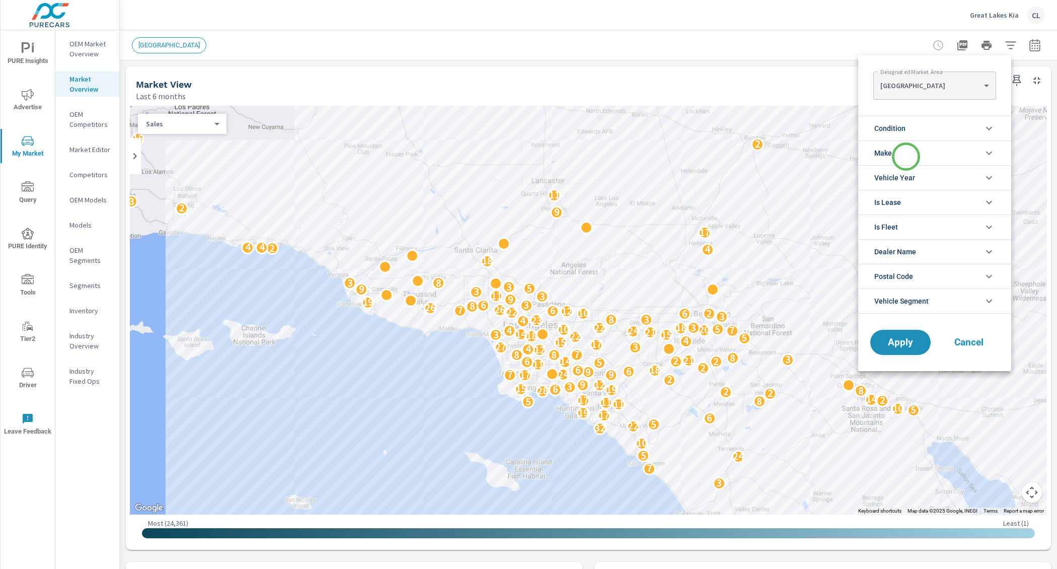
click at [906, 156] on li "Make" at bounding box center [934, 152] width 153 height 25
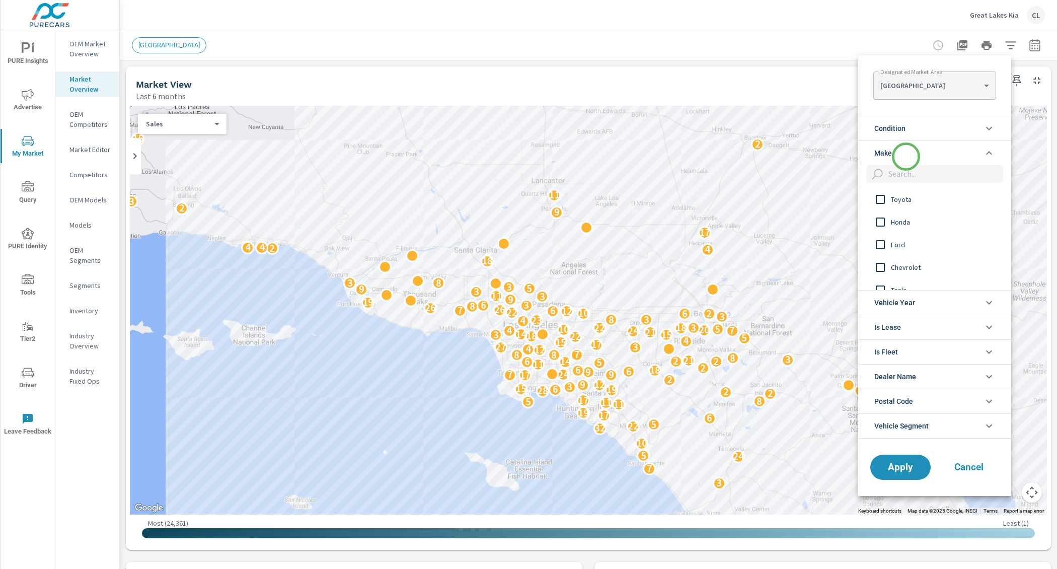
click at [906, 156] on li "Make" at bounding box center [934, 152] width 153 height 25
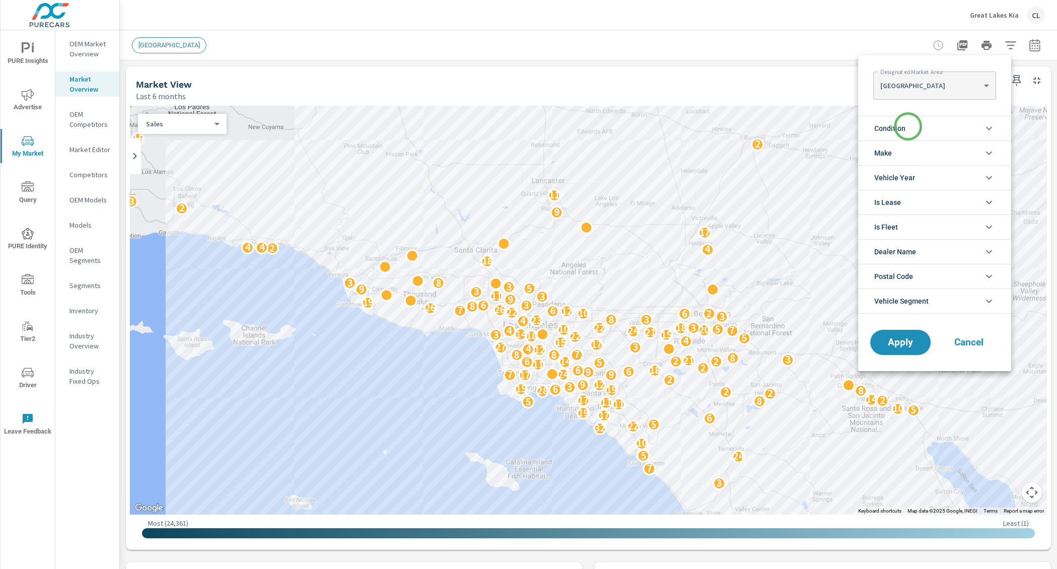
click at [908, 126] on li "Condition" at bounding box center [934, 128] width 153 height 25
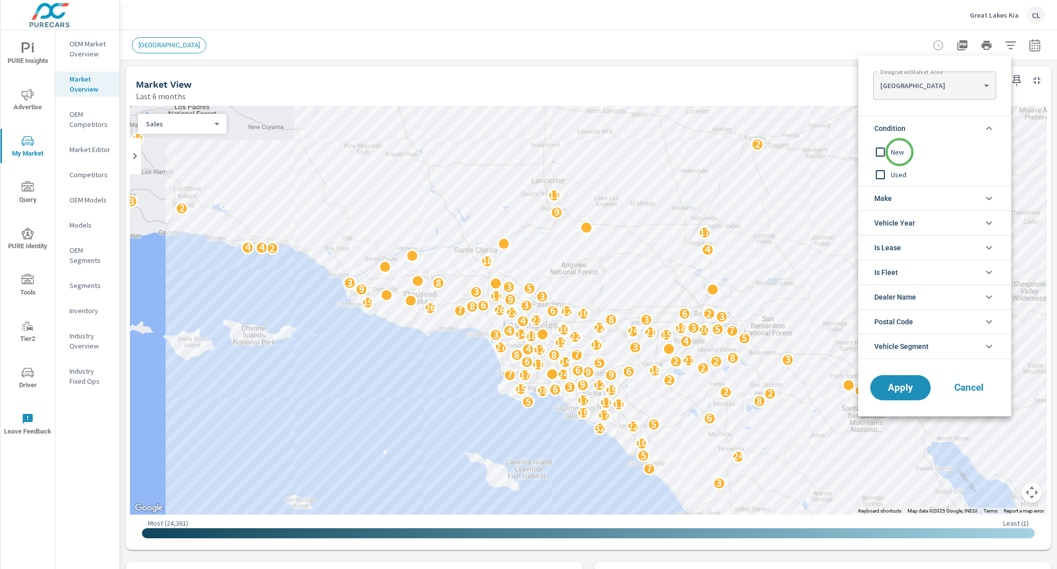
click at [899, 152] on span "New" at bounding box center [946, 152] width 110 height 12
click at [908, 193] on li "Make" at bounding box center [934, 198] width 153 height 25
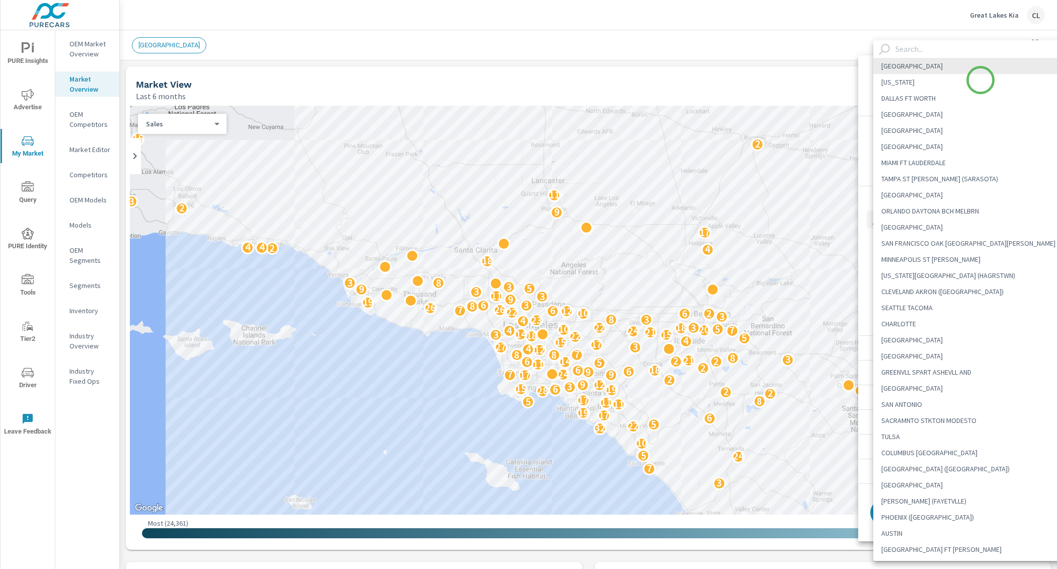
click at [980, 80] on body "PURE Insights Advertise My Market Query PURE Identity Tools Tier2 Driver Leave …" at bounding box center [528, 284] width 1057 height 569
click at [915, 48] on input "text" at bounding box center [982, 49] width 182 height 18
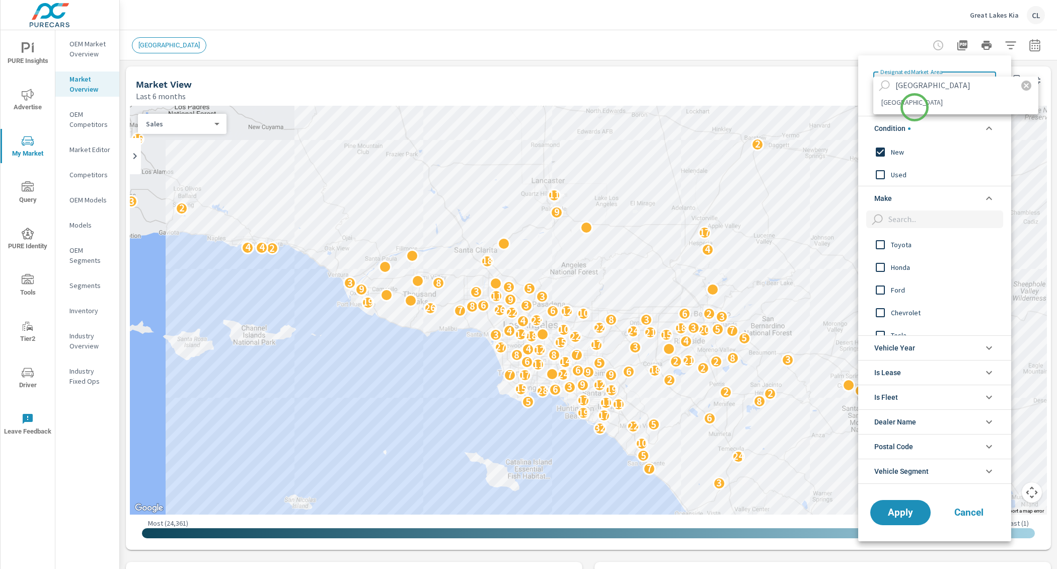
type input "palm springs"
click at [914, 107] on li "[GEOGRAPHIC_DATA]" at bounding box center [955, 102] width 165 height 16
type Area "[GEOGRAPHIC_DATA]"
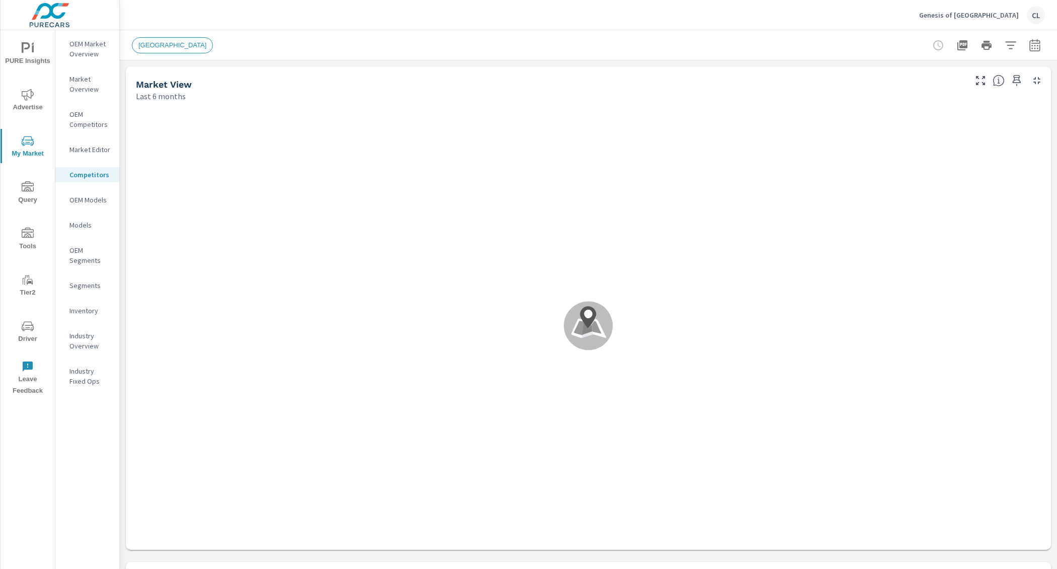
scroll to position [1, 0]
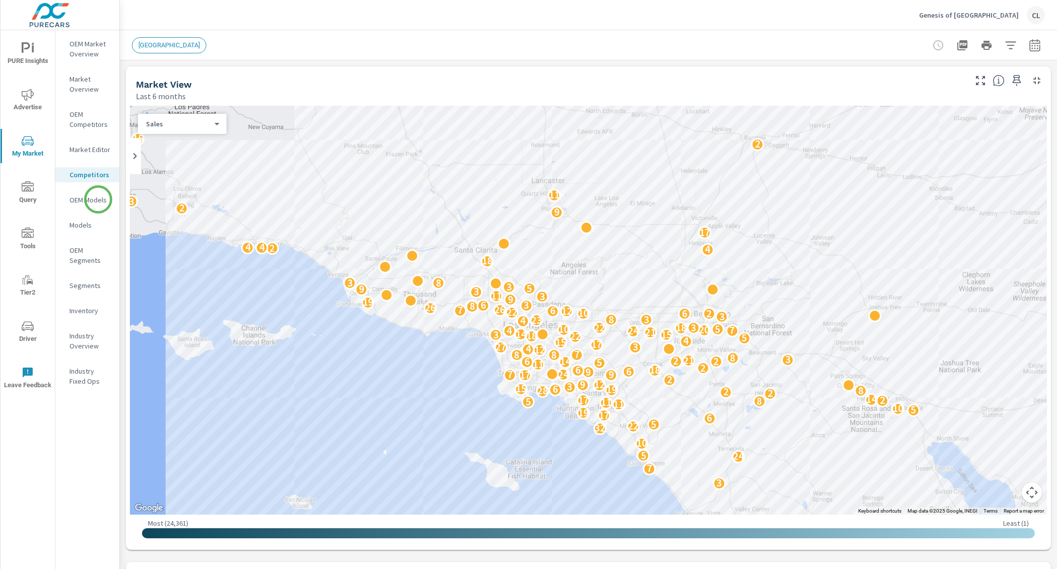
click at [98, 200] on p "OEM Models" at bounding box center [90, 200] width 42 height 10
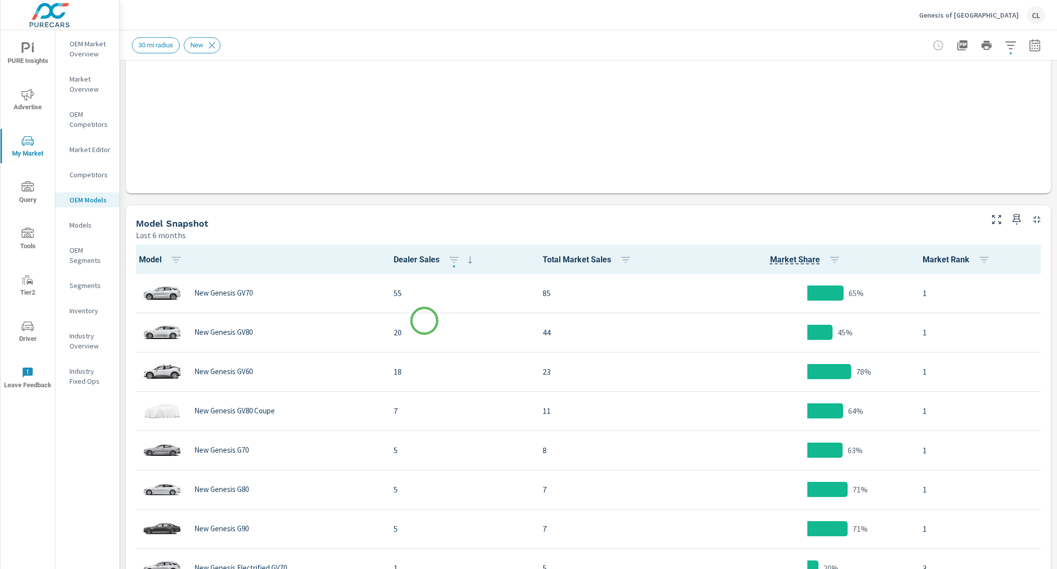
scroll to position [1, 0]
click at [82, 226] on p "Models" at bounding box center [90, 225] width 42 height 10
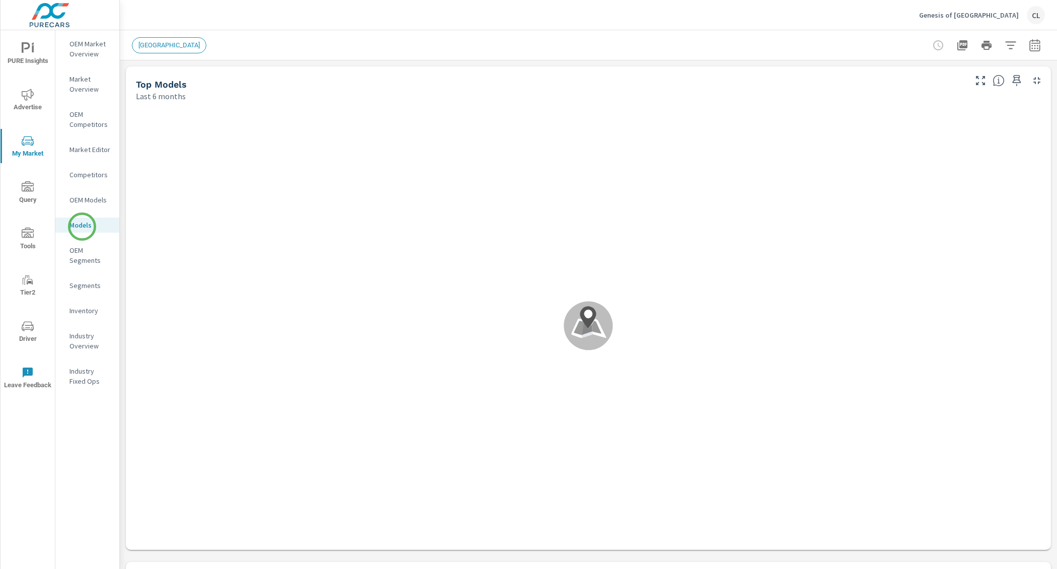
scroll to position [1, 0]
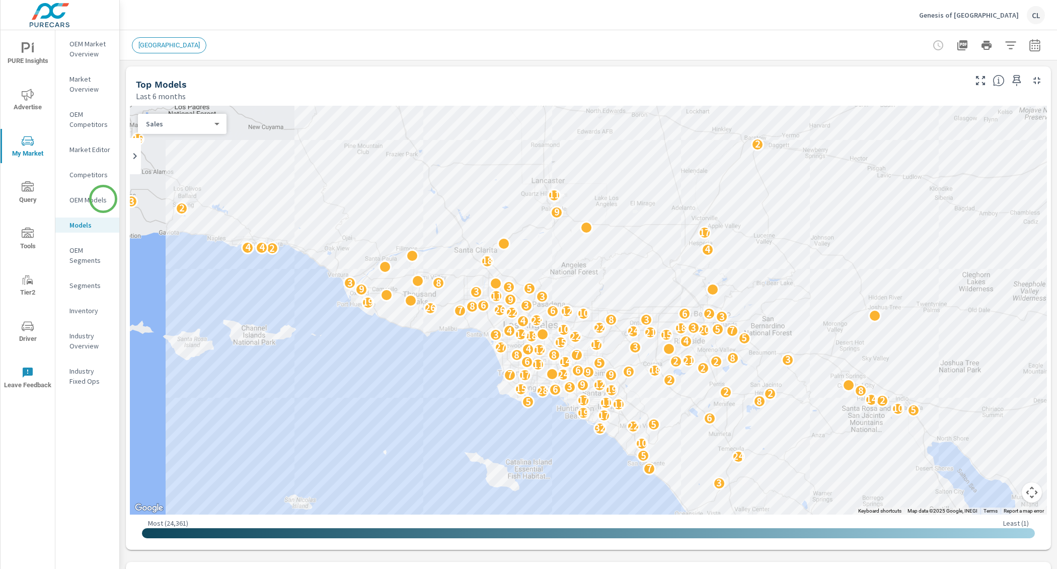
click at [104, 196] on p "OEM Models" at bounding box center [90, 200] width 42 height 10
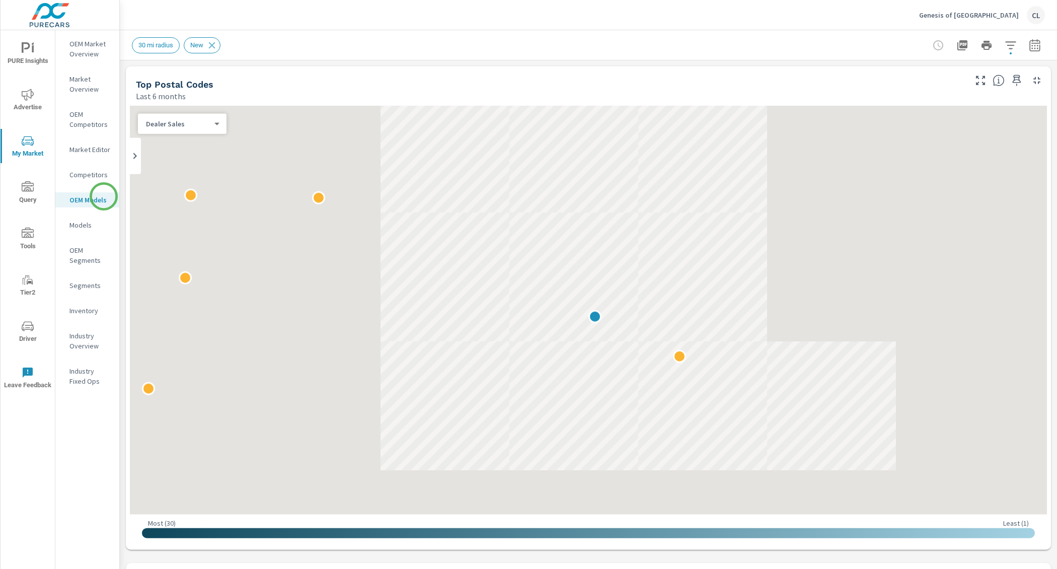
scroll to position [1, 0]
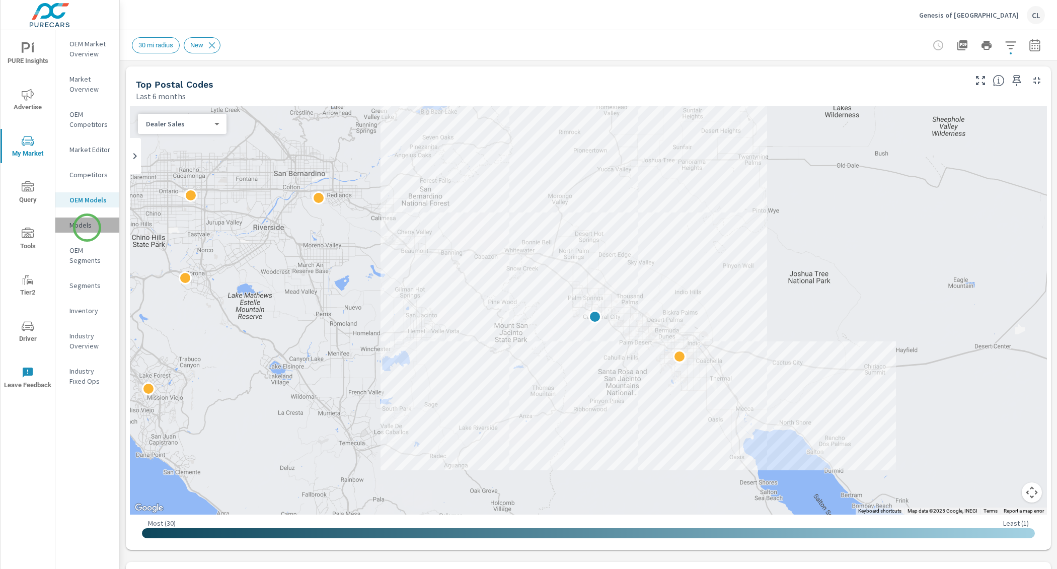
click at [87, 227] on p "Models" at bounding box center [90, 225] width 42 height 10
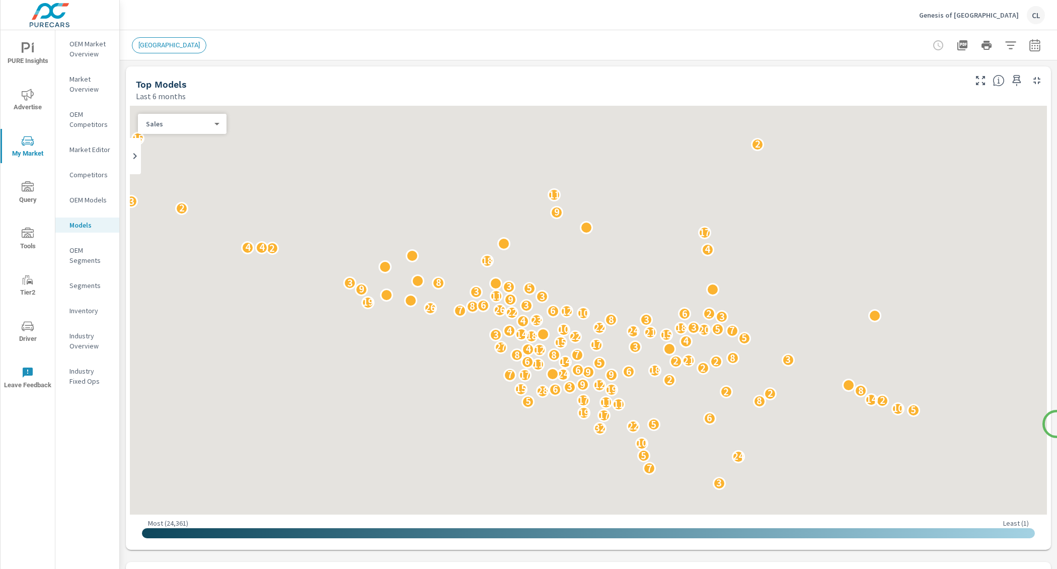
scroll to position [1, 0]
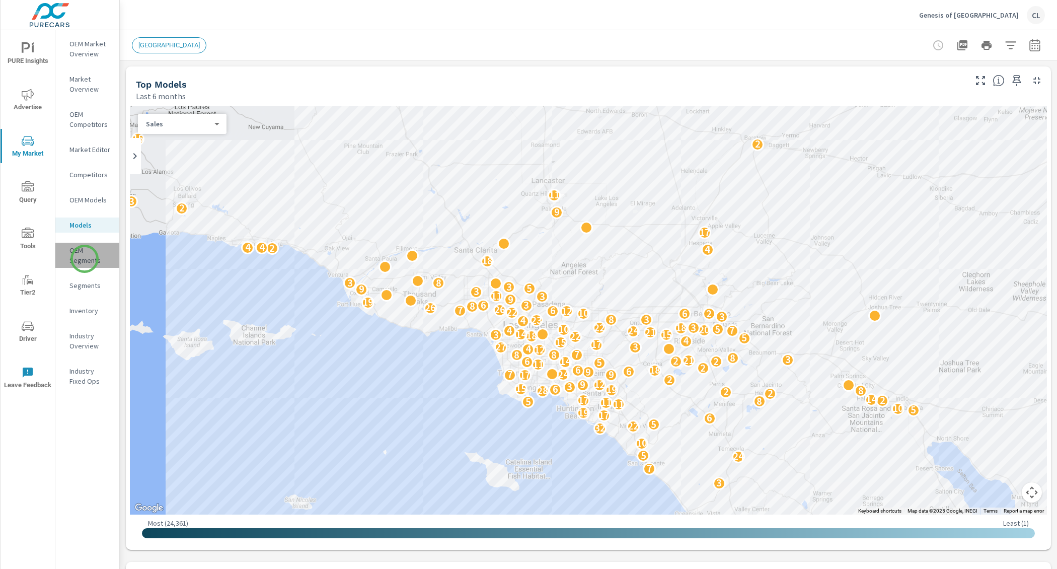
click at [85, 259] on p "OEM Segments" at bounding box center [90, 255] width 42 height 20
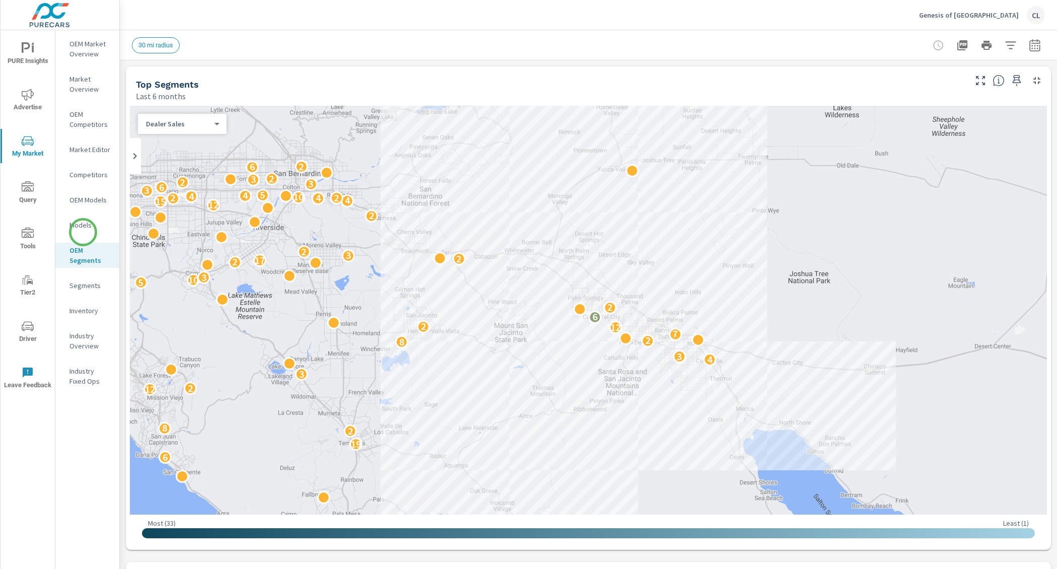
scroll to position [1, 0]
click at [1005, 45] on icon "button" at bounding box center [1010, 45] width 11 height 8
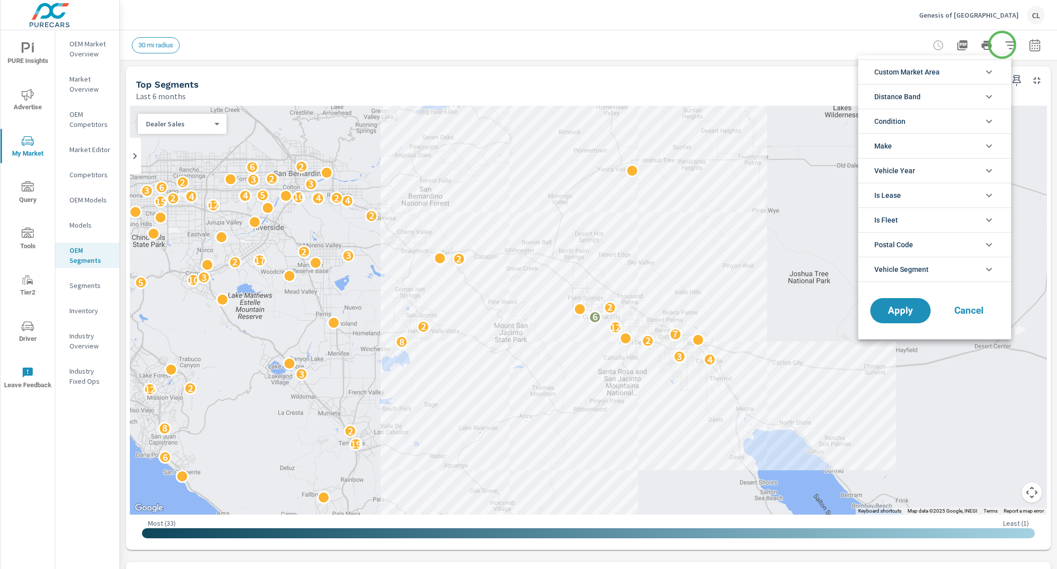
scroll to position [45, 0]
click at [934, 145] on li "Make" at bounding box center [934, 145] width 153 height 25
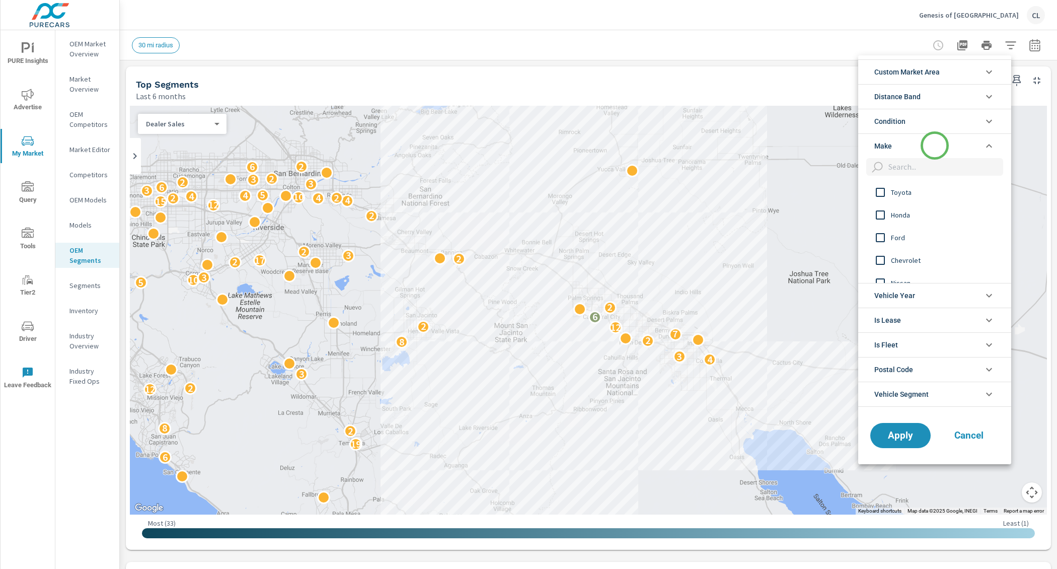
click at [934, 145] on li "Make" at bounding box center [934, 145] width 153 height 25
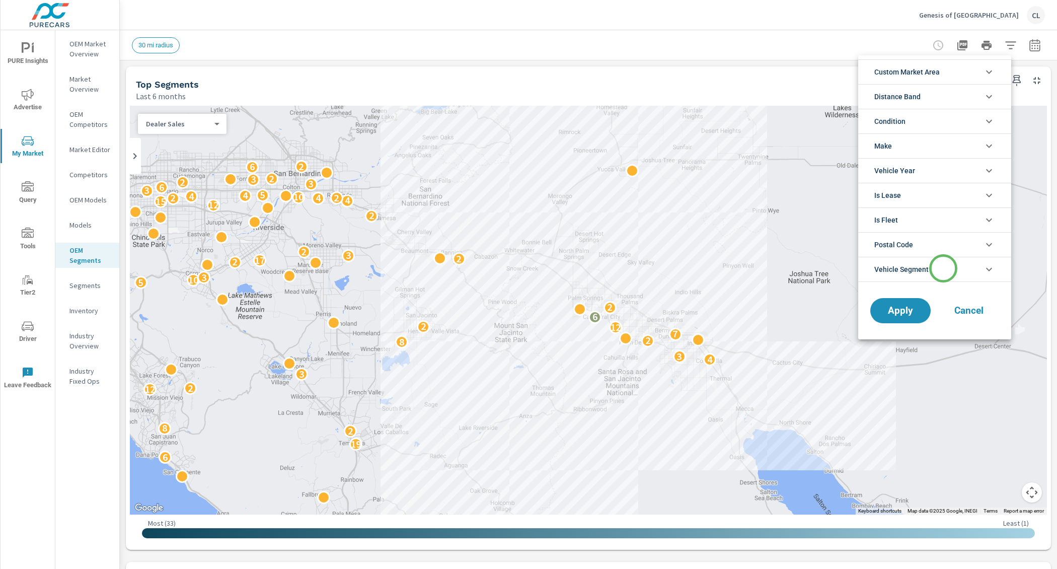
click at [943, 269] on li "Vehicle Segment" at bounding box center [934, 269] width 153 height 25
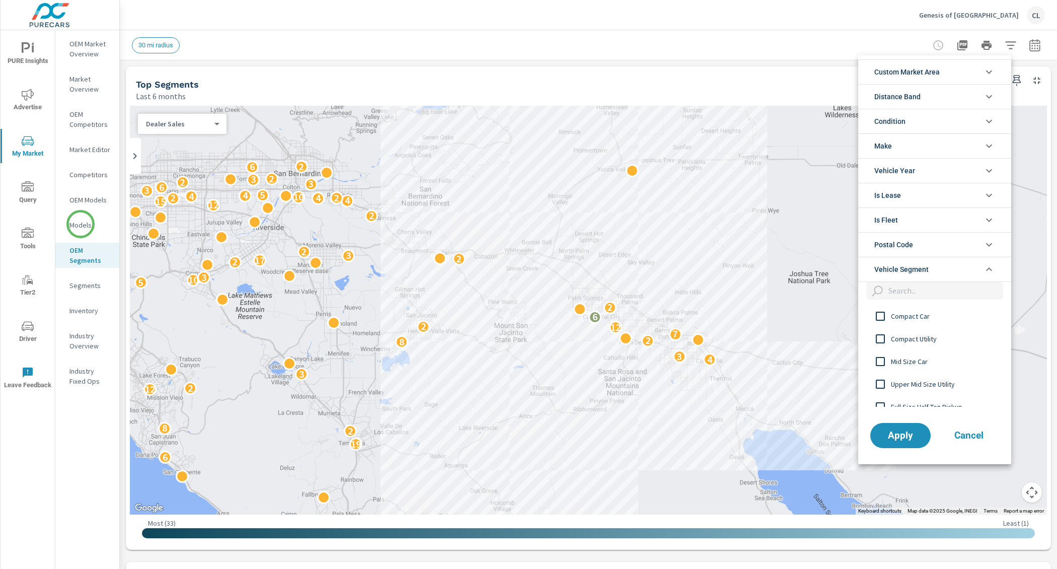
click at [80, 223] on div at bounding box center [528, 284] width 1057 height 569
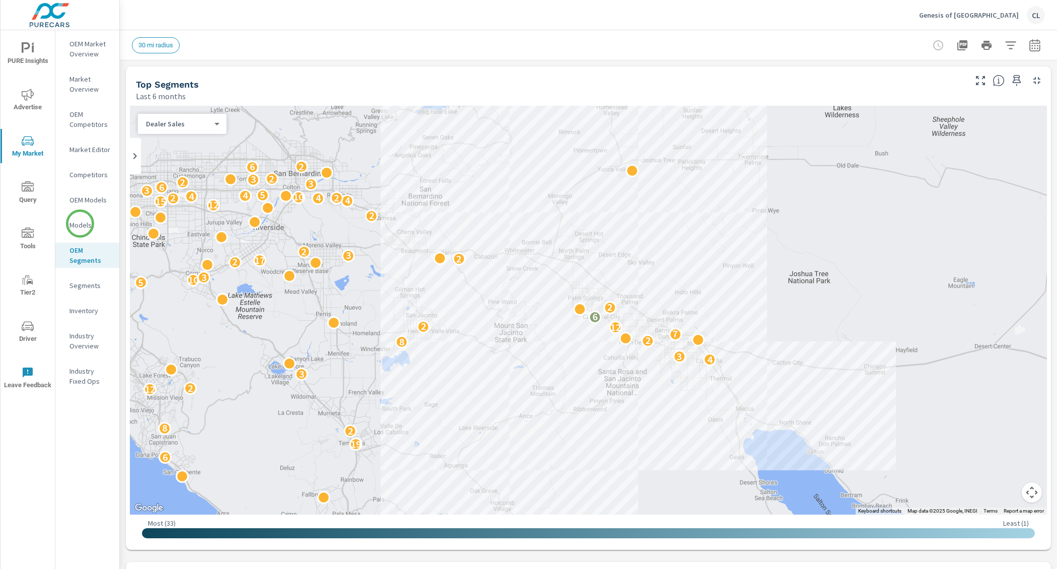
click at [80, 223] on div "Custom Market Area (none) 25 miles 30 mi radius New Market Area 33mi Pmax Conqu…" at bounding box center [528, 284] width 1057 height 569
click at [80, 223] on p "Models" at bounding box center [90, 225] width 42 height 10
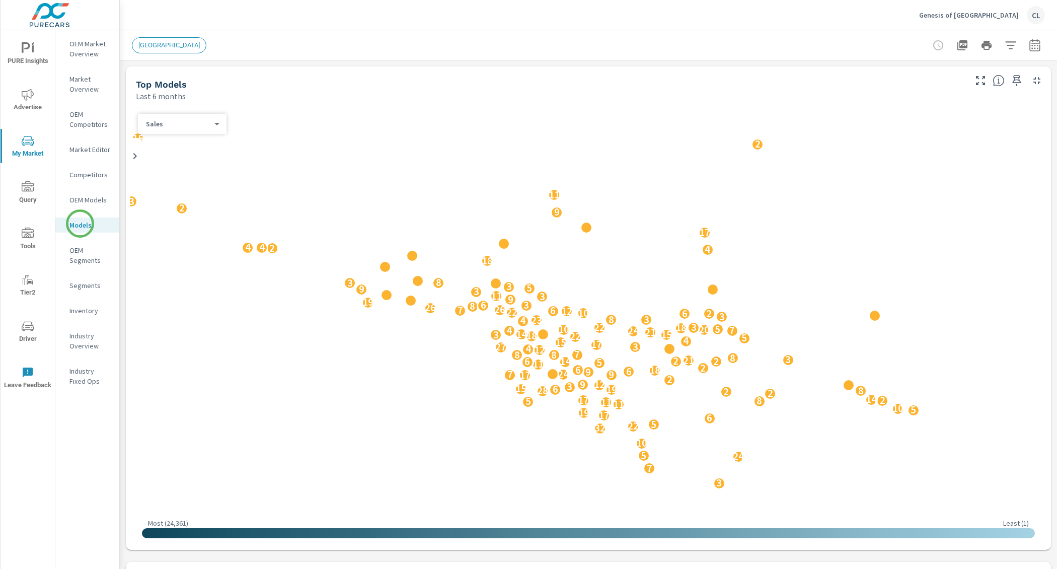
scroll to position [1, 0]
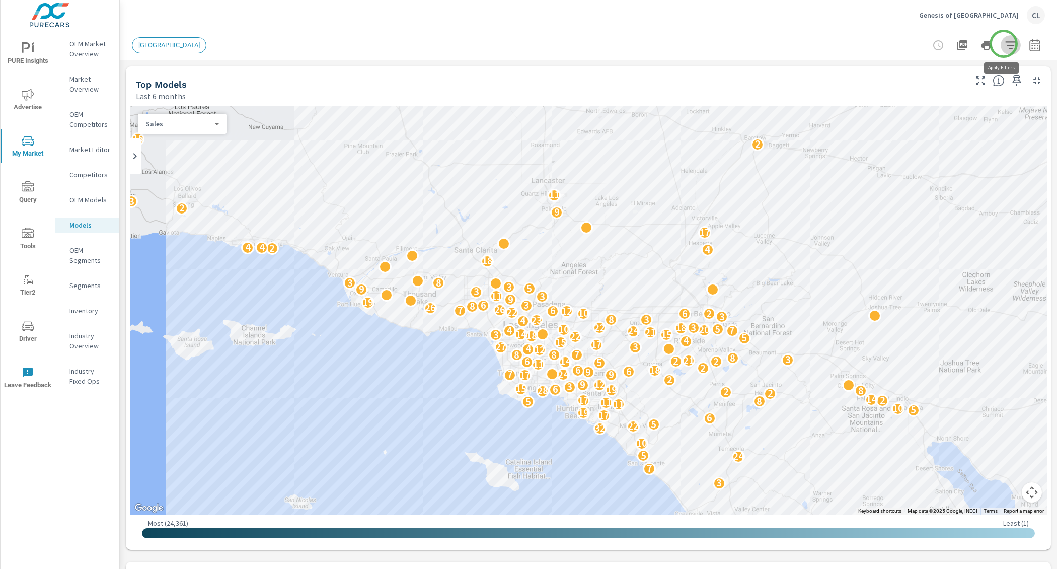
click at [1004, 44] on icon "button" at bounding box center [1010, 45] width 12 height 12
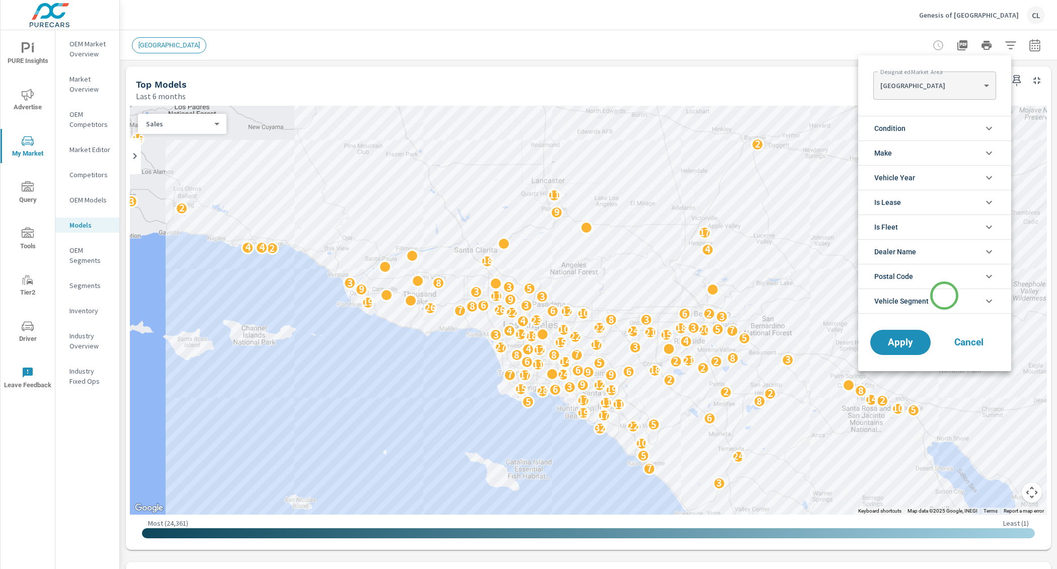
click at [944, 295] on li "Vehicle Segment" at bounding box center [934, 300] width 153 height 25
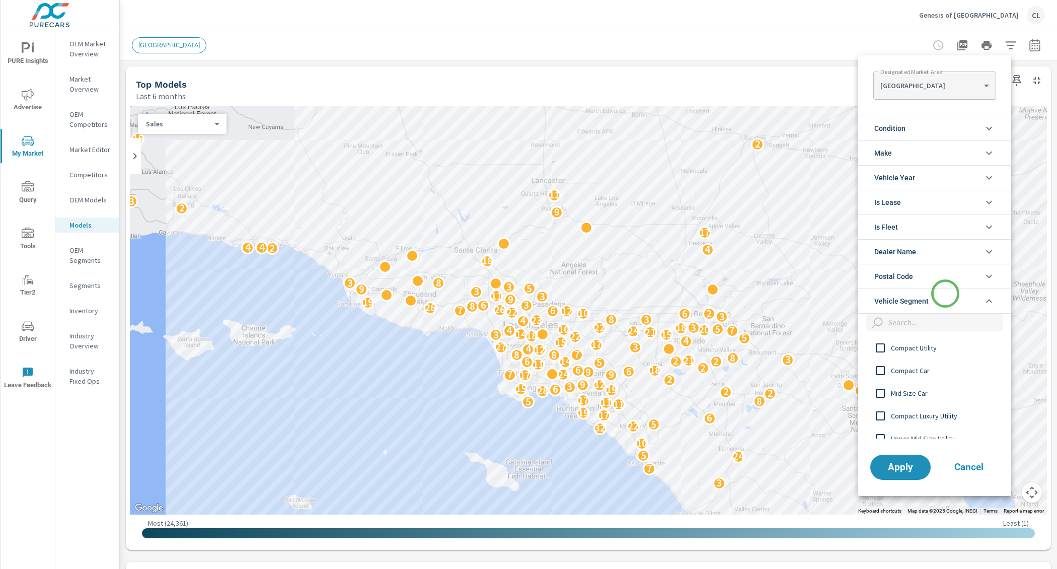
click at [945, 293] on li "Vehicle Segment" at bounding box center [934, 300] width 153 height 25
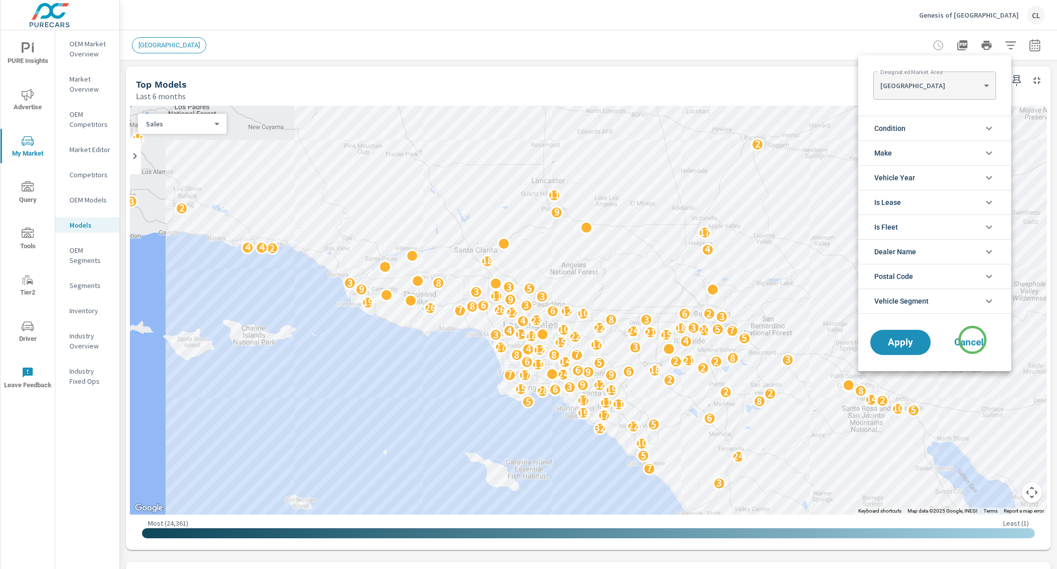
click at [973, 340] on span "Cancel" at bounding box center [968, 342] width 40 height 9
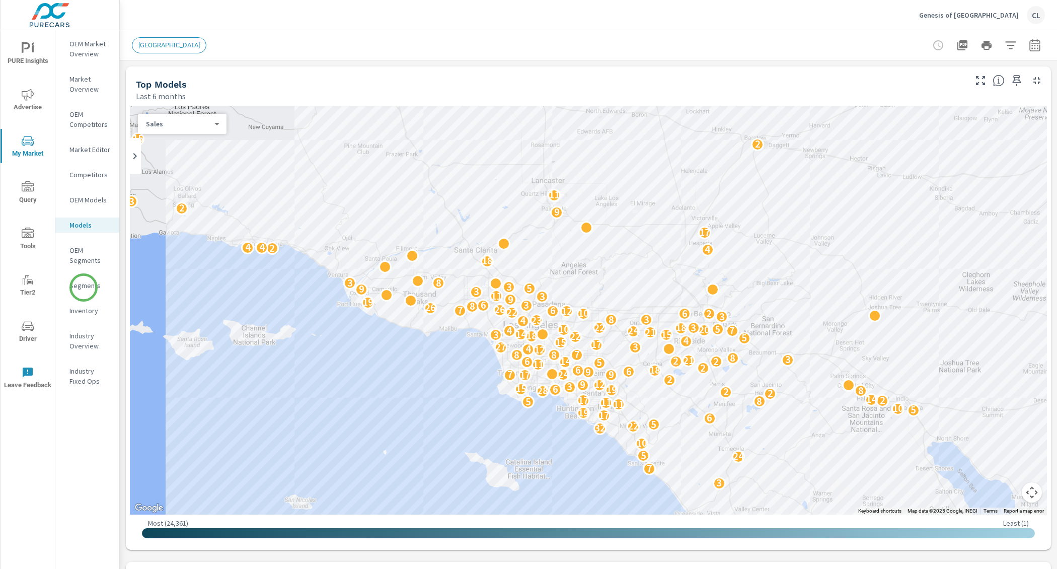
click at [84, 287] on p "Segments" at bounding box center [90, 285] width 42 height 10
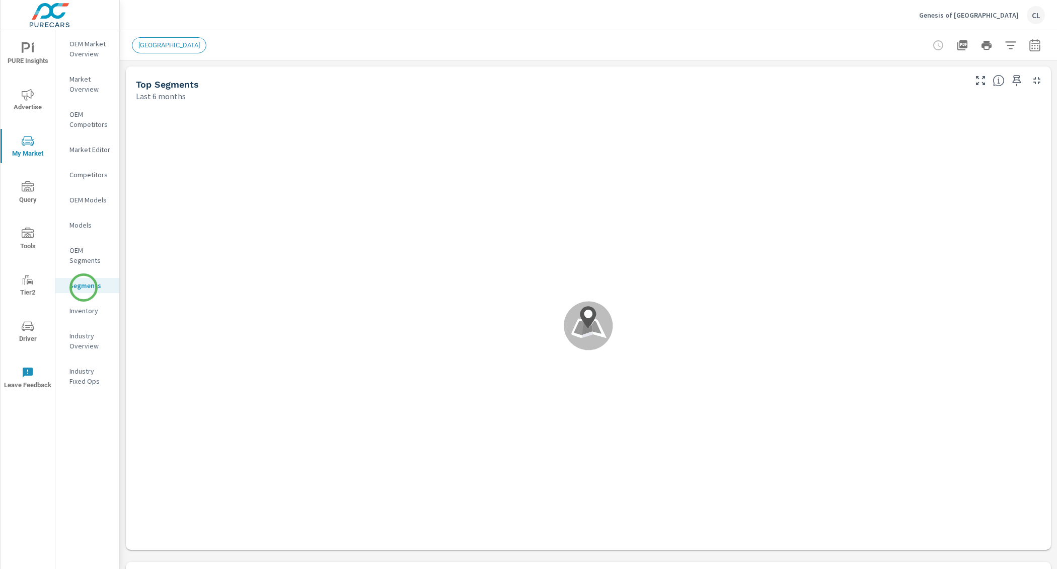
scroll to position [1, 0]
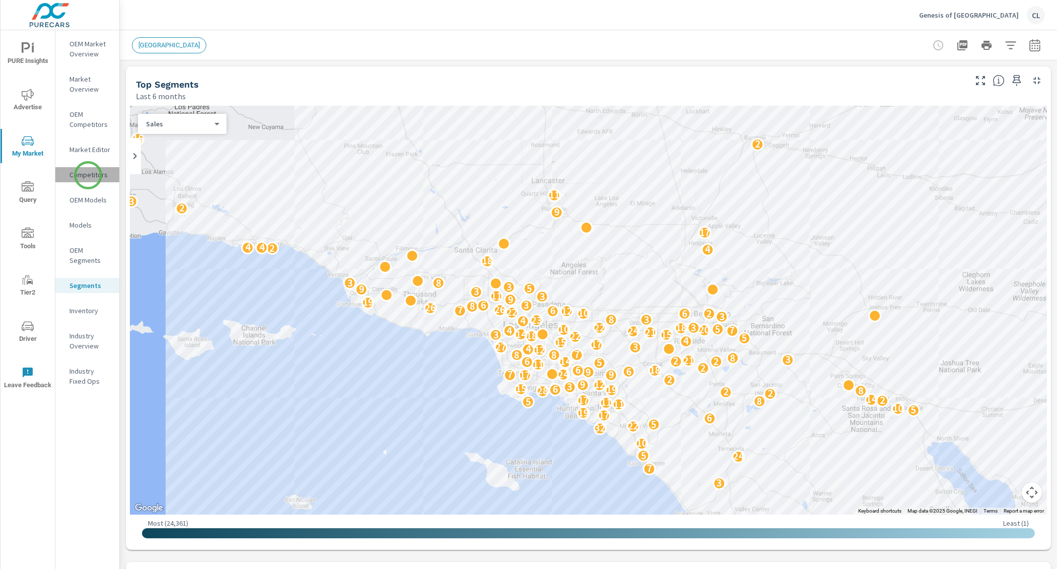
click at [88, 175] on p "Competitors" at bounding box center [90, 175] width 42 height 10
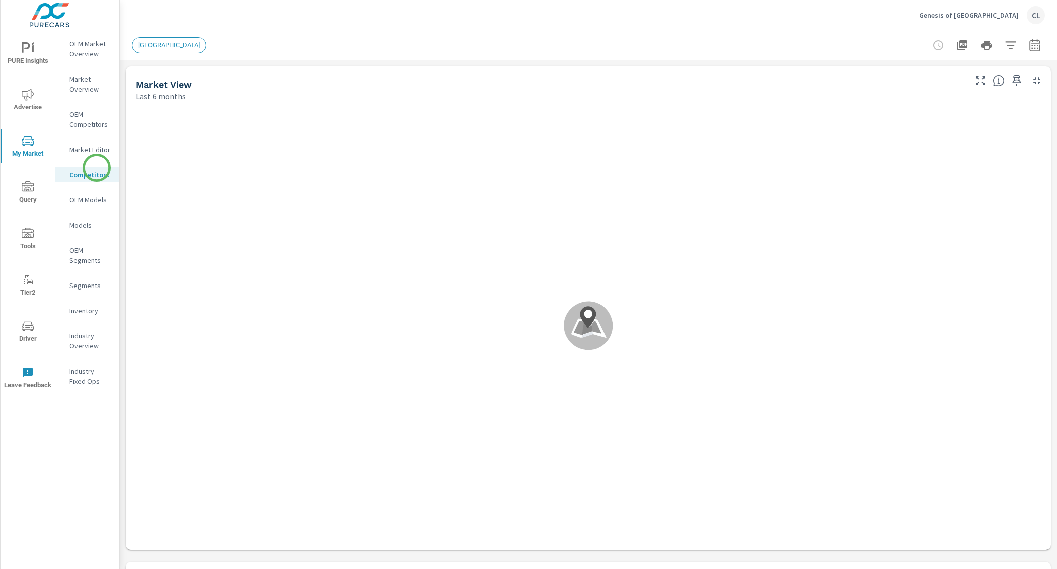
scroll to position [1, 0]
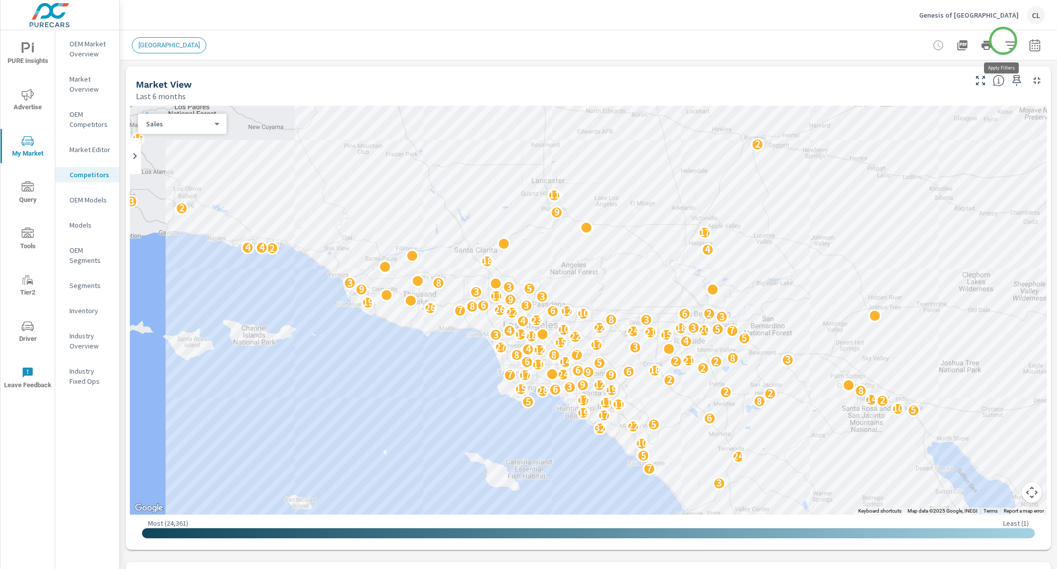
click at [1004, 41] on icon "button" at bounding box center [1010, 45] width 12 height 12
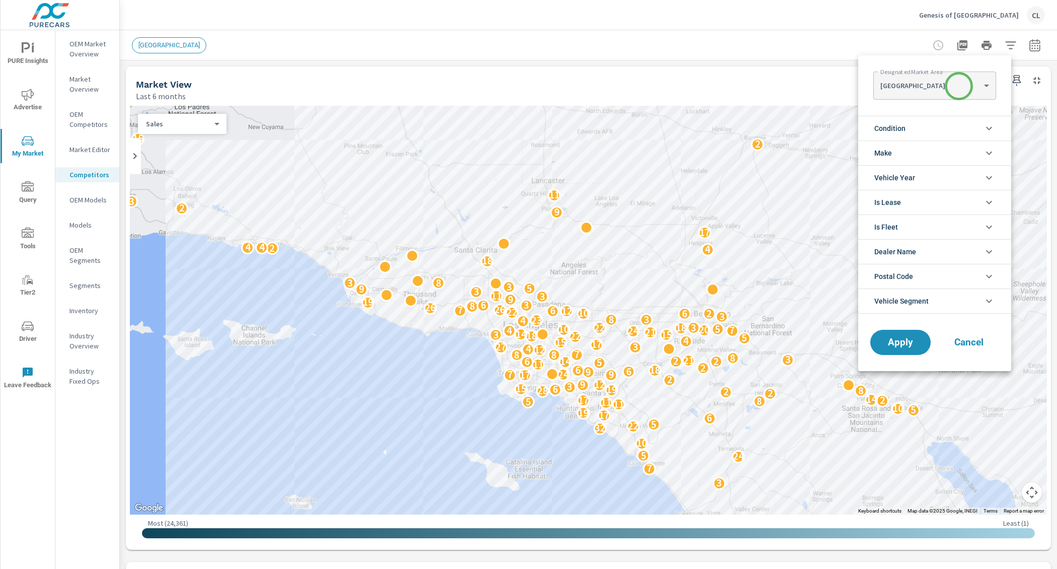
click at [958, 86] on body "PURE Insights Advertise My Market Query Tools Tier2 Driver Leave Feedback OEM M…" at bounding box center [528, 284] width 1057 height 569
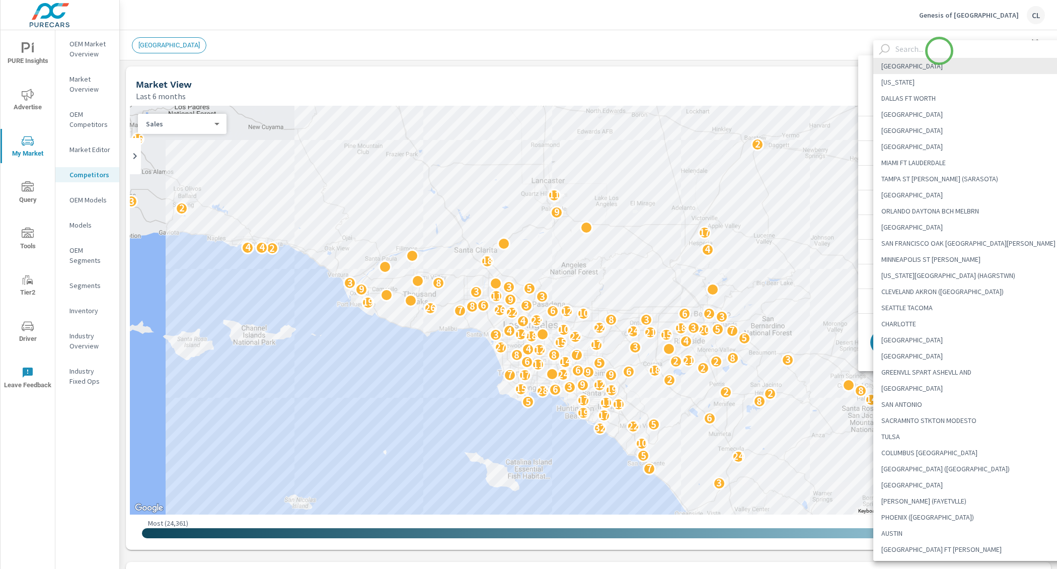
click at [939, 51] on input "text" at bounding box center [982, 49] width 182 height 18
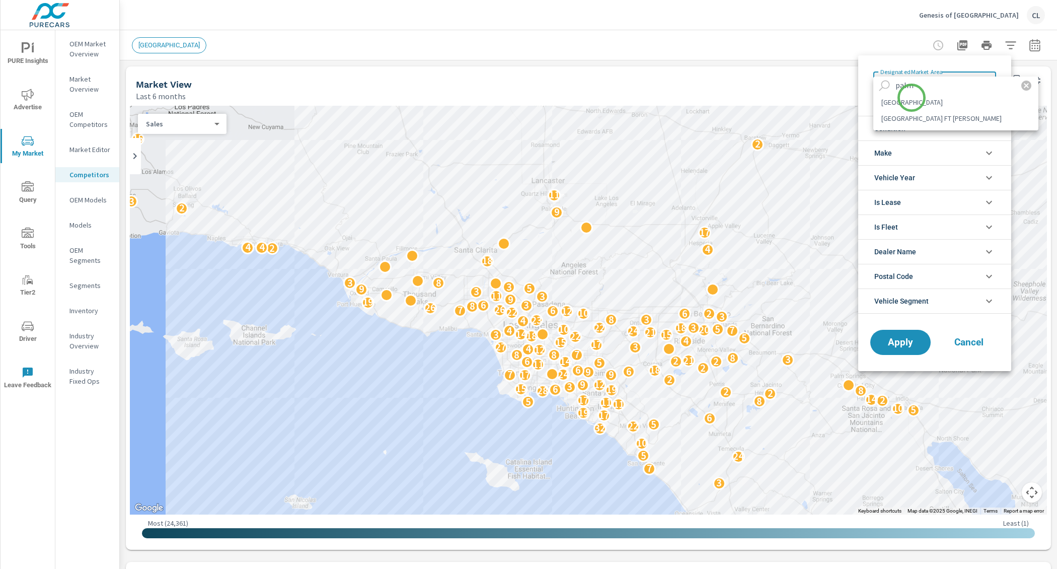
type input "palm"
click at [912, 106] on li "[GEOGRAPHIC_DATA]" at bounding box center [955, 102] width 165 height 16
type Area "[GEOGRAPHIC_DATA]"
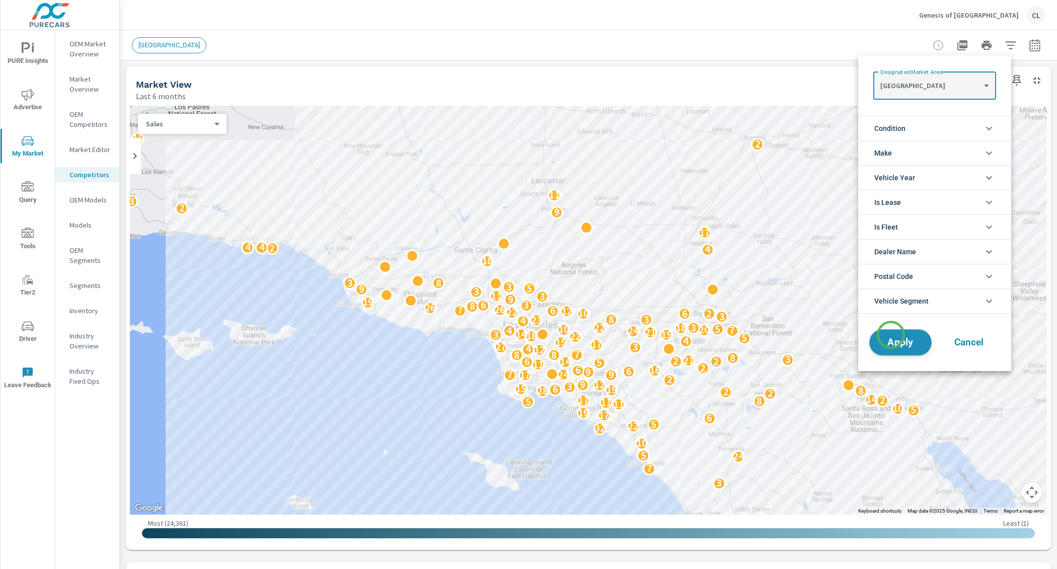
click at [891, 338] on span "Apply" at bounding box center [899, 343] width 41 height 10
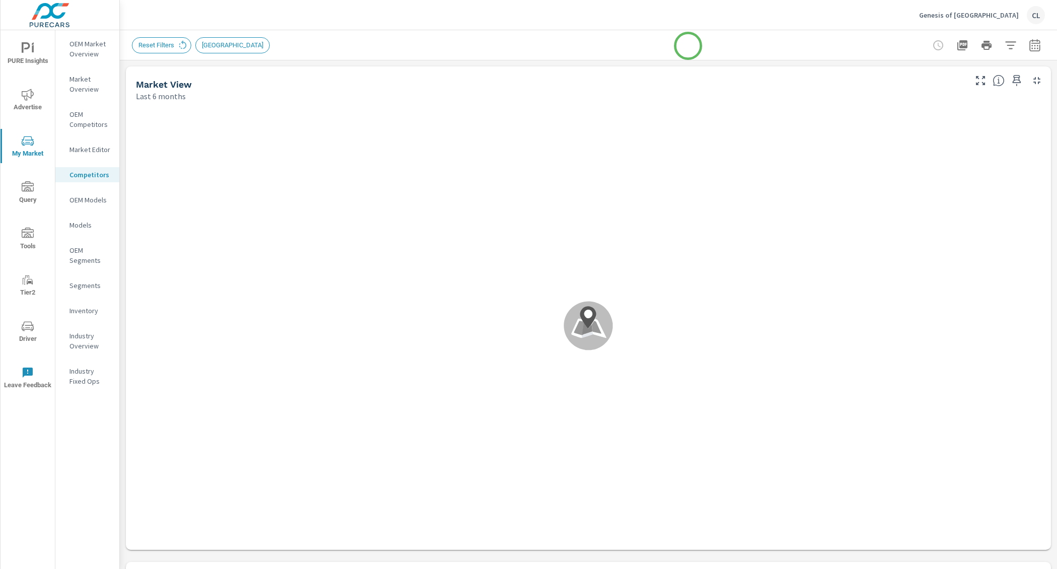
scroll to position [1, 0]
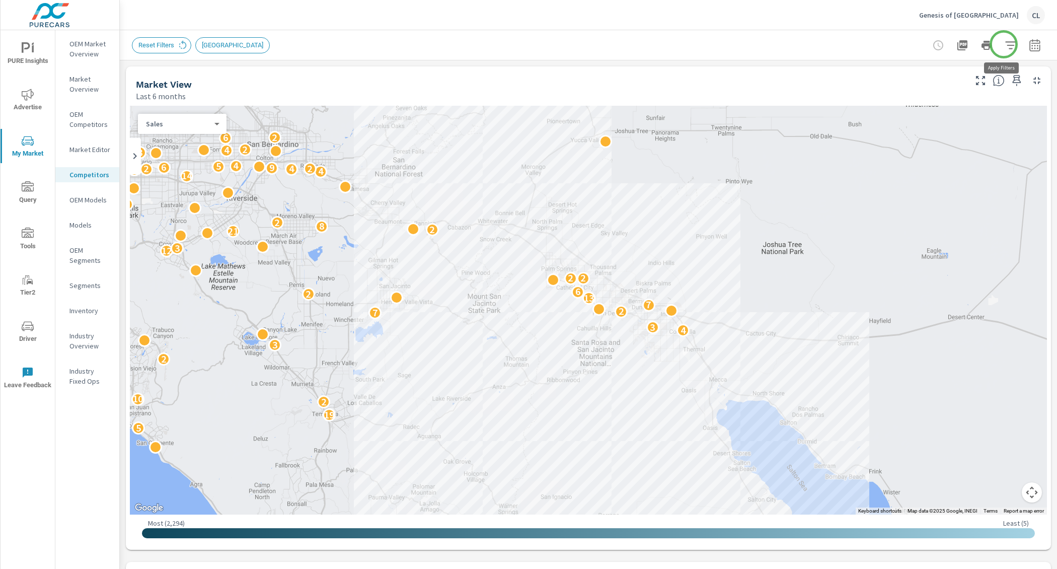
click at [1005, 44] on icon "button" at bounding box center [1010, 45] width 11 height 8
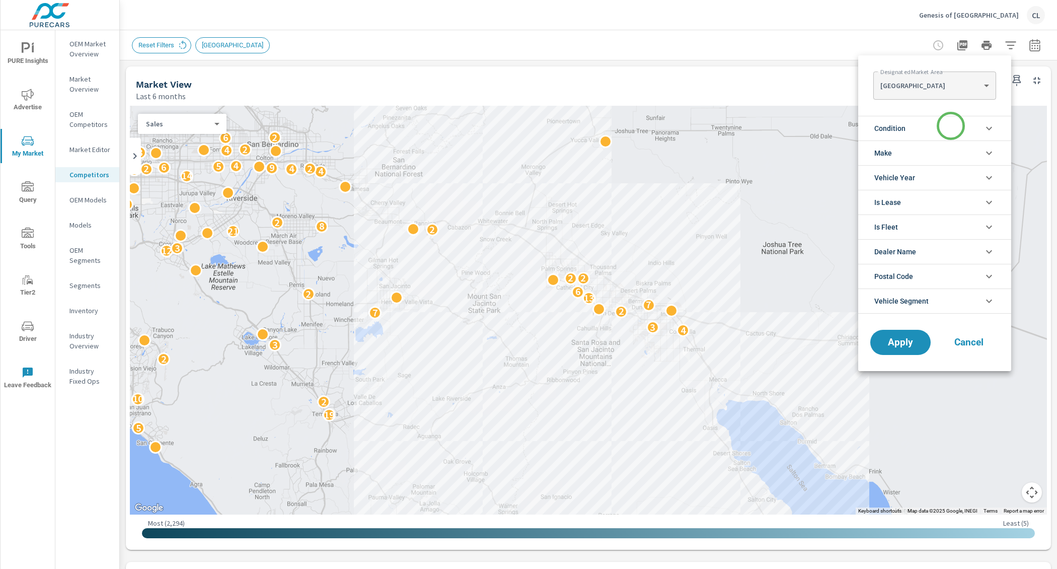
click at [950, 126] on li "Condition" at bounding box center [934, 128] width 153 height 25
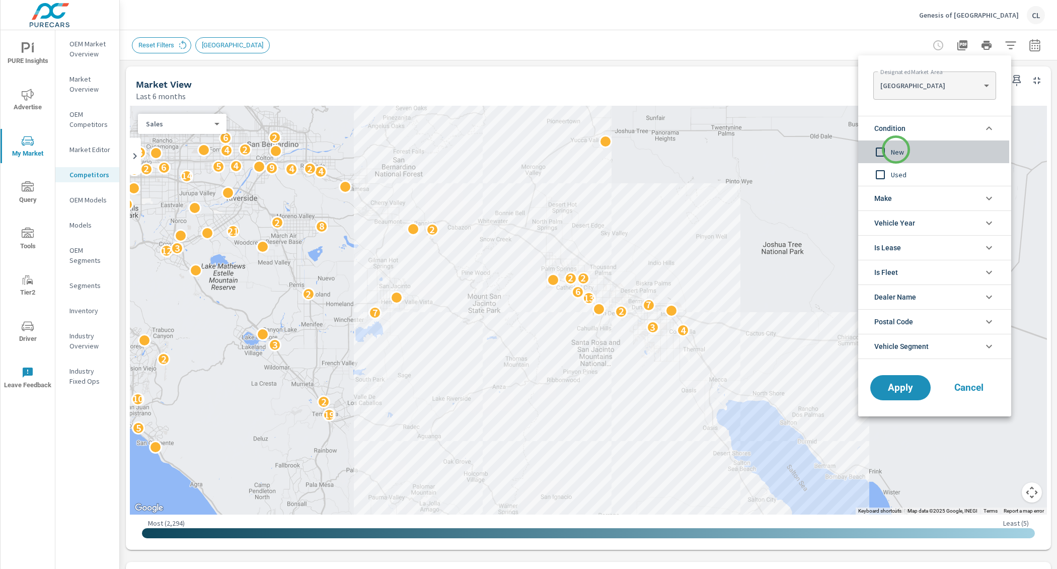
click at [896, 149] on span "New" at bounding box center [946, 152] width 110 height 12
click at [913, 198] on li "Make" at bounding box center [934, 198] width 153 height 25
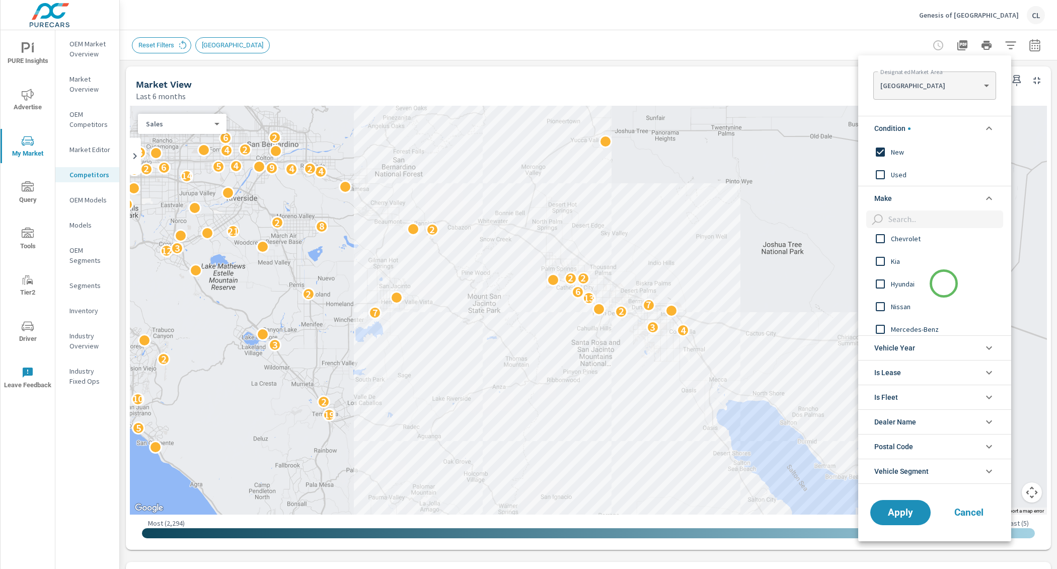
scroll to position [98, 0]
click at [926, 303] on span "Mercedes-Benz" at bounding box center [946, 305] width 110 height 12
click at [893, 312] on span "Tesla" at bounding box center [946, 311] width 110 height 12
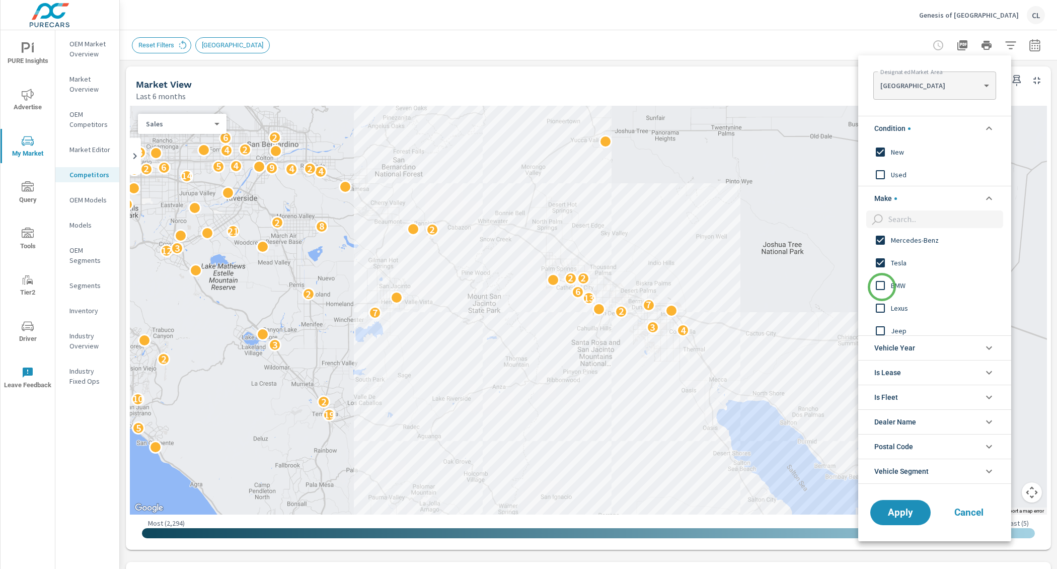
click at [882, 287] on input "filter options" at bounding box center [879, 285] width 21 height 21
click at [894, 303] on span "Lexus" at bounding box center [946, 308] width 110 height 12
click at [888, 289] on input "filter options" at bounding box center [879, 291] width 21 height 21
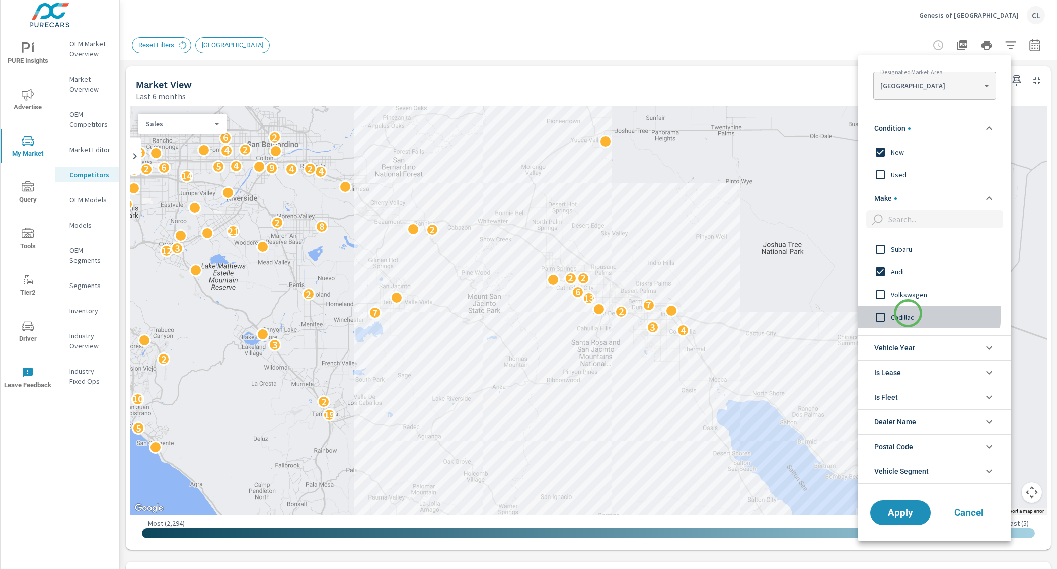
click at [908, 313] on span "Cadillac" at bounding box center [946, 317] width 110 height 12
click at [907, 284] on span "Porsche" at bounding box center [946, 284] width 110 height 12
click at [899, 304] on span "Genesis" at bounding box center [946, 307] width 110 height 12
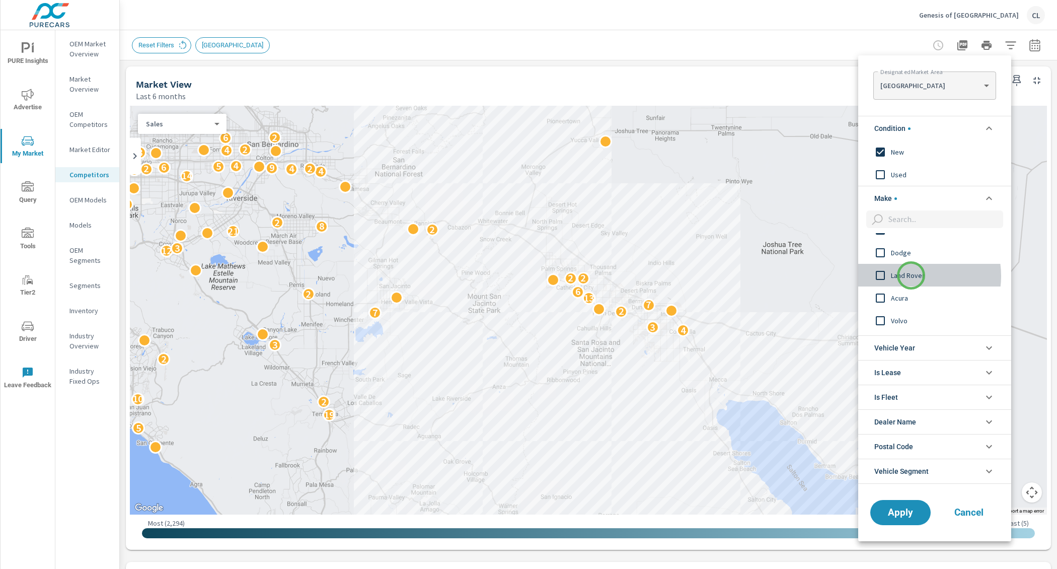
click at [911, 275] on span "Land Rover" at bounding box center [946, 275] width 110 height 12
click at [894, 301] on span "Acura" at bounding box center [946, 298] width 110 height 12
click at [905, 260] on span "Volvo" at bounding box center [946, 263] width 110 height 12
click at [903, 282] on span "Lincoln" at bounding box center [946, 286] width 110 height 12
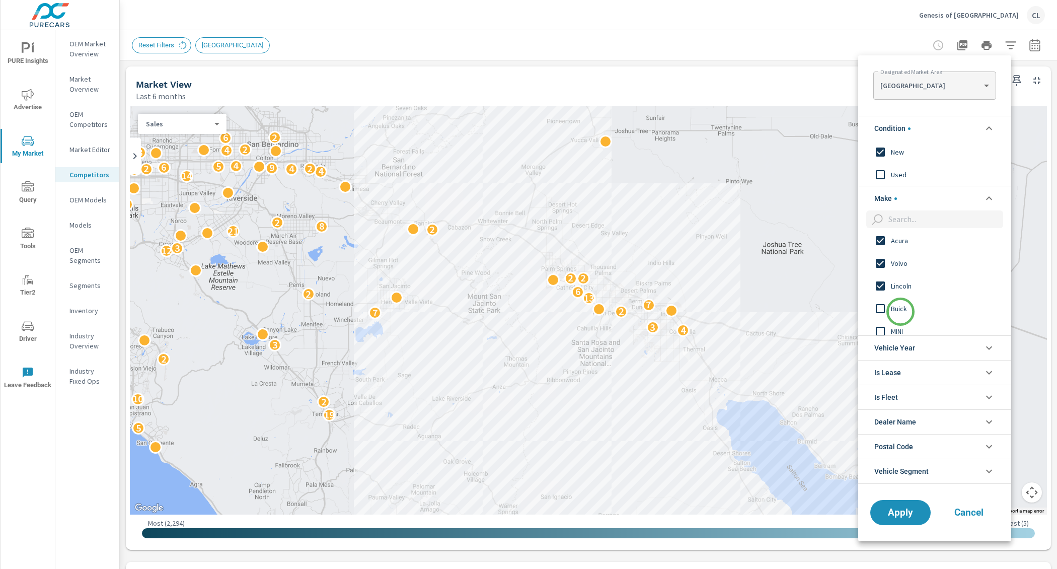
click at [900, 311] on span "Buick" at bounding box center [946, 308] width 110 height 12
click at [902, 286] on span "INFINITI" at bounding box center [946, 286] width 110 height 12
click at [907, 277] on span "Rivian" at bounding box center [946, 275] width 110 height 12
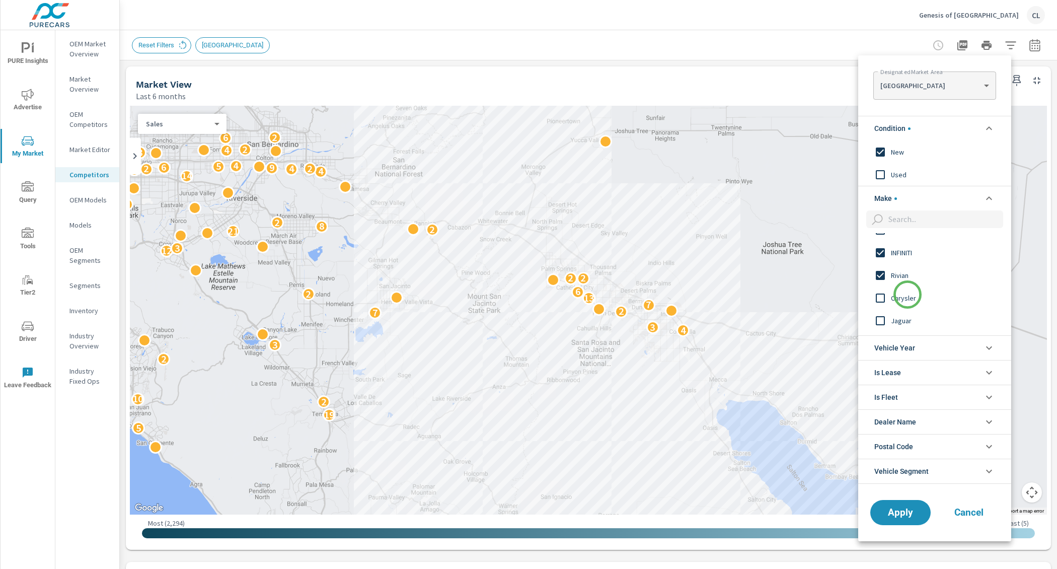
click at [907, 296] on span "Chrysler" at bounding box center [946, 298] width 110 height 12
click at [907, 294] on span "Jaguar" at bounding box center [946, 290] width 110 height 12
click at [906, 309] on span "Bentley" at bounding box center [946, 313] width 110 height 12
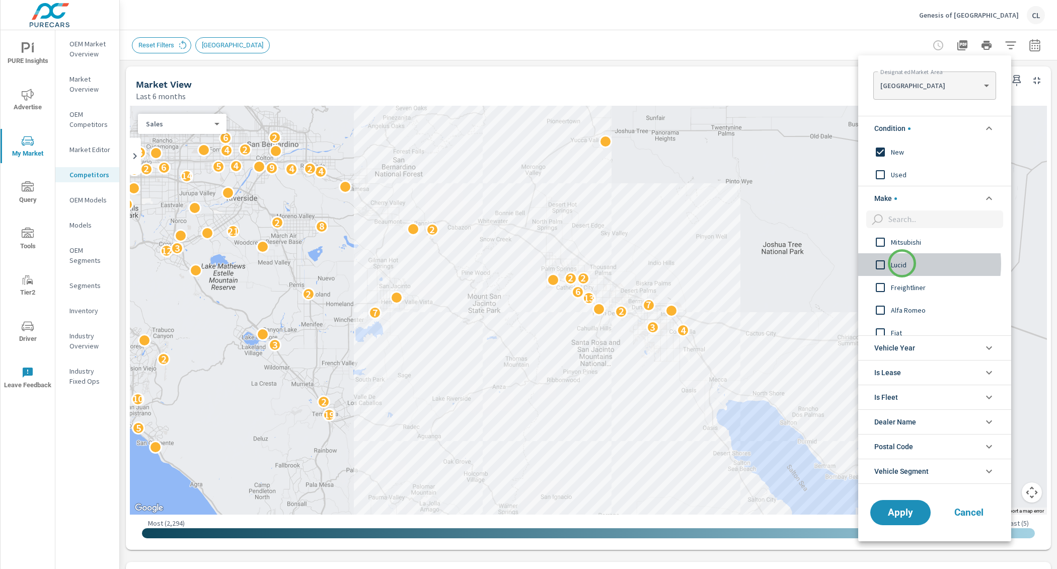
click at [902, 263] on span "Lucid" at bounding box center [946, 265] width 110 height 12
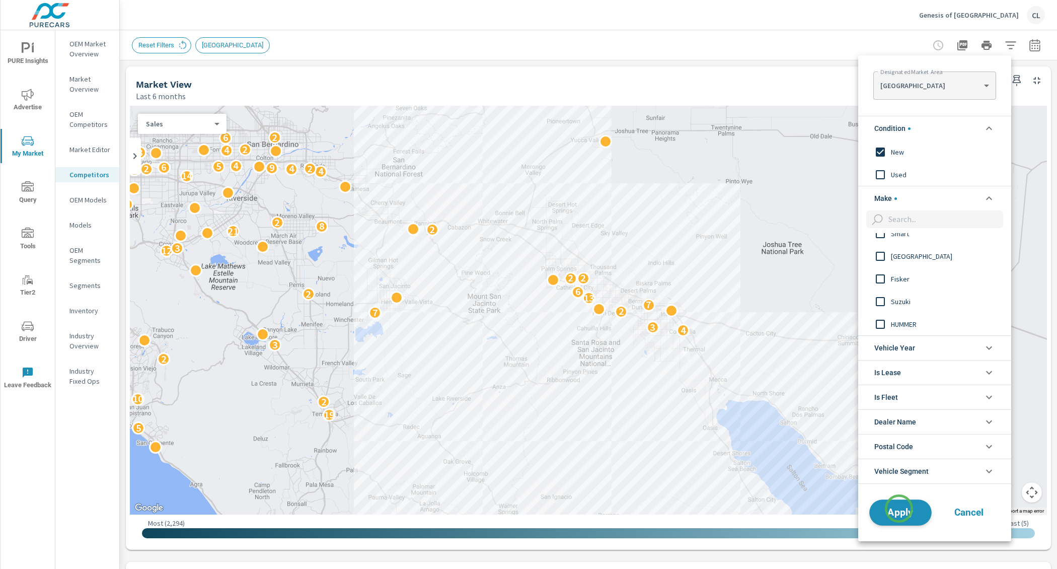
click at [898, 513] on span "Apply" at bounding box center [899, 512] width 41 height 10
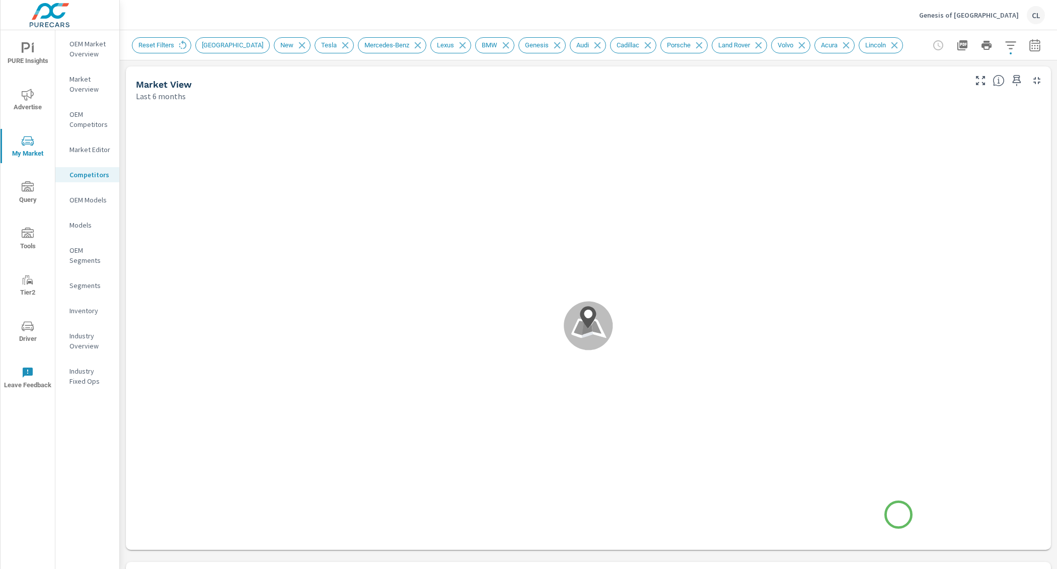
scroll to position [1, 0]
